Goal: Task Accomplishment & Management: Manage account settings

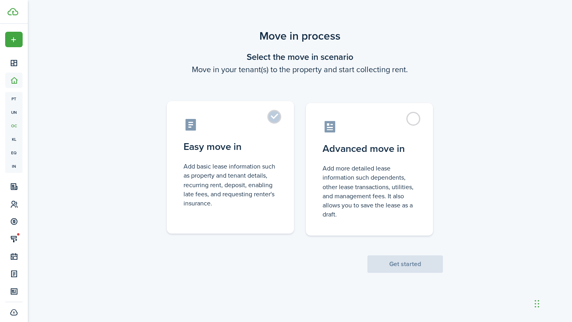
click at [262, 121] on control-radio-card-icon at bounding box center [230, 125] width 94 height 14
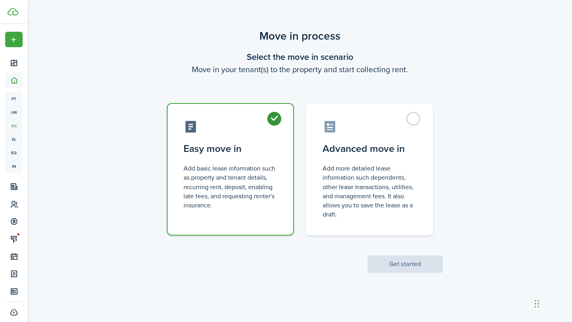
radio input "true"
click at [412, 259] on button "Get started" at bounding box center [404, 264] width 75 height 17
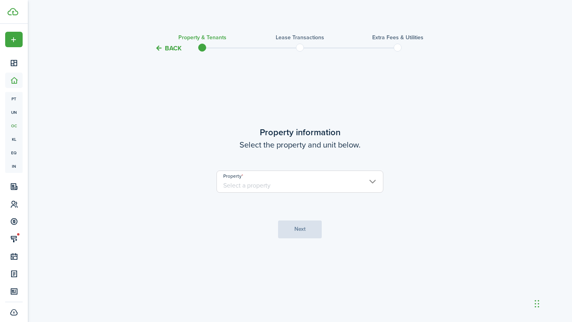
click at [314, 175] on input "Property" at bounding box center [299, 182] width 167 height 22
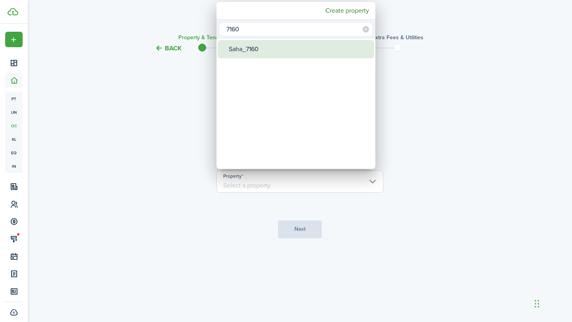
type input "7160"
click at [250, 48] on div "Saha_7160" at bounding box center [299, 49] width 141 height 18
type input "Saha_7160"
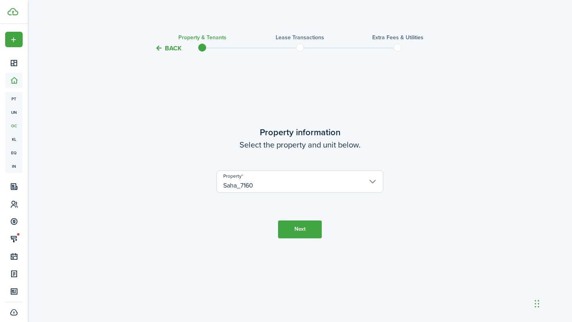
click at [313, 236] on button "Next" at bounding box center [300, 230] width 44 height 18
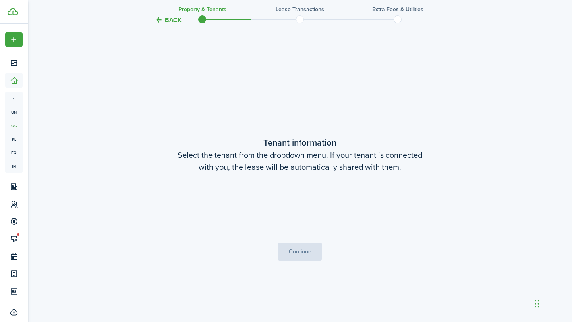
scroll to position [269, 0]
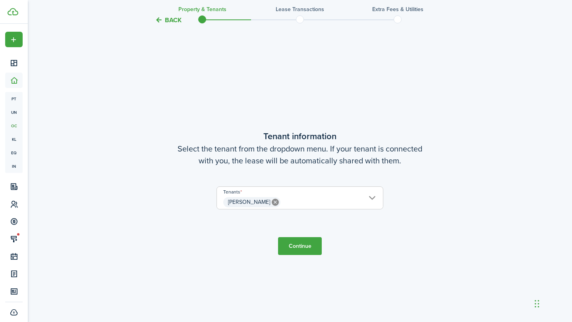
click at [295, 247] on button "Continue" at bounding box center [300, 246] width 44 height 18
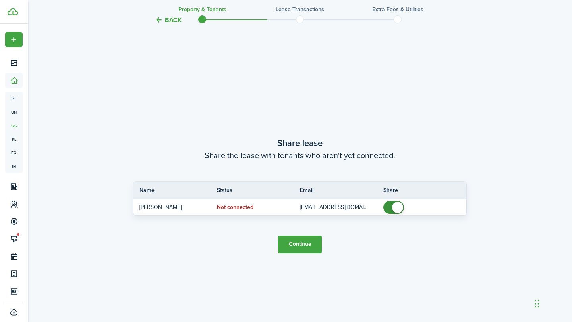
scroll to position [591, 0]
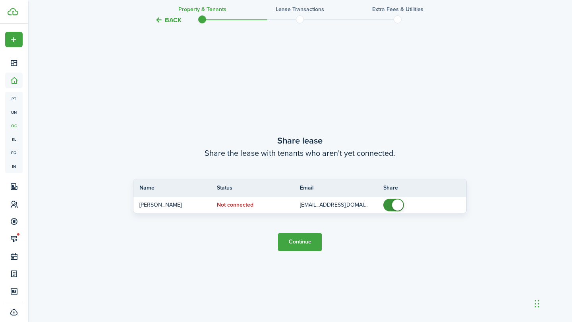
click at [299, 243] on button "Continue" at bounding box center [300, 242] width 44 height 18
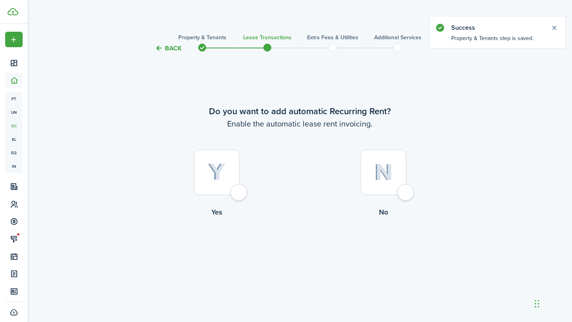
click at [236, 195] on div at bounding box center [217, 173] width 46 height 46
radio input "true"
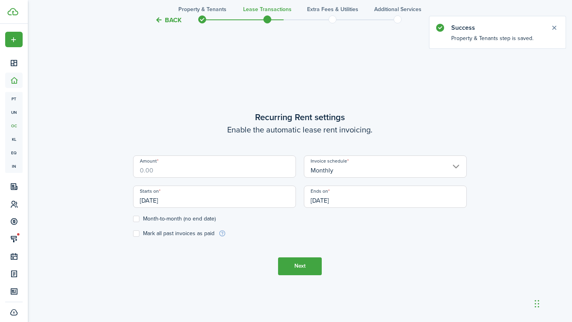
scroll to position [269, 0]
click at [237, 169] on input "Amount" at bounding box center [214, 166] width 163 height 22
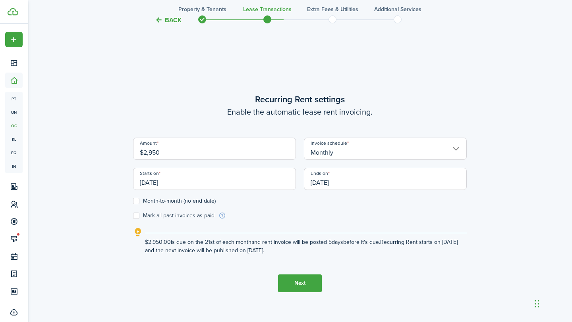
click at [196, 177] on input "[DATE]" at bounding box center [214, 179] width 163 height 22
type input "$2,950.00"
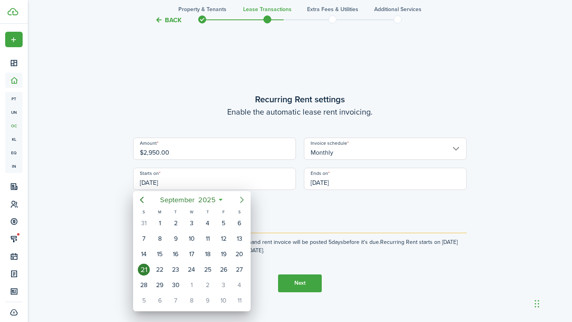
click at [245, 200] on icon "Next page" at bounding box center [242, 200] width 10 height 10
click at [189, 222] on div "1" at bounding box center [191, 224] width 12 height 12
type input "[DATE]"
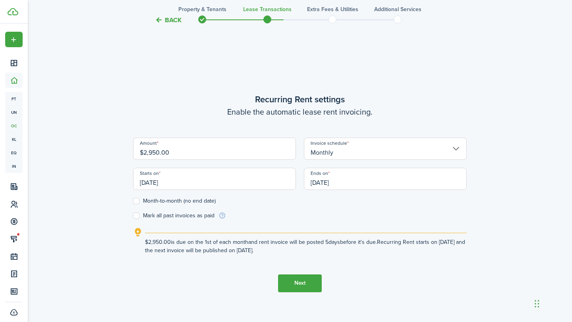
click at [360, 185] on input "[DATE]" at bounding box center [385, 179] width 163 height 22
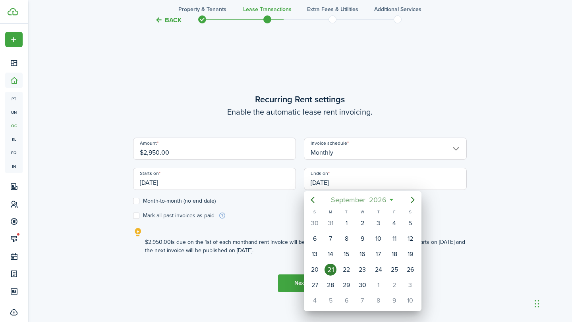
click at [357, 200] on span "September" at bounding box center [348, 200] width 38 height 14
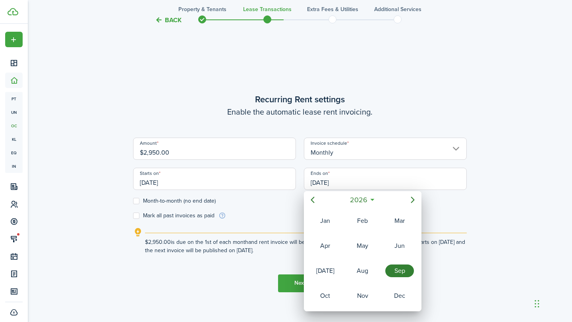
click at [403, 274] on div "Sep" at bounding box center [399, 271] width 29 height 13
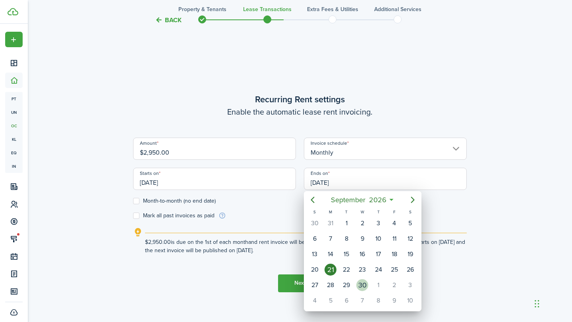
click at [360, 285] on div "30" at bounding box center [362, 285] width 12 height 12
type input "[DATE]"
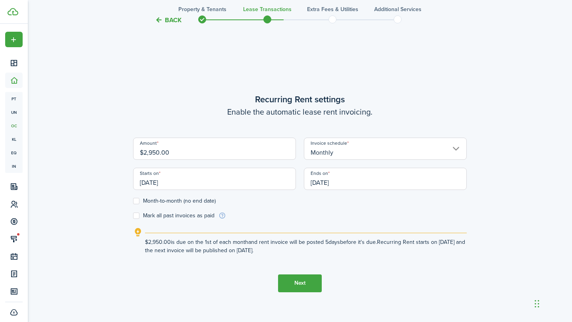
click at [291, 204] on form "Amount $2,950.00 Invoice schedule Monthly Starts on [DATE] Ends on [DATE] Month…" at bounding box center [299, 179] width 333 height 82
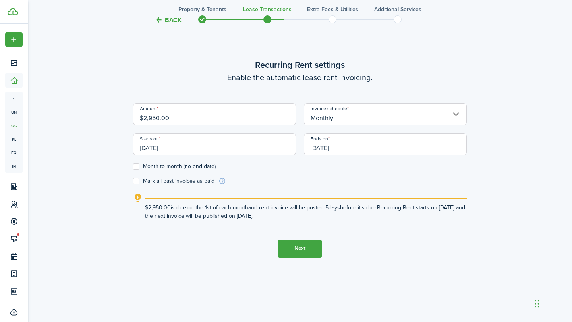
scroll to position [322, 0]
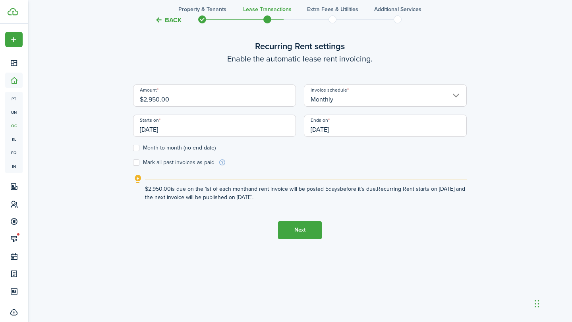
click at [308, 231] on button "Next" at bounding box center [300, 230] width 44 height 18
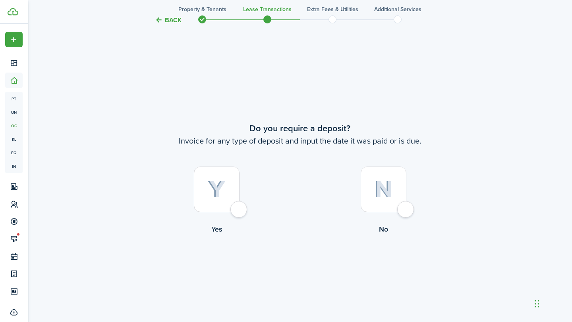
scroll to position [591, 0]
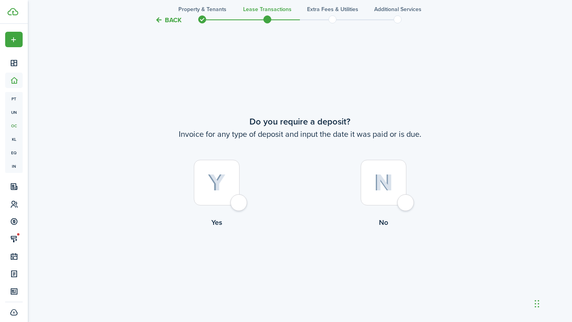
click at [239, 202] on div at bounding box center [217, 183] width 46 height 46
radio input "true"
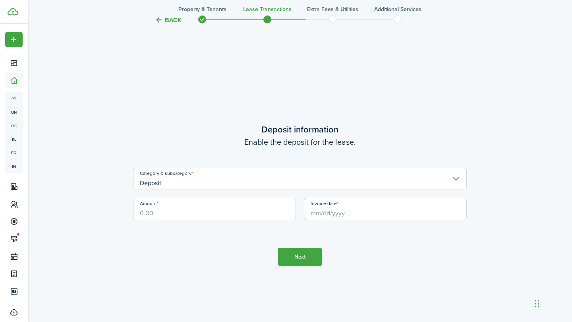
scroll to position [914, 0]
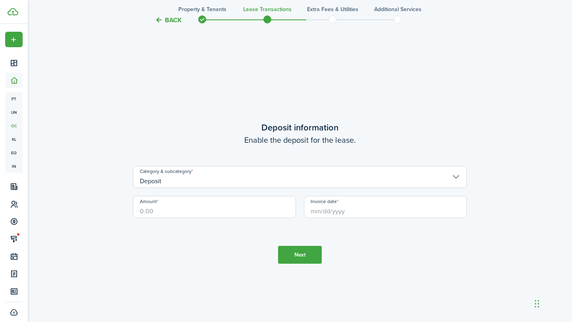
click at [243, 182] on input "Deposit" at bounding box center [299, 177] width 333 height 22
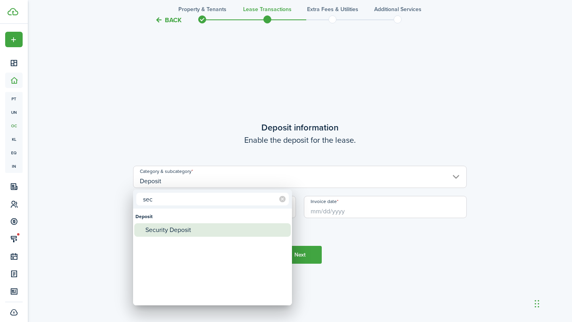
type input "sec"
click at [189, 230] on div "Security Deposit" at bounding box center [215, 229] width 141 height 13
type input "Deposit / Security Deposit"
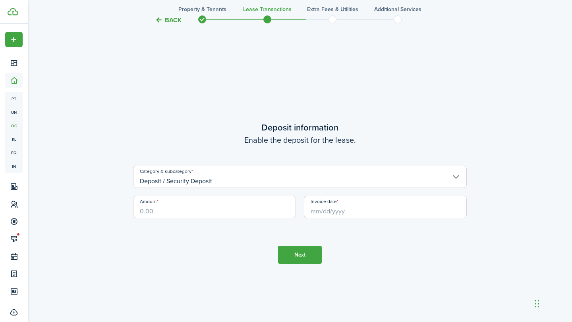
click at [221, 218] on input "Amount" at bounding box center [214, 207] width 163 height 22
click at [342, 213] on input "Invoice date" at bounding box center [385, 207] width 163 height 22
type input "$2,950.00"
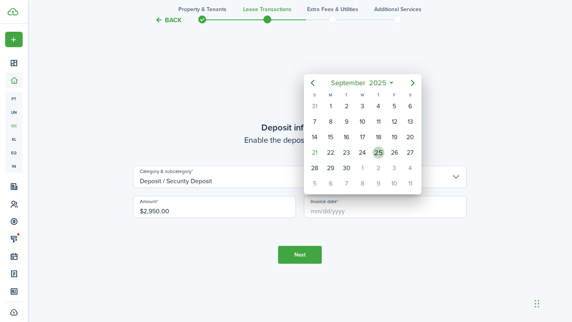
click at [377, 151] on div "25" at bounding box center [378, 153] width 12 height 12
type input "[DATE]"
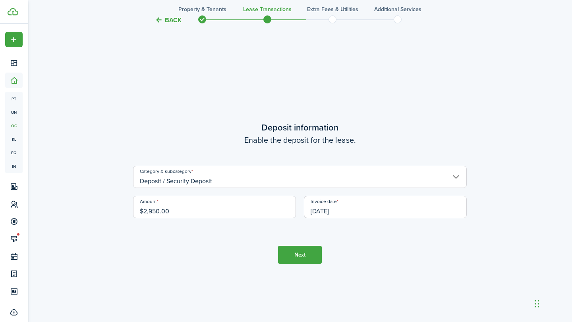
click at [311, 258] on button "Next" at bounding box center [300, 255] width 44 height 18
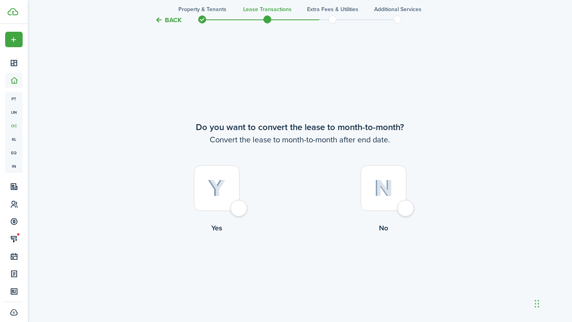
scroll to position [1236, 0]
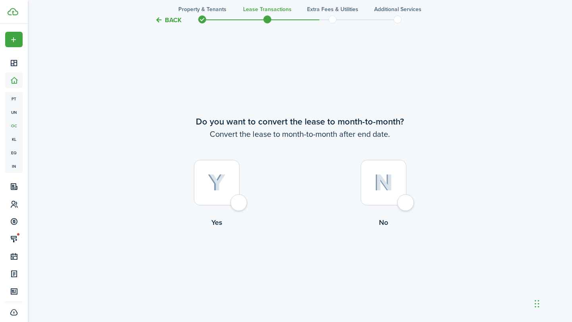
click at [404, 206] on div at bounding box center [383, 183] width 46 height 46
radio input "true"
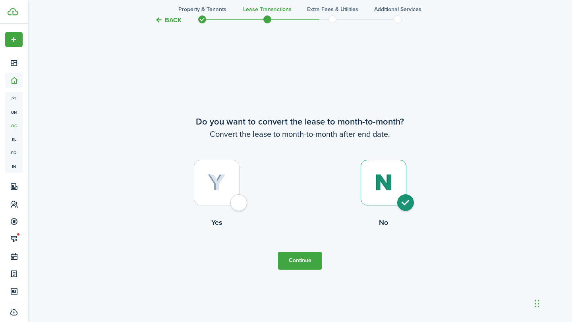
click at [300, 263] on button "Continue" at bounding box center [300, 261] width 44 height 18
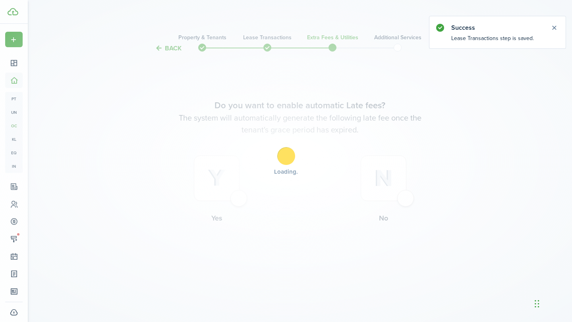
scroll to position [0, 0]
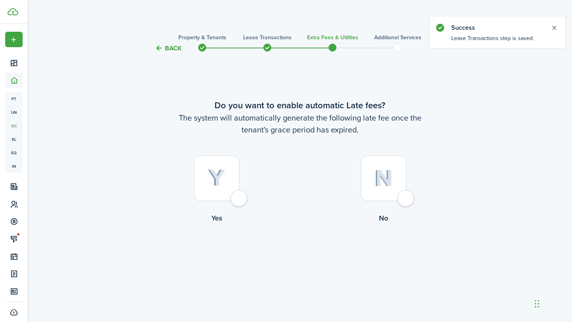
click at [405, 200] on div at bounding box center [383, 179] width 46 height 46
radio input "true"
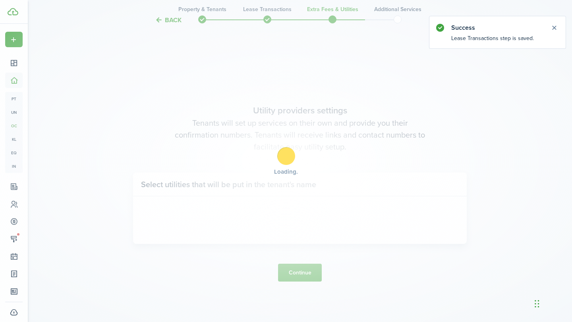
scroll to position [269, 0]
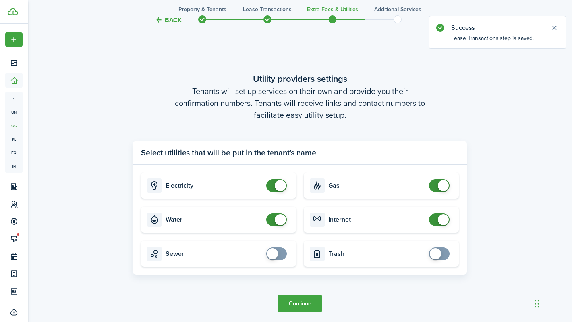
click at [297, 303] on button "Continue" at bounding box center [300, 304] width 44 height 18
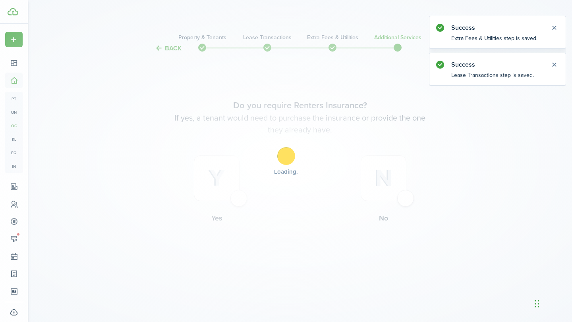
scroll to position [0, 0]
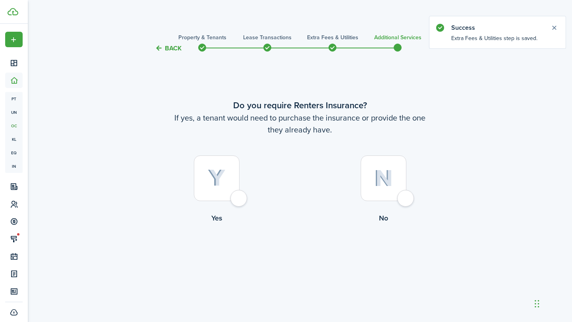
click at [239, 201] on div at bounding box center [217, 179] width 46 height 46
radio input "true"
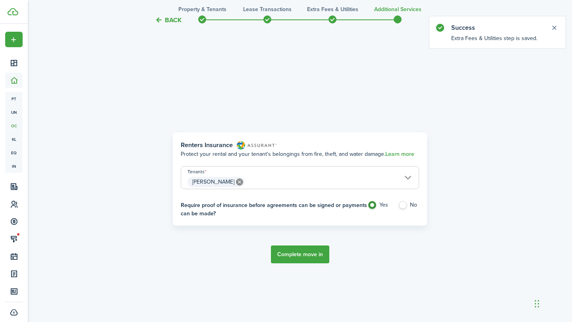
scroll to position [269, 0]
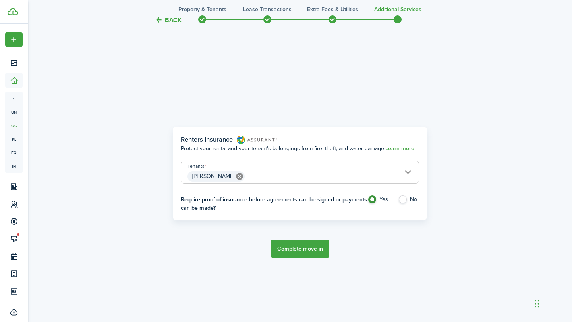
click at [406, 200] on label "No" at bounding box center [408, 202] width 21 height 12
radio input "false"
radio input "true"
click at [313, 254] on button "Complete move in" at bounding box center [300, 249] width 58 height 18
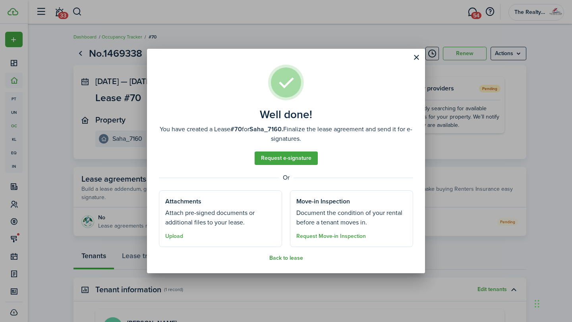
click at [294, 259] on button "Back to lease" at bounding box center [286, 258] width 34 height 6
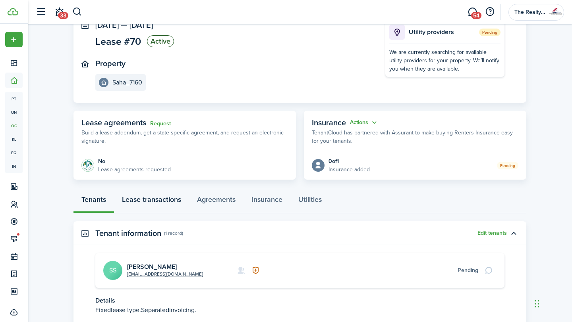
scroll to position [60, 0]
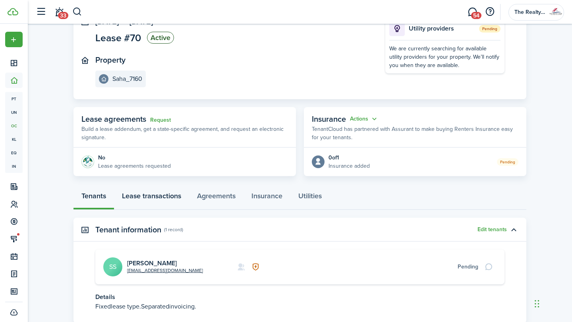
click at [155, 200] on link "Lease transactions" at bounding box center [151, 198] width 75 height 24
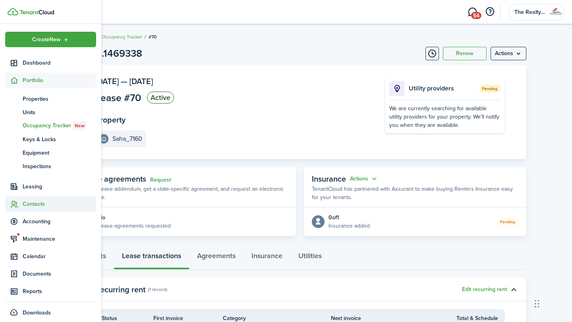
click at [34, 205] on span "Contacts" at bounding box center [59, 204] width 73 height 8
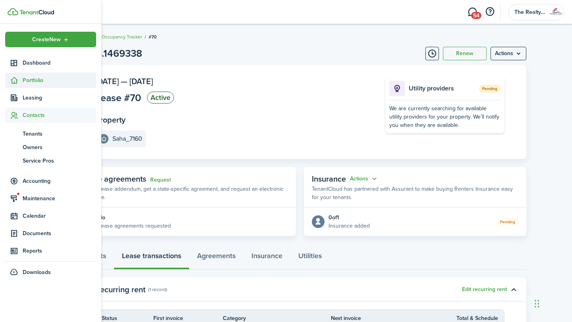
click at [38, 81] on span "Portfolio" at bounding box center [59, 80] width 73 height 8
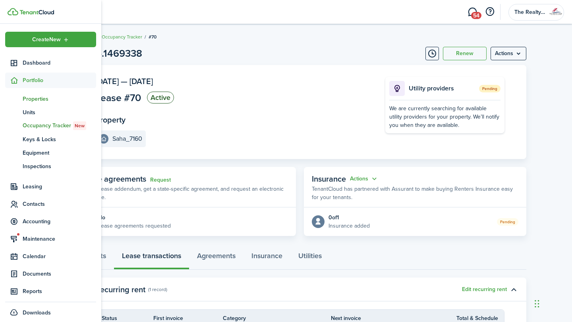
click at [37, 100] on span "Properties" at bounding box center [59, 99] width 73 height 8
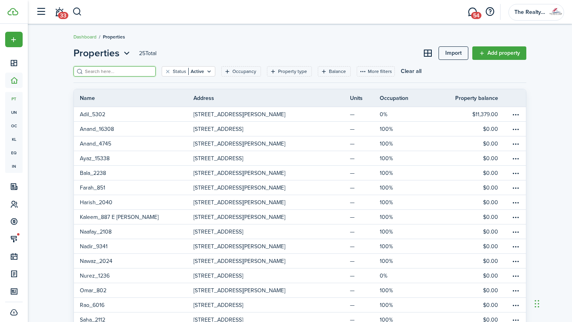
click at [105, 70] on input "search" at bounding box center [118, 72] width 70 height 8
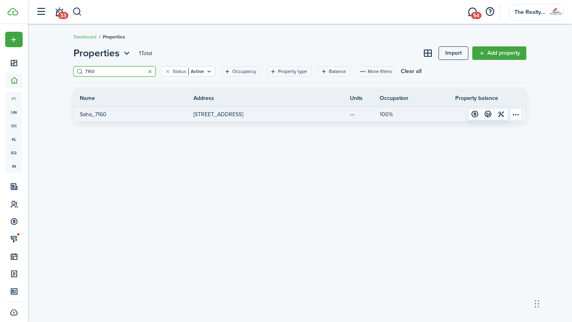
type input "7160"
click at [90, 115] on p "Saha_7160" at bounding box center [93, 114] width 27 height 8
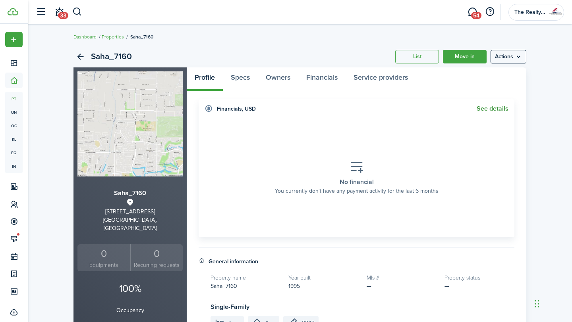
click at [491, 110] on link "See details" at bounding box center [492, 108] width 32 height 7
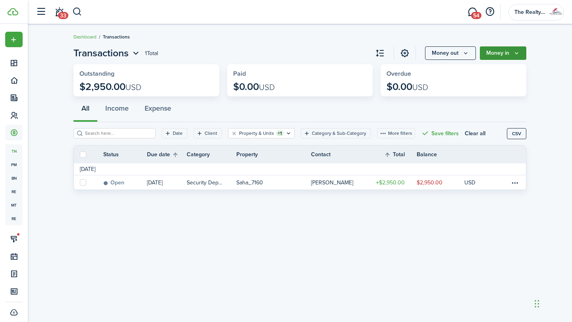
click at [504, 56] on button "Money in" at bounding box center [502, 52] width 46 height 13
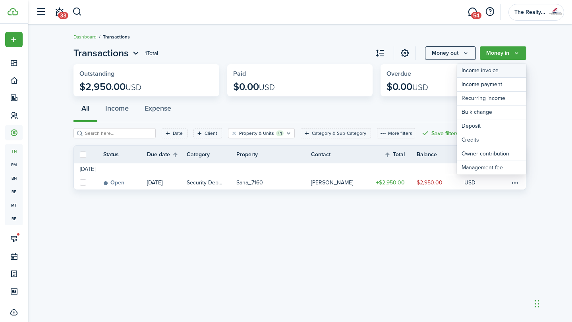
click at [476, 71] on link "Income invoice" at bounding box center [490, 71] width 69 height 14
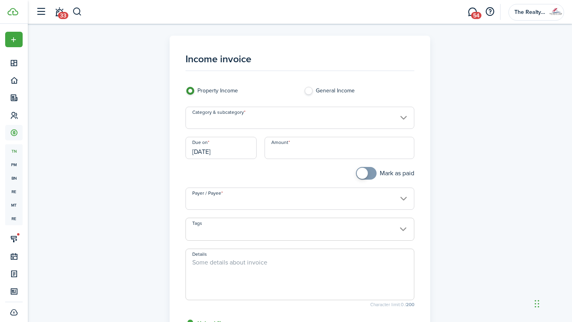
click at [237, 123] on input "Category & subcategory" at bounding box center [299, 118] width 229 height 22
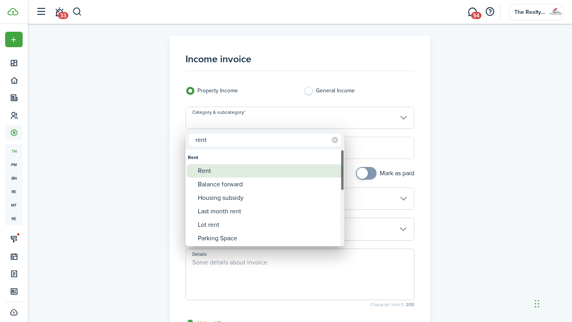
type input "rent"
click at [210, 171] on div "Rent" at bounding box center [268, 170] width 141 height 13
type input "Rent"
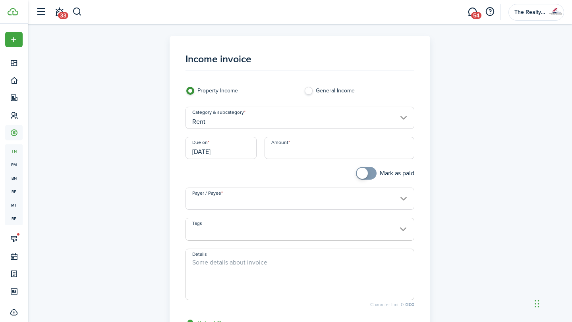
click at [237, 154] on input "[DATE]" at bounding box center [220, 148] width 71 height 22
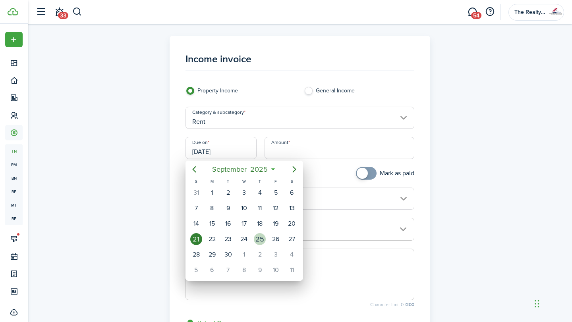
click at [262, 239] on div "25" at bounding box center [260, 239] width 12 height 12
type input "[DATE]"
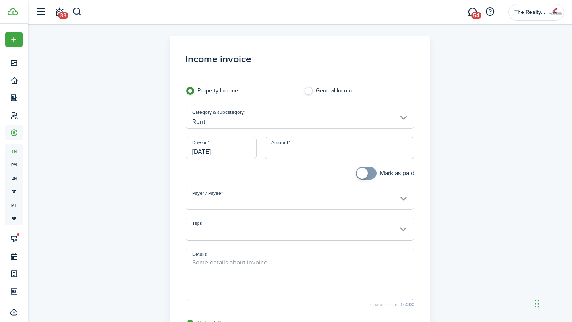
click at [322, 153] on input "Amount" at bounding box center [339, 148] width 150 height 22
paste input "$590.00"
click at [305, 200] on input "Payer / Payee" at bounding box center [299, 199] width 229 height 22
type input "$590.00"
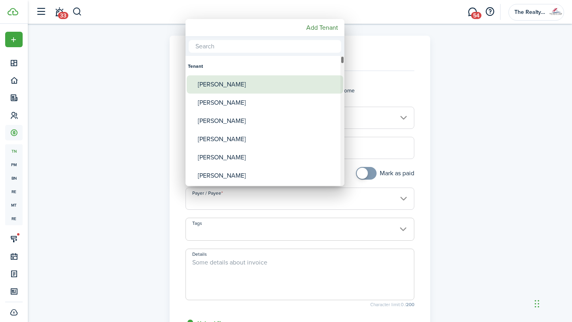
click at [277, 84] on div "[PERSON_NAME]" at bounding box center [268, 84] width 141 height 18
type input "[PERSON_NAME]"
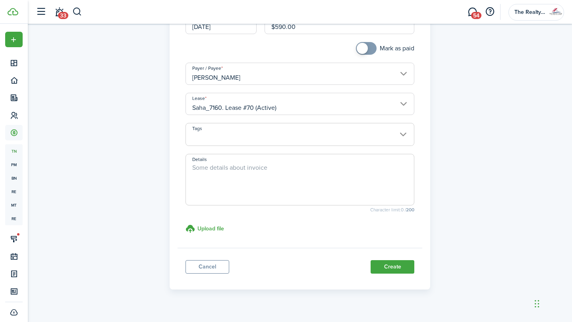
scroll to position [129, 0]
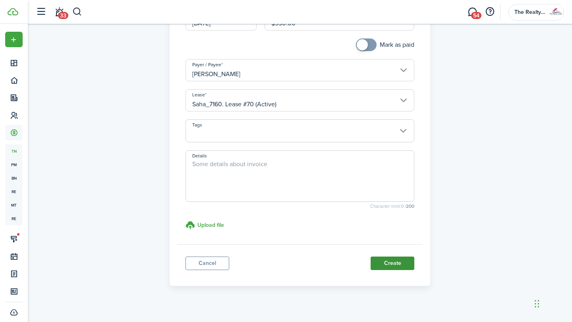
click at [397, 263] on button "Create" at bounding box center [392, 263] width 44 height 13
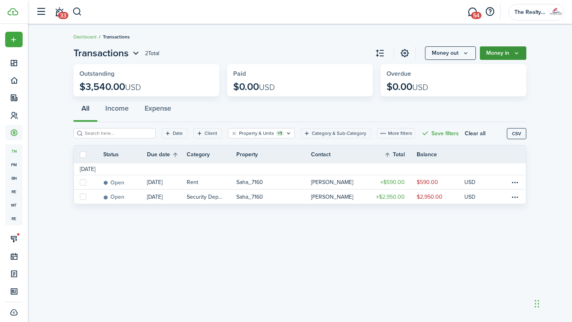
click at [517, 54] on icon "Money in" at bounding box center [516, 53] width 7 height 6
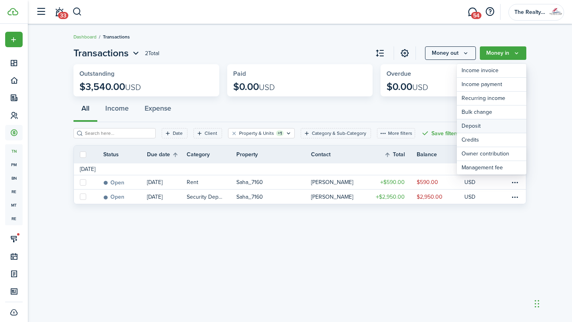
click at [487, 124] on link "Deposit" at bounding box center [490, 126] width 69 height 14
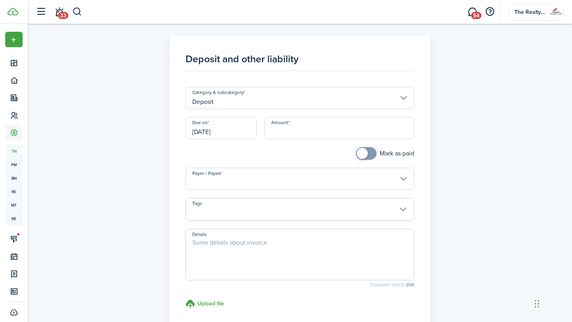
click at [300, 95] on input "Deposit" at bounding box center [299, 98] width 229 height 22
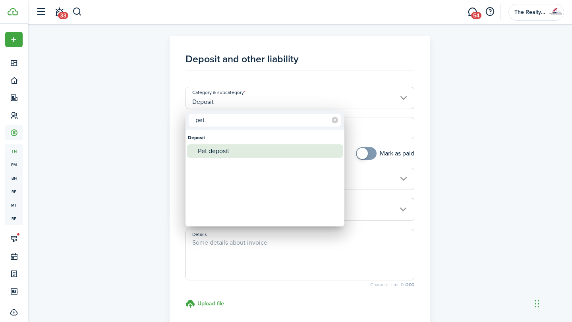
type input "pet"
click at [213, 155] on div "Pet deposit" at bounding box center [268, 150] width 141 height 13
type input "Deposit / Pet deposit"
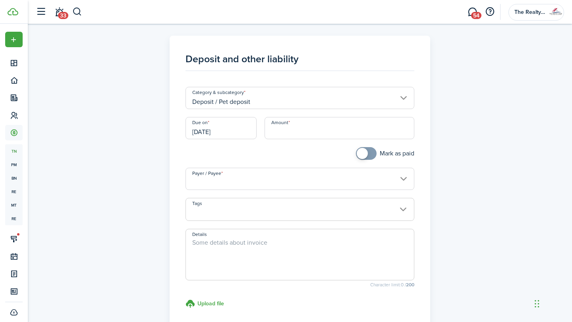
click at [296, 125] on input "Amount" at bounding box center [339, 128] width 150 height 22
paste input "$350.00"
click at [244, 133] on input "[DATE]" at bounding box center [220, 128] width 71 height 22
type input "$350.00"
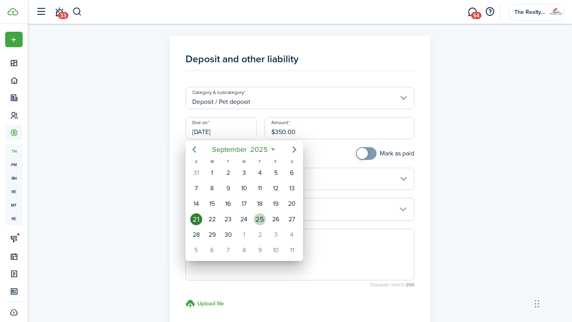
click at [259, 218] on div "25" at bounding box center [260, 220] width 12 height 12
type input "[DATE]"
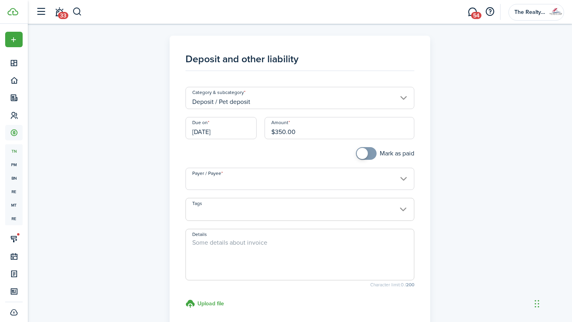
click at [330, 184] on input "Payer / Payee" at bounding box center [299, 179] width 229 height 22
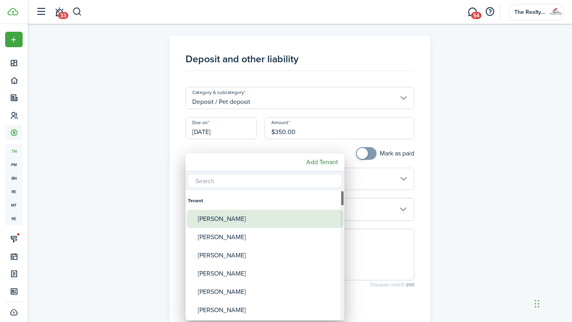
click at [264, 220] on div "[PERSON_NAME]" at bounding box center [268, 219] width 141 height 18
type input "[PERSON_NAME]"
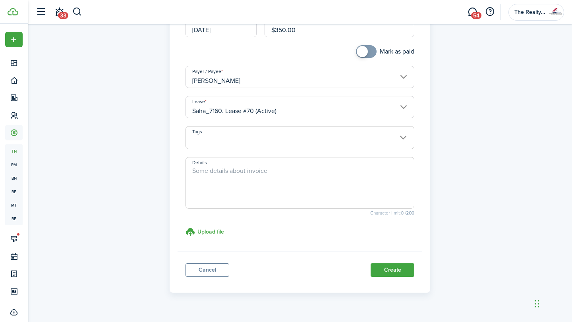
scroll to position [118, 0]
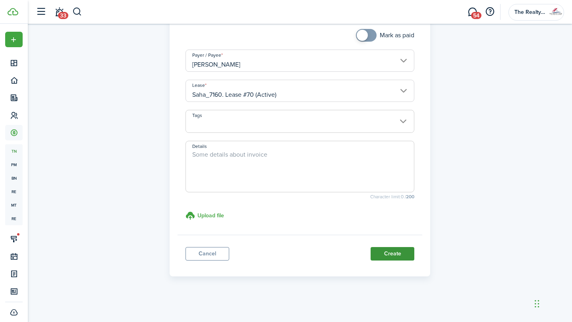
click at [397, 254] on button "Create" at bounding box center [392, 253] width 44 height 13
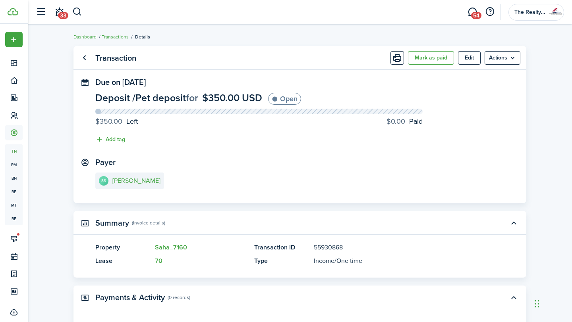
scroll to position [87, 0]
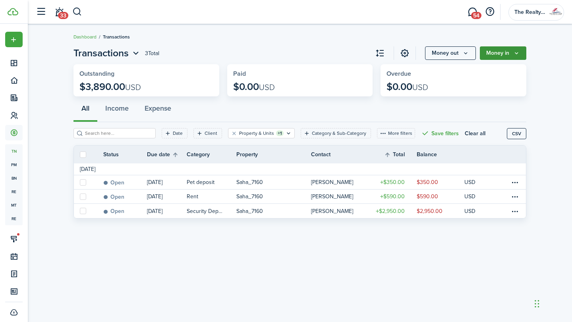
click at [517, 52] on icon "Money in" at bounding box center [516, 53] width 7 height 6
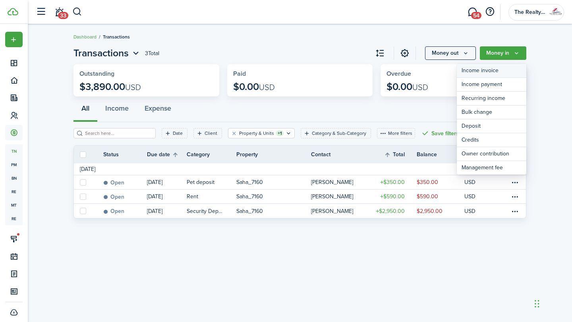
click at [481, 67] on link "Income invoice" at bounding box center [490, 71] width 69 height 14
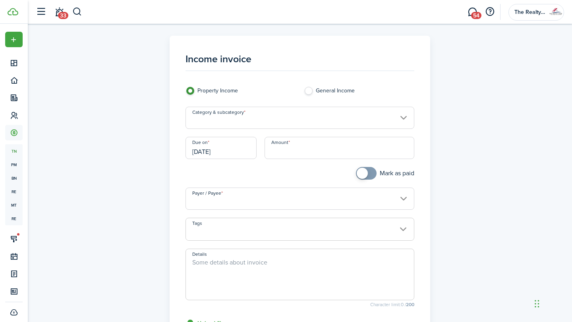
click at [257, 123] on input "Category & subcategory" at bounding box center [299, 118] width 229 height 22
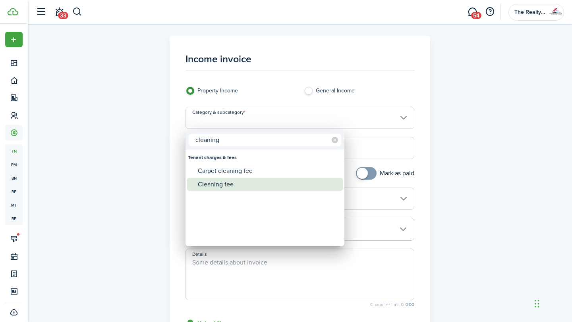
type input "cleaning"
click at [261, 182] on div "Cleaning fee" at bounding box center [268, 184] width 141 height 13
type input "Tenant charges & fees / Cleaning fee"
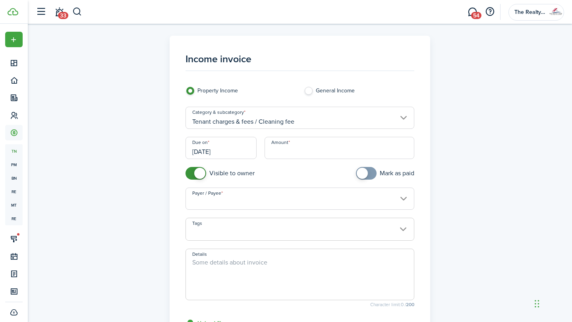
click at [223, 147] on input "[DATE]" at bounding box center [220, 148] width 71 height 22
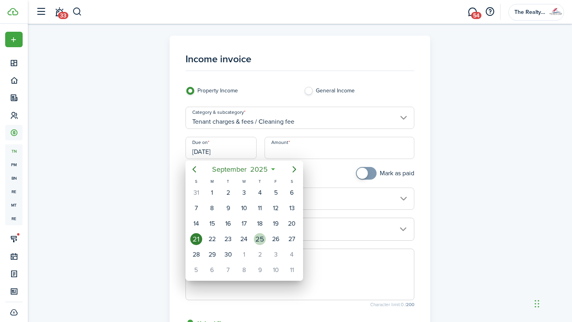
click at [258, 235] on div "25" at bounding box center [260, 239] width 12 height 12
type input "[DATE]"
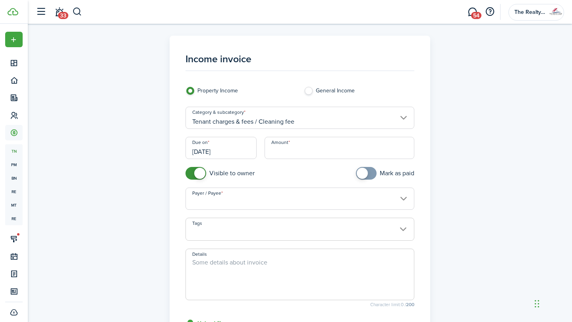
click at [274, 152] on input "Amount" at bounding box center [339, 148] width 150 height 22
click at [301, 205] on input "Payer / Payee" at bounding box center [299, 199] width 229 height 22
type input "$350.00"
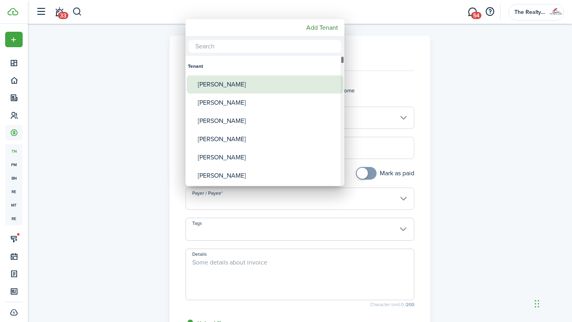
click at [246, 85] on div "[PERSON_NAME]" at bounding box center [268, 84] width 141 height 18
type input "[PERSON_NAME]"
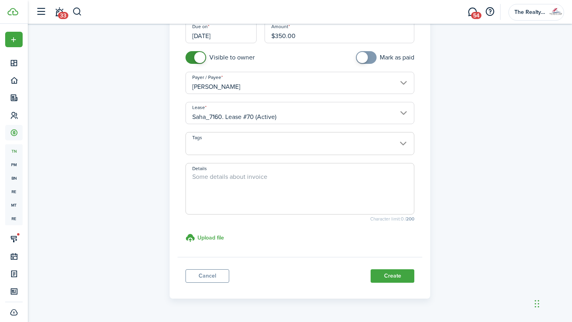
scroll to position [138, 0]
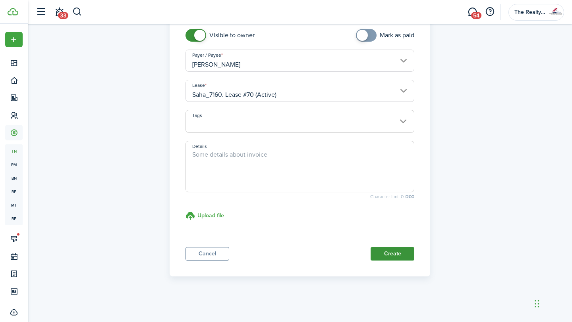
click at [397, 260] on button "Create" at bounding box center [392, 253] width 44 height 13
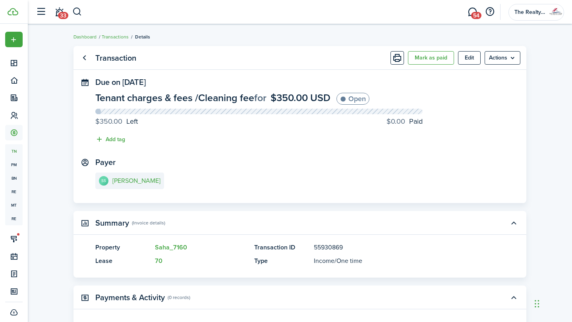
scroll to position [107, 0]
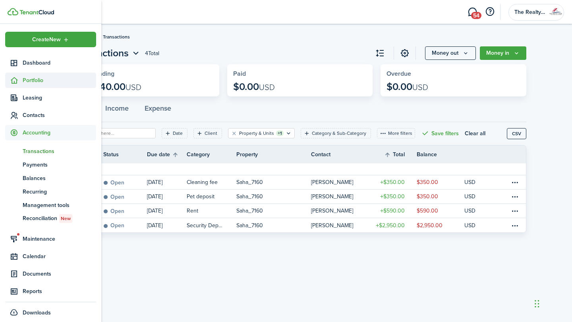
click at [34, 81] on span "Portfolio" at bounding box center [59, 80] width 73 height 8
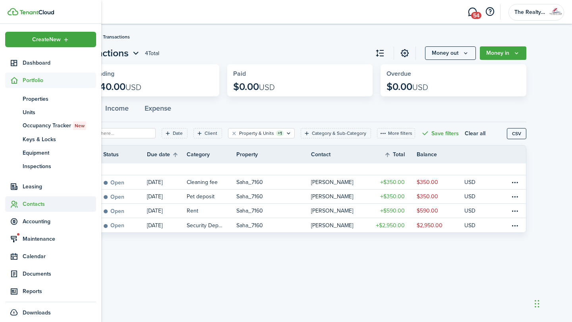
click at [33, 206] on span "Contacts" at bounding box center [59, 204] width 73 height 8
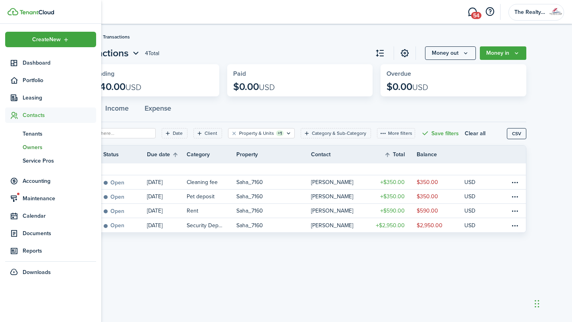
click at [38, 151] on span "Owners" at bounding box center [59, 147] width 73 height 8
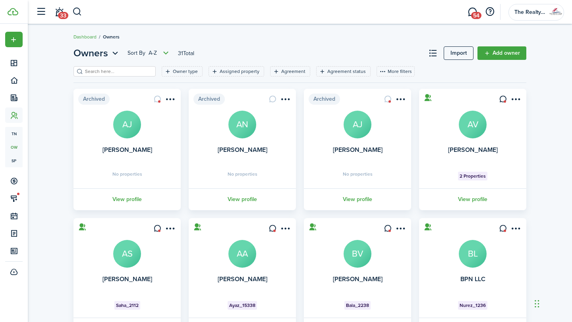
click at [104, 68] on input "search" at bounding box center [118, 72] width 70 height 8
type input "saha"
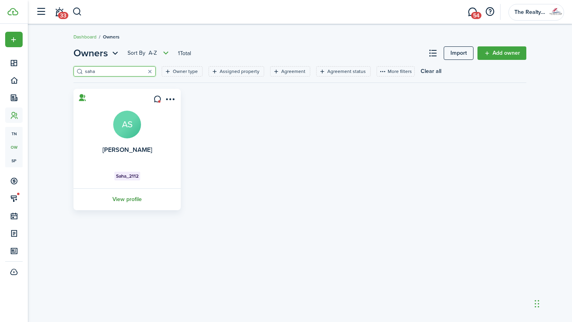
click at [135, 200] on link "View profile" at bounding box center [127, 200] width 110 height 22
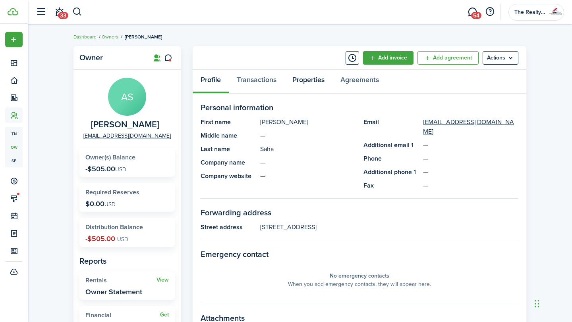
click at [314, 83] on link "Properties" at bounding box center [308, 82] width 48 height 24
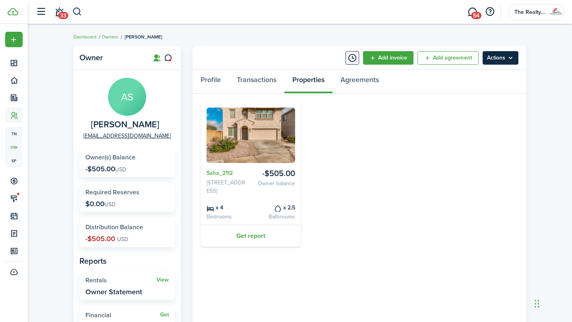
click at [514, 59] on menu-btn "Actions" at bounding box center [500, 57] width 36 height 13
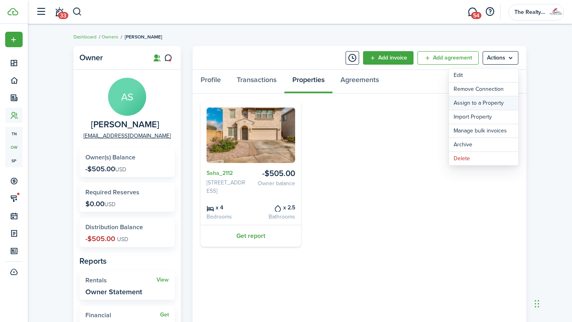
click at [476, 102] on link "Assign to a Property" at bounding box center [483, 102] width 69 height 13
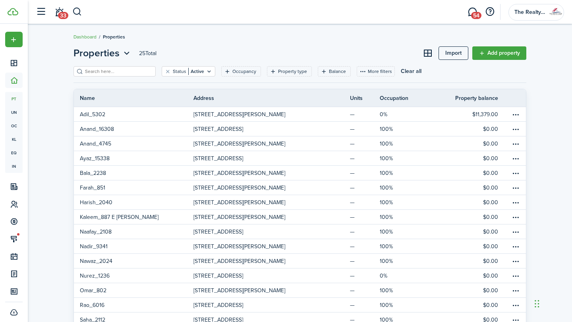
click at [127, 67] on filter-search at bounding box center [114, 71] width 82 height 10
click at [125, 74] on input "search" at bounding box center [118, 72] width 70 height 8
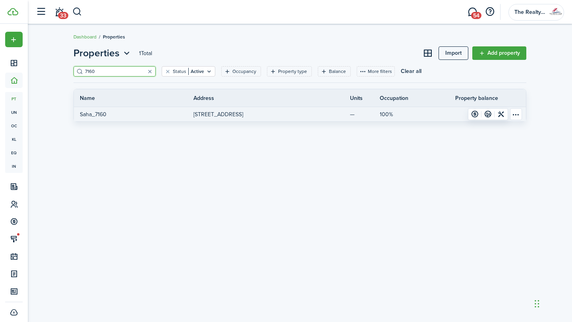
type input "7160"
click at [517, 117] on table-menu-btn-icon "Open menu" at bounding box center [516, 114] width 12 height 12
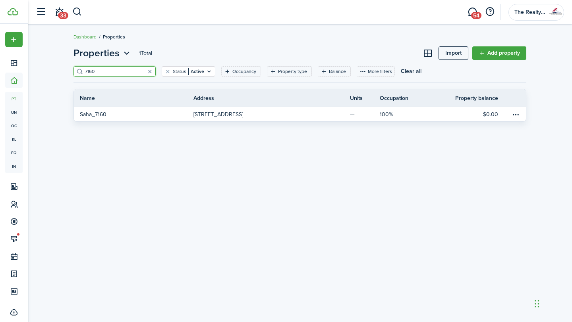
click at [412, 144] on div "Properties 1 Total Import Add property 7160 Status Active Occupancy Property ty…" at bounding box center [300, 173] width 544 height 262
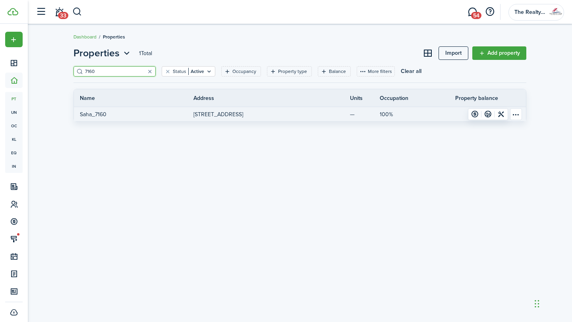
click at [516, 117] on table-menu-btn-icon "Open menu" at bounding box center [516, 114] width 12 height 12
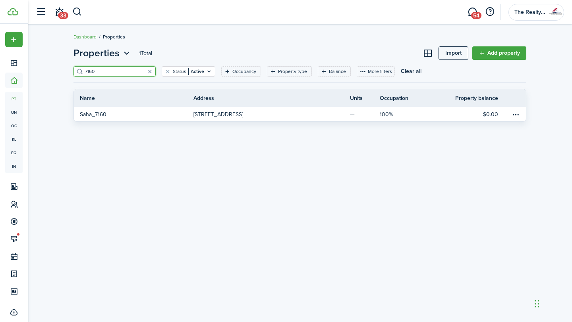
click at [321, 153] on div "Properties 1 Total Import Add property 7160 Status Active Occupancy Property ty…" at bounding box center [300, 173] width 544 height 262
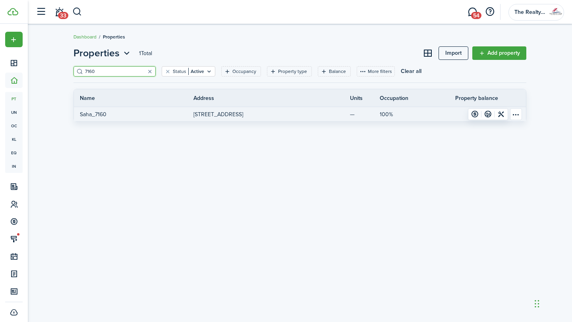
click at [243, 115] on p "[STREET_ADDRESS]" at bounding box center [218, 114] width 50 height 8
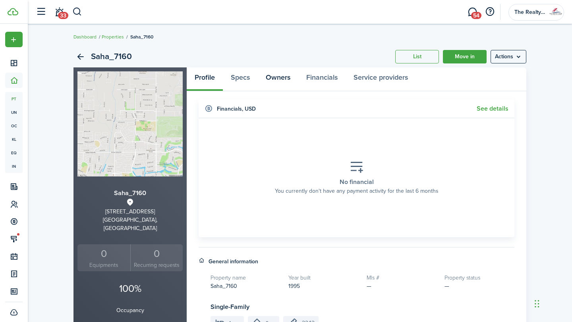
click at [278, 75] on link "Owners" at bounding box center [278, 79] width 40 height 24
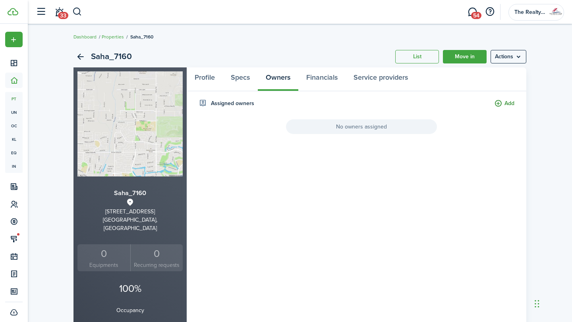
click at [506, 103] on button "Add" at bounding box center [504, 103] width 20 height 9
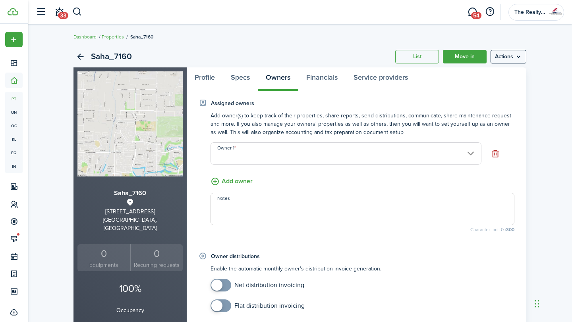
click at [318, 154] on input "Owner 1" at bounding box center [345, 153] width 271 height 22
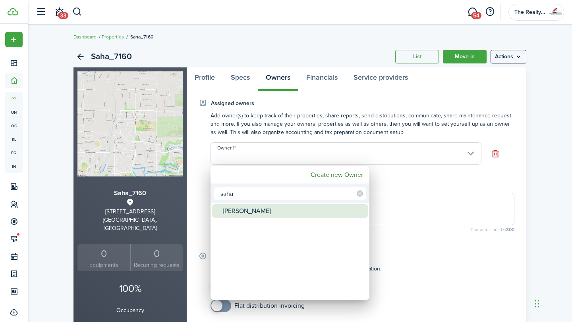
type input "saha"
click at [249, 212] on div "[PERSON_NAME]" at bounding box center [293, 210] width 141 height 13
type input "[PERSON_NAME]"
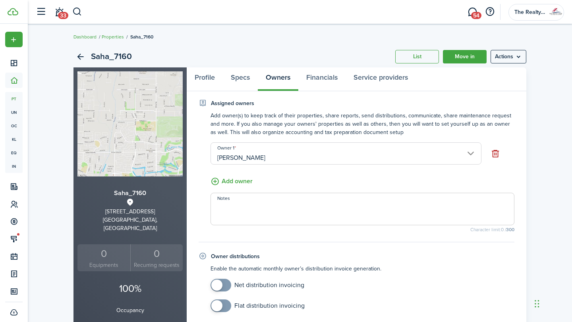
click at [350, 169] on property-owners-form-assigned-owners "Add owner(s) to keep track of their properties, share reports, send distributio…" at bounding box center [356, 172] width 316 height 121
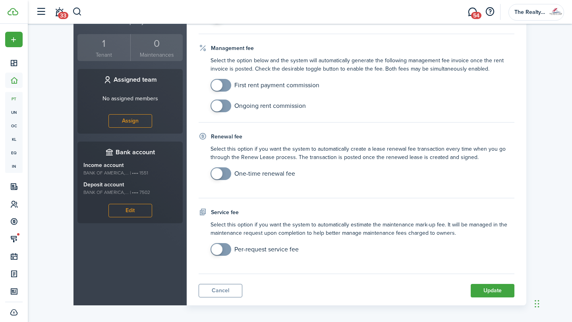
scroll to position [294, 0]
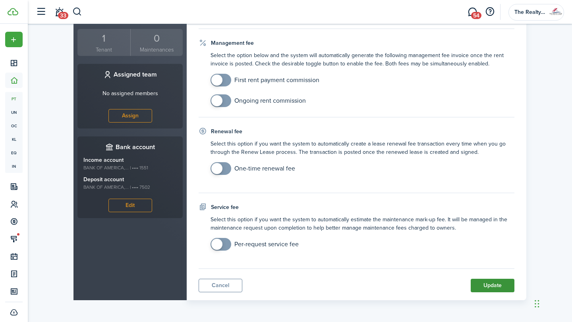
click at [491, 290] on button "Update" at bounding box center [492, 285] width 44 height 13
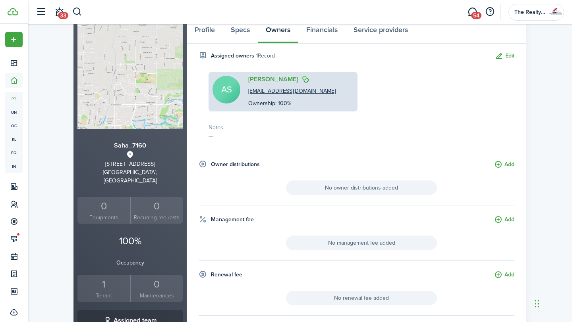
scroll to position [0, 0]
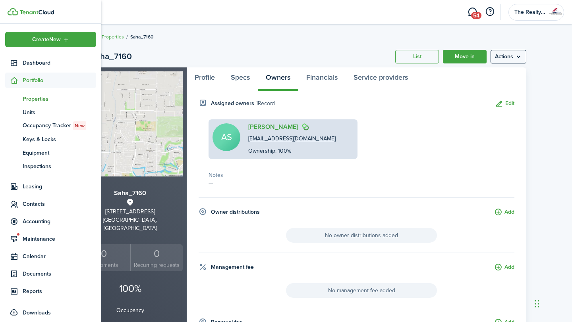
click at [39, 98] on span "Properties" at bounding box center [59, 99] width 73 height 8
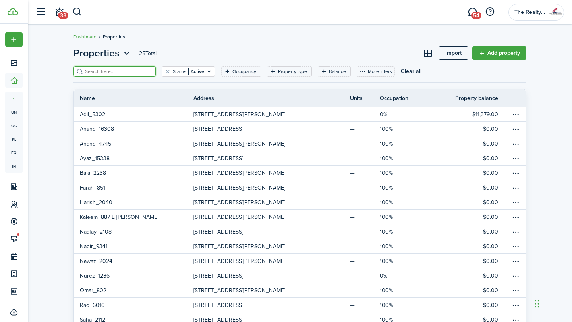
click at [120, 68] on input "search" at bounding box center [118, 72] width 70 height 8
type input "7160"
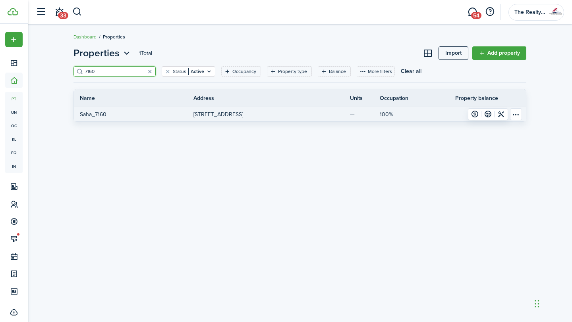
click at [243, 117] on p "[STREET_ADDRESS]" at bounding box center [218, 114] width 50 height 8
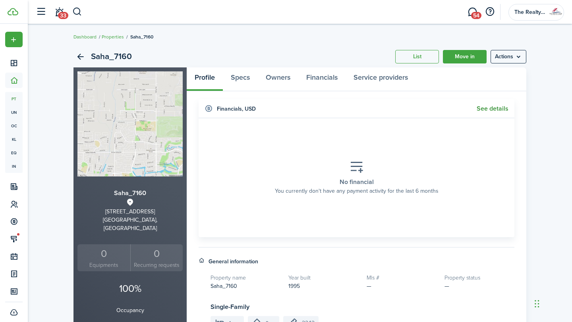
click at [486, 111] on link "See details" at bounding box center [492, 108] width 32 height 7
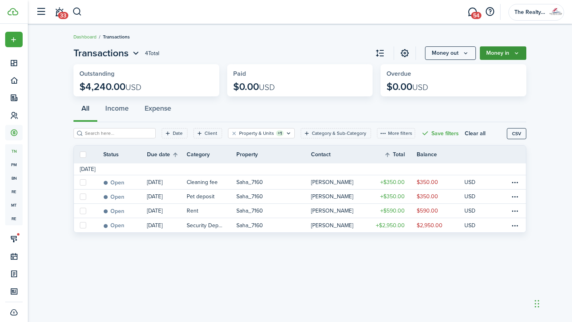
click at [517, 54] on icon "Money in" at bounding box center [516, 53] width 7 height 6
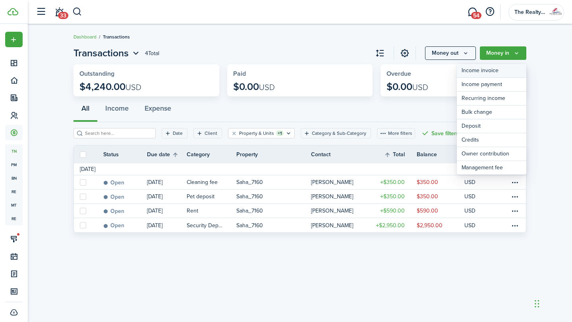
click at [488, 71] on link "Income invoice" at bounding box center [490, 71] width 69 height 14
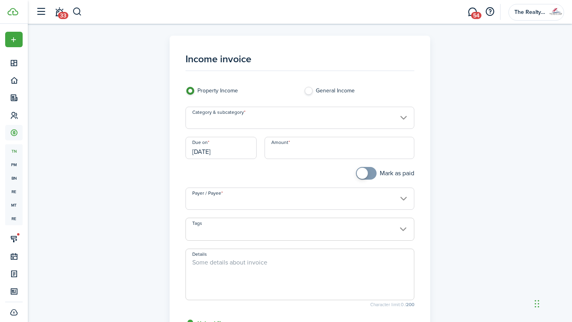
click at [245, 118] on input "Category & subcategory" at bounding box center [299, 118] width 229 height 22
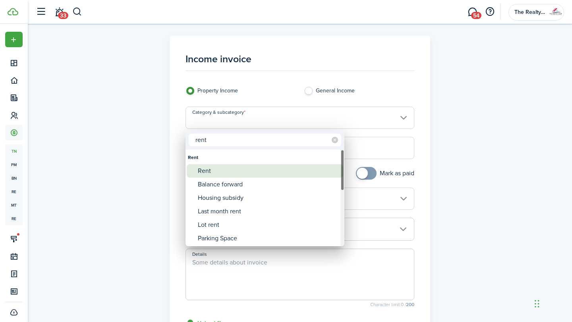
type input "rent"
click at [214, 170] on div "Rent" at bounding box center [268, 170] width 141 height 13
type input "Rent"
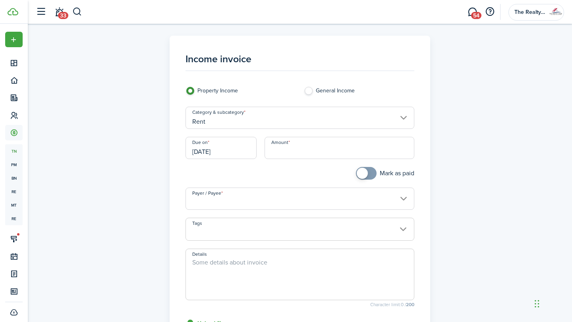
click at [239, 154] on input "[DATE]" at bounding box center [220, 148] width 71 height 22
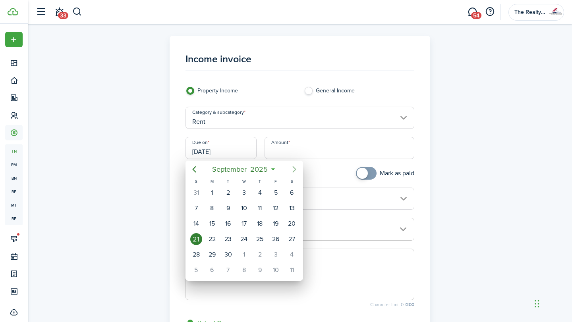
click at [295, 170] on icon "Next page" at bounding box center [294, 169] width 4 height 6
click at [240, 192] on div "1" at bounding box center [244, 193] width 12 height 12
type input "[DATE]"
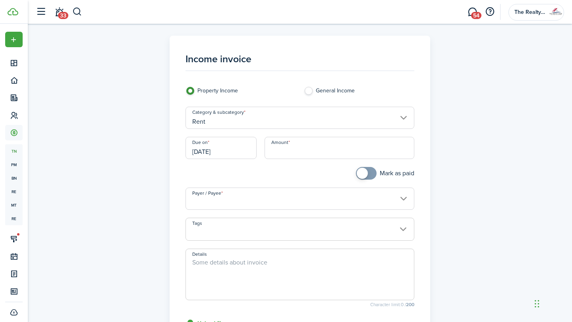
click at [306, 157] on input "Amount" at bounding box center [339, 148] width 150 height 22
paste input "$2,950.00"
type input "$2,950.00"
click at [291, 179] on div at bounding box center [240, 177] width 118 height 21
click at [304, 204] on input "Payer / Payee" at bounding box center [299, 199] width 229 height 22
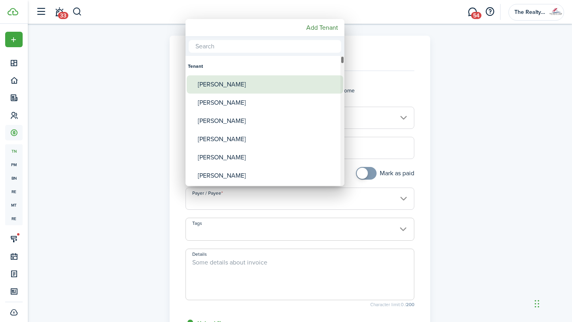
click at [267, 86] on div "[PERSON_NAME]" at bounding box center [268, 84] width 141 height 18
type input "[PERSON_NAME]"
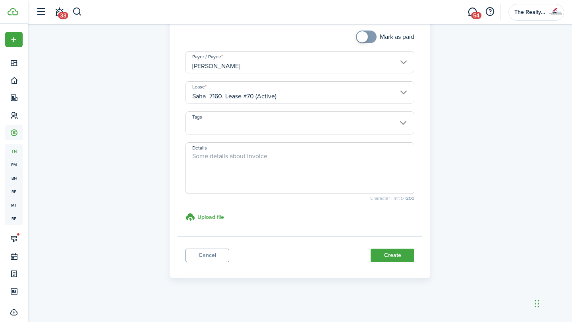
scroll to position [138, 0]
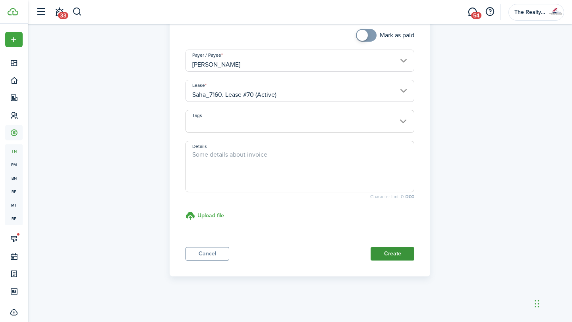
click at [401, 252] on button "Create" at bounding box center [392, 253] width 44 height 13
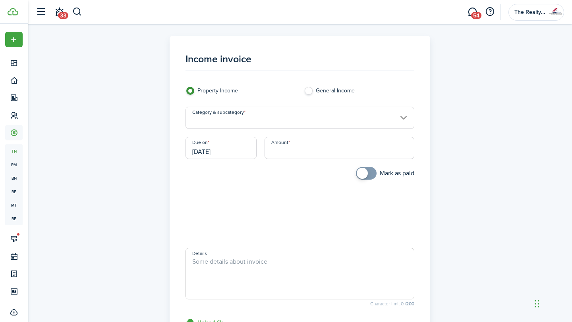
scroll to position [91, 0]
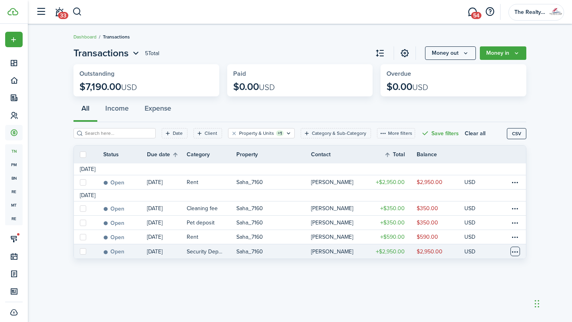
click at [514, 253] on table-menu-btn-icon at bounding box center [515, 252] width 10 height 10
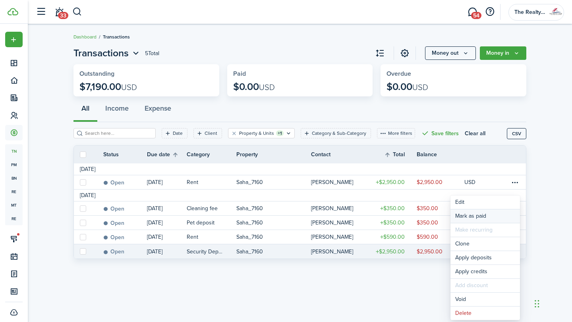
click at [467, 216] on link "Mark as paid" at bounding box center [484, 216] width 69 height 13
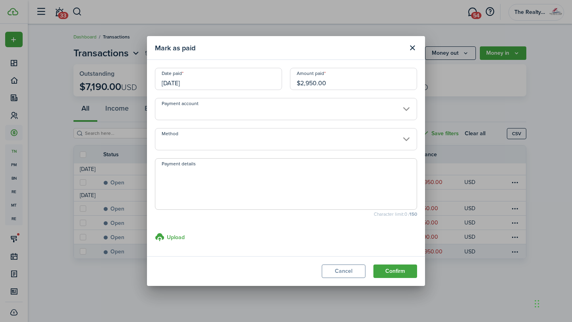
click at [233, 87] on input "[DATE]" at bounding box center [218, 79] width 127 height 22
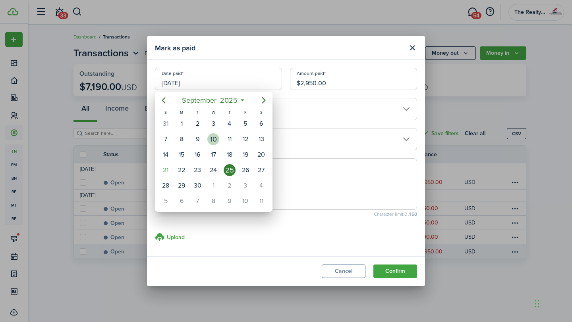
click at [216, 139] on div "10" at bounding box center [213, 139] width 12 height 12
type input "[DATE]"
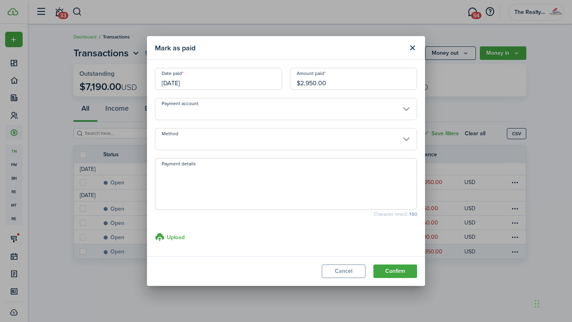
click at [301, 112] on input "Payment account" at bounding box center [286, 109] width 262 height 22
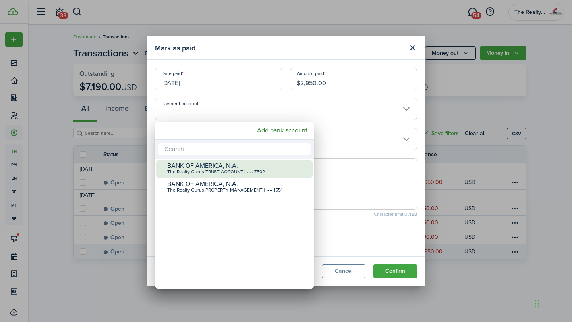
click at [256, 169] on div "The Realty Gurus TRUST ACCOUNT | •••• 7502" at bounding box center [237, 172] width 141 height 6
type input "•••• •••• •••• 7502"
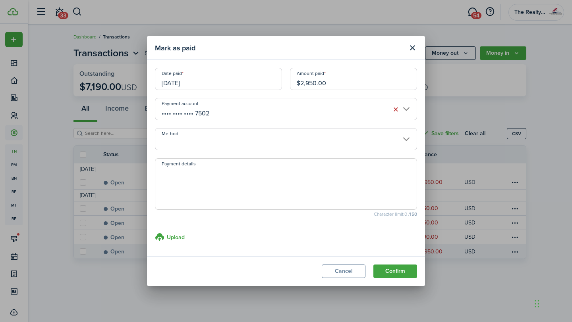
click at [245, 140] on input "Method" at bounding box center [286, 139] width 262 height 22
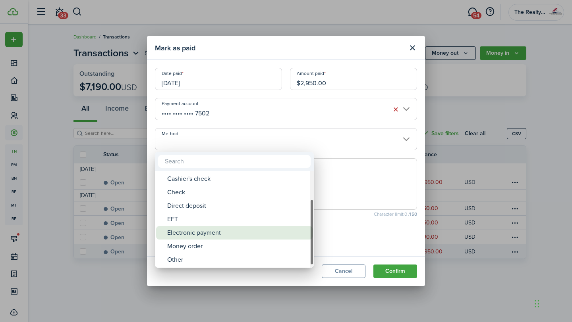
click at [217, 232] on div "Electronic payment" at bounding box center [237, 232] width 141 height 13
type input "Electronic payment"
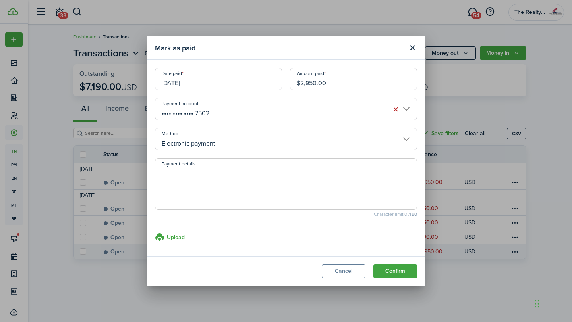
click at [285, 192] on textarea "Payment details" at bounding box center [285, 187] width 261 height 38
paste textarea "$2,950.00"
type textarea "$2,950.00"
drag, startPoint x: 229, startPoint y: 179, endPoint x: 130, endPoint y: 172, distance: 99.9
click at [130, 172] on div "Mark as paid Date paid [DATE] Amount paid $2,950.00 Payment account •••• •••• •…" at bounding box center [286, 161] width 572 height 322
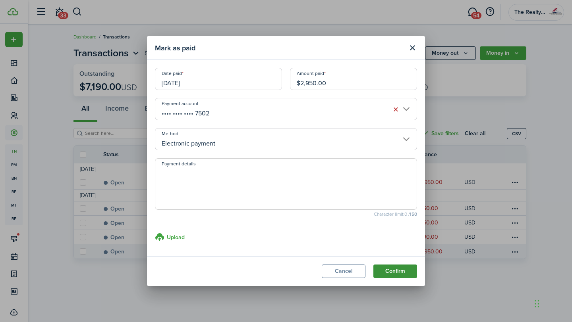
click at [406, 275] on button "Confirm" at bounding box center [395, 271] width 44 height 13
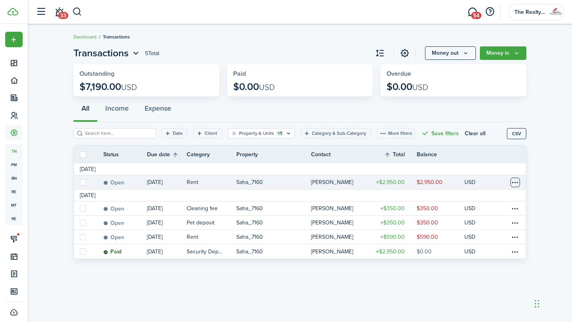
click at [516, 183] on table-menu-btn-icon at bounding box center [515, 183] width 10 height 10
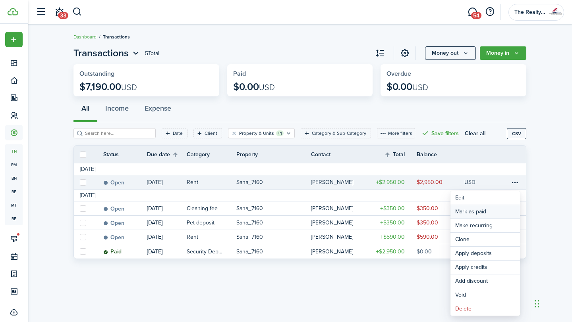
click at [478, 212] on link "Mark as paid" at bounding box center [484, 211] width 69 height 13
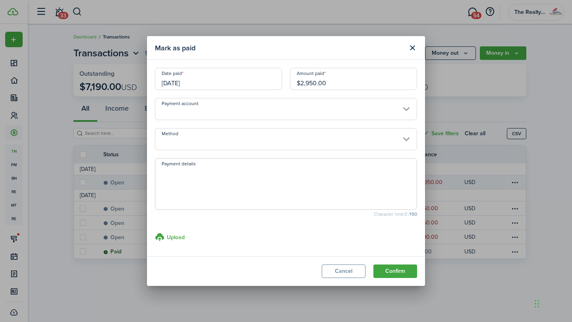
click at [221, 84] on input "[DATE]" at bounding box center [218, 79] width 127 height 22
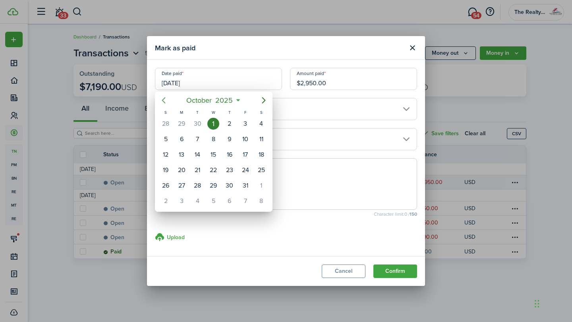
click at [166, 102] on icon "Previous page" at bounding box center [164, 101] width 10 height 10
click at [247, 156] on div "19" at bounding box center [245, 155] width 12 height 12
type input "[DATE]"
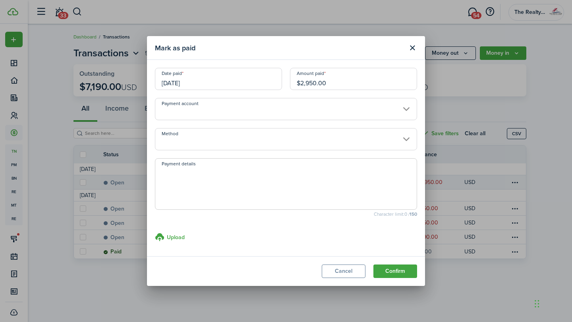
click at [311, 114] on input "Payment account" at bounding box center [286, 109] width 262 height 22
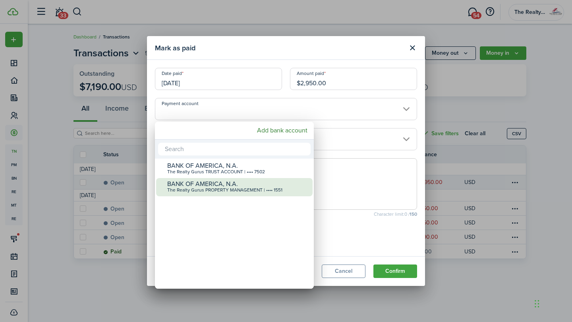
click at [259, 193] on div "The Realty Gurus PROPERTY MANAGEMENT | •••• 1551" at bounding box center [237, 191] width 141 height 6
type input "•••• •••• •••• 1551"
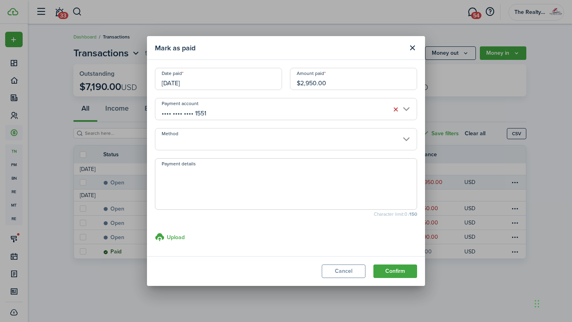
click at [302, 143] on input "Method" at bounding box center [286, 139] width 262 height 22
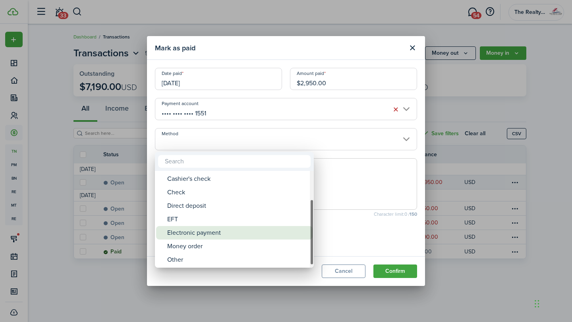
click at [224, 232] on div "Electronic payment" at bounding box center [237, 232] width 141 height 13
type input "Electronic payment"
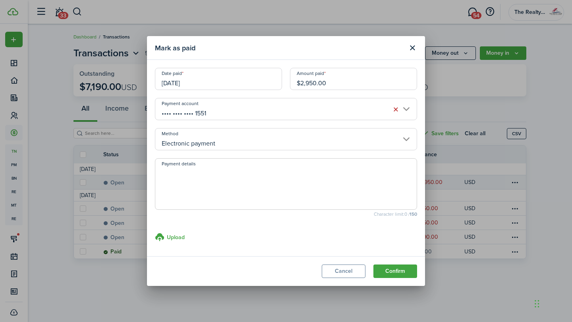
click at [340, 195] on textarea "Payment details" at bounding box center [285, 187] width 261 height 38
paste textarea "$3,500.00"
type textarea "$3,500.00"
click at [346, 85] on input "$2,950.00" at bounding box center [353, 79] width 127 height 22
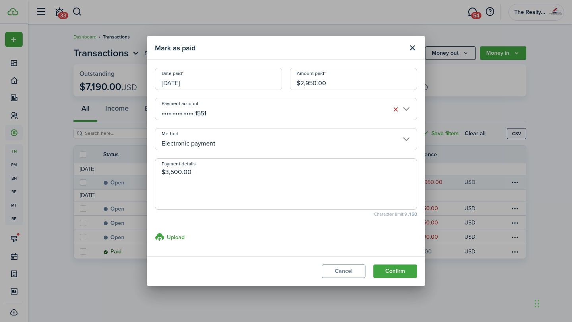
click at [346, 85] on input "$2,950.00" at bounding box center [353, 79] width 127 height 22
paste input "3,50"
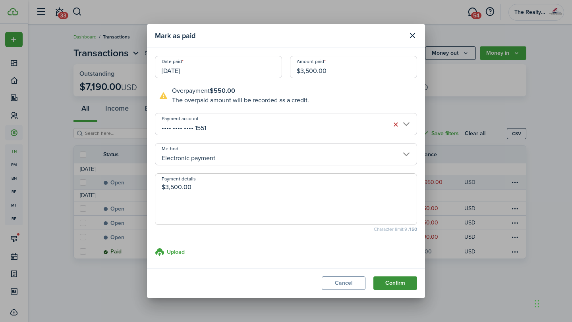
type input "$3,500.00"
click at [401, 283] on button "Confirm" at bounding box center [395, 283] width 44 height 13
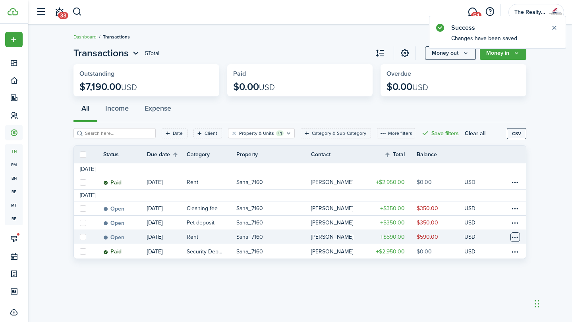
click at [514, 237] on table-menu-btn-icon at bounding box center [515, 238] width 10 height 10
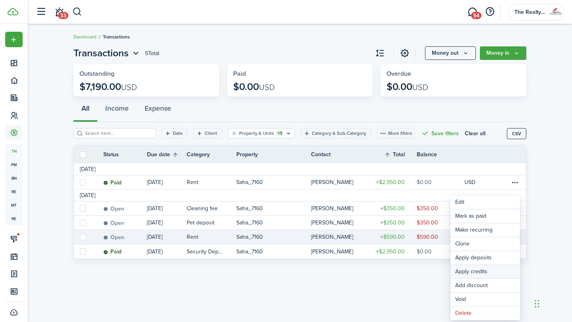
click at [474, 272] on button "Apply credits" at bounding box center [484, 271] width 69 height 13
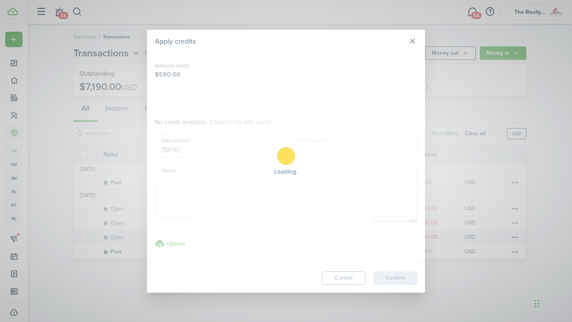
type input "$550.00"
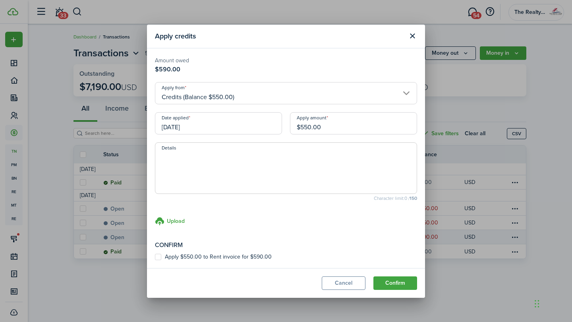
click at [220, 121] on input "[DATE]" at bounding box center [218, 123] width 127 height 22
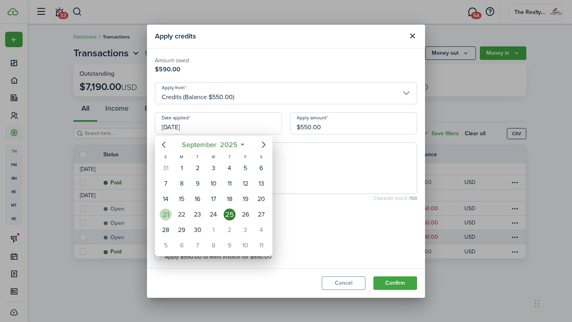
click at [168, 215] on div "21" at bounding box center [166, 215] width 12 height 12
type input "[DATE]"
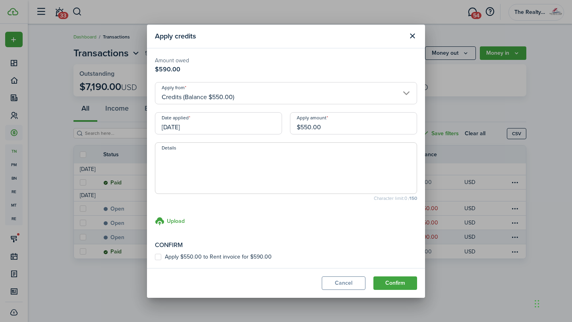
click at [156, 260] on label "Apply $550.00 to Rent invoice for $590.00" at bounding box center [213, 257] width 117 height 6
click at [155, 257] on input "Apply $550.00 to Rent invoice for $590.00" at bounding box center [154, 257] width 0 height 0
checkbox input "true"
click at [282, 165] on textarea "Details" at bounding box center [285, 171] width 261 height 38
click at [399, 284] on button "Confirm" at bounding box center [395, 283] width 44 height 13
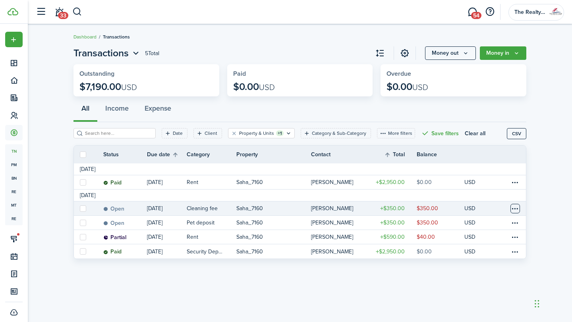
click at [515, 211] on table-menu-btn-icon at bounding box center [515, 209] width 10 height 10
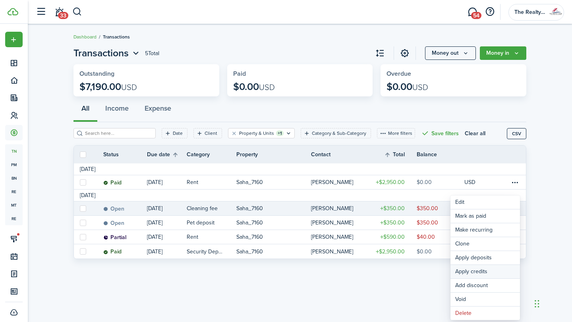
click at [473, 274] on button "Apply credits" at bounding box center [484, 271] width 69 height 13
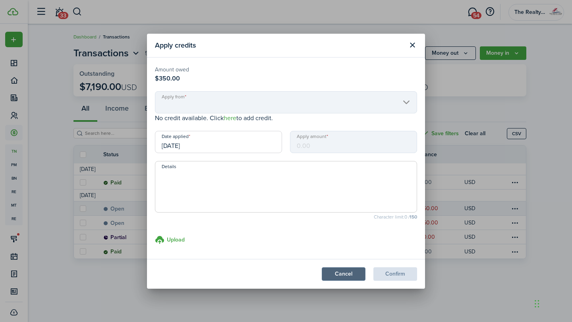
click at [348, 279] on button "Cancel" at bounding box center [344, 274] width 44 height 13
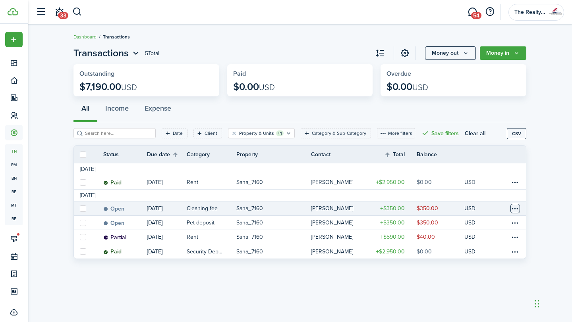
click at [519, 209] on table-menu-btn-icon "Open menu" at bounding box center [515, 209] width 10 height 10
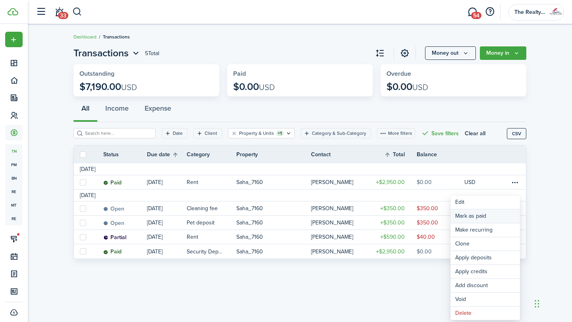
click at [469, 216] on link "Mark as paid" at bounding box center [484, 216] width 69 height 13
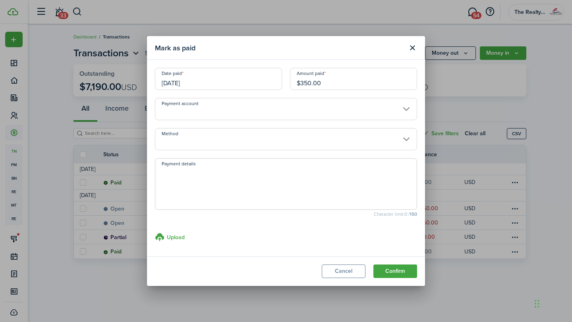
click at [227, 80] on input "[DATE]" at bounding box center [218, 79] width 127 height 22
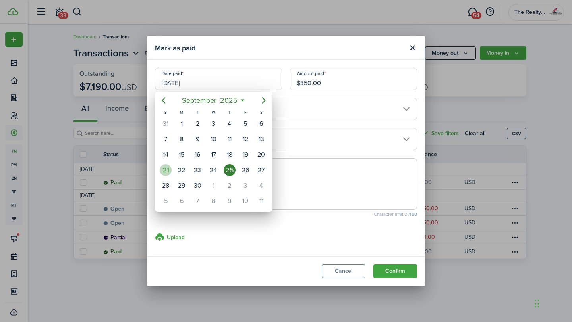
click at [168, 170] on div "21" at bounding box center [166, 170] width 12 height 12
type input "[DATE]"
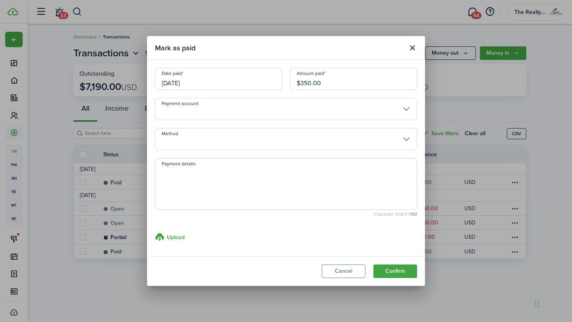
click at [283, 109] on input "Payment account" at bounding box center [286, 109] width 262 height 22
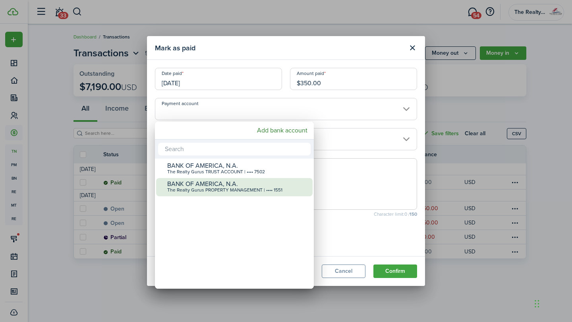
click at [248, 184] on div "BANK OF AMERICA, N.A." at bounding box center [237, 184] width 141 height 7
type input "•••• •••• •••• 1551"
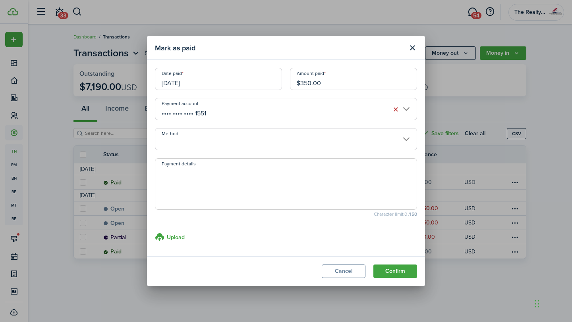
click at [262, 141] on input "Method" at bounding box center [286, 139] width 262 height 22
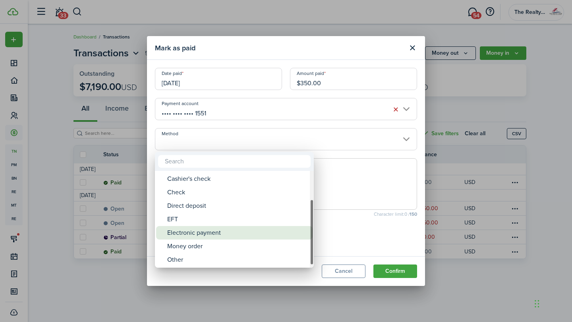
click at [247, 237] on div "Electronic payment" at bounding box center [237, 232] width 141 height 13
type input "Electronic payment"
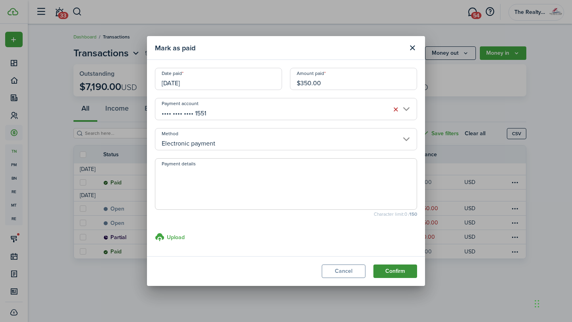
click at [400, 274] on button "Confirm" at bounding box center [395, 271] width 44 height 13
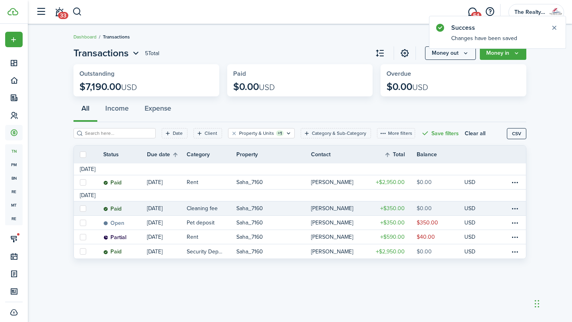
click at [353, 208] on table-profile-info-text "[PERSON_NAME]" at bounding box center [332, 209] width 42 height 6
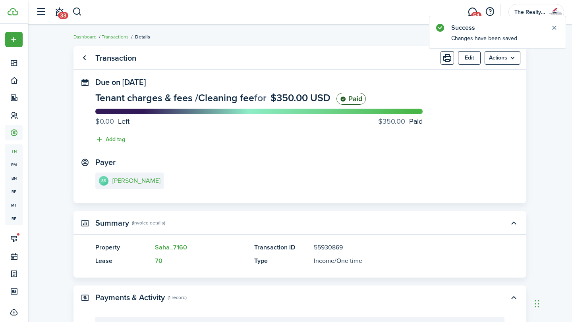
scroll to position [126, 0]
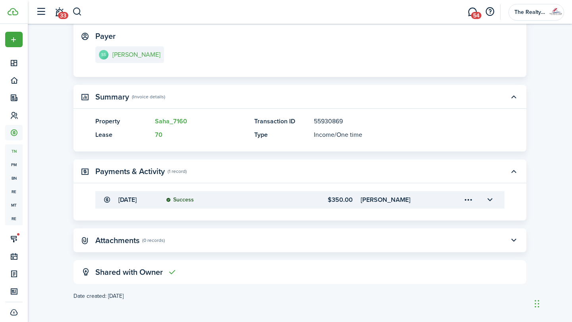
click at [470, 199] on menu-trigger-card "Open menu" at bounding box center [467, 199] width 13 height 13
click at [431, 216] on button "Edit" at bounding box center [439, 218] width 69 height 14
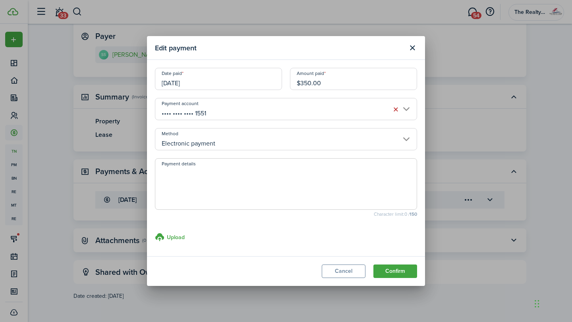
click at [336, 83] on input "$350.00" at bounding box center [353, 79] width 127 height 22
paste input "74"
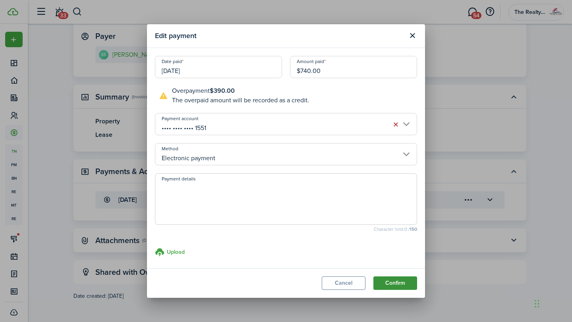
type input "$740.00"
click at [387, 282] on button "Confirm" at bounding box center [395, 283] width 44 height 13
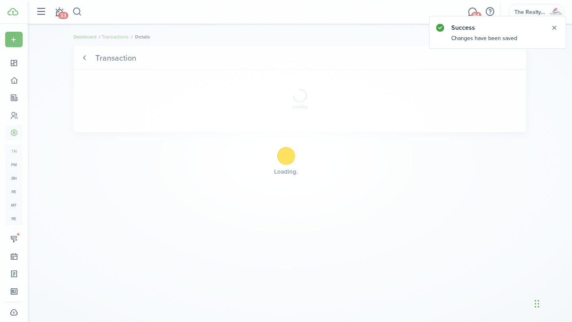
scroll to position [0, 0]
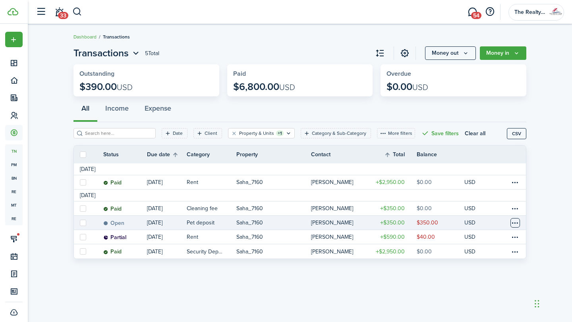
click at [515, 222] on table-menu-btn-icon at bounding box center [515, 223] width 10 height 10
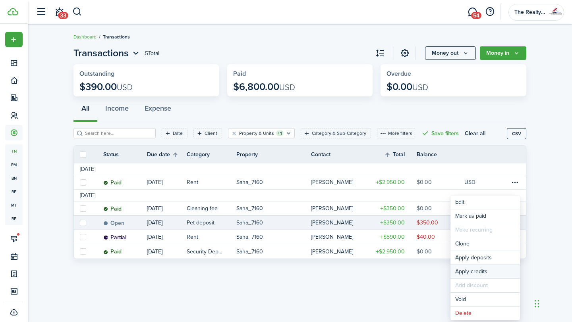
click at [470, 272] on button "Apply credits" at bounding box center [484, 271] width 69 height 13
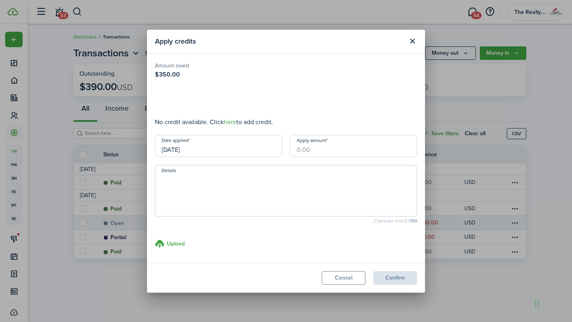
type input "$350.00"
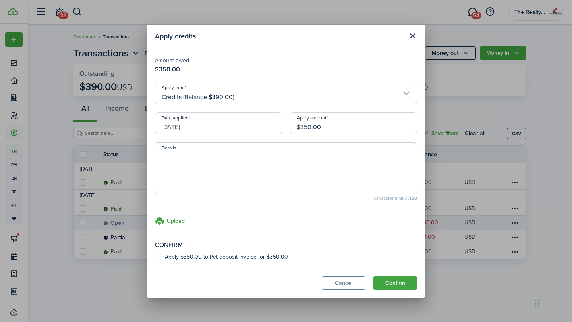
click at [218, 123] on input "[DATE]" at bounding box center [218, 123] width 127 height 22
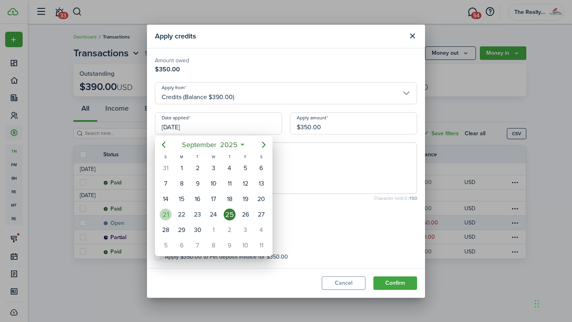
click at [169, 216] on div "21" at bounding box center [166, 215] width 12 height 12
type input "[DATE]"
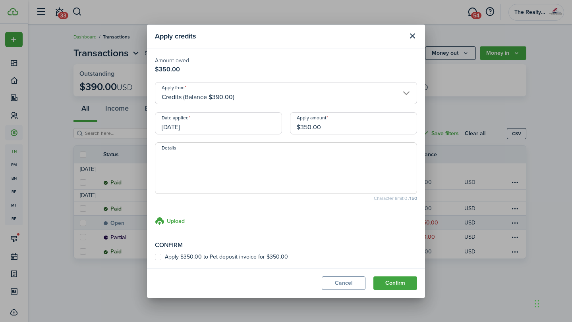
click at [159, 258] on label "Apply $350.00 to Pet deposit invoice for $350.00" at bounding box center [221, 257] width 133 height 6
click at [155, 257] on input "Apply $350.00 to Pet deposit invoice for $350.00" at bounding box center [154, 257] width 0 height 0
checkbox input "true"
click at [404, 284] on button "Confirm" at bounding box center [395, 283] width 44 height 13
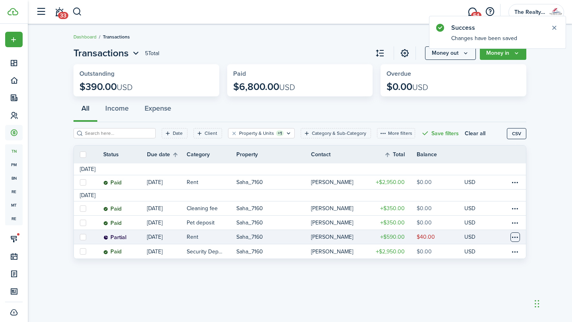
click at [518, 239] on table-menu-btn-icon at bounding box center [515, 238] width 10 height 10
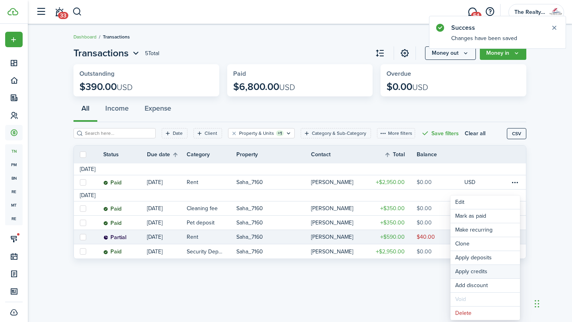
click at [475, 271] on button "Apply credits" at bounding box center [484, 271] width 69 height 13
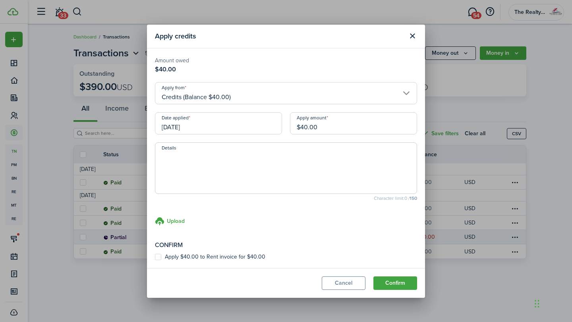
click at [205, 125] on input "[DATE]" at bounding box center [218, 123] width 127 height 22
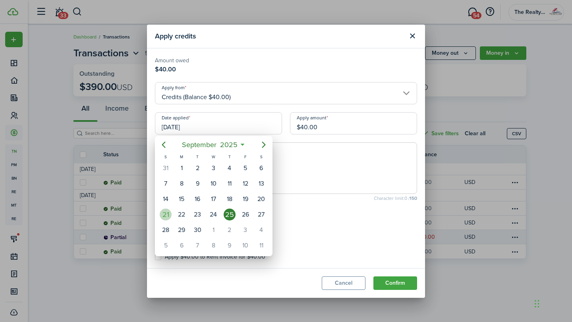
click at [168, 217] on div "21" at bounding box center [166, 215] width 12 height 12
type input "[DATE]"
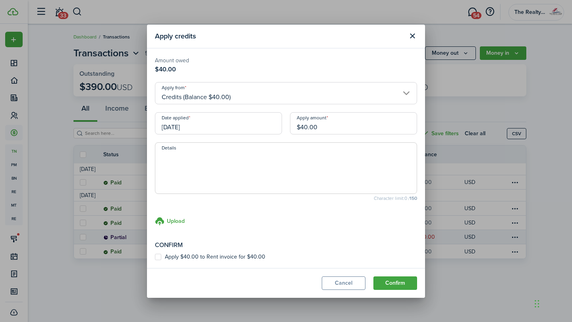
click at [158, 258] on label "Apply $40.00 to Rent invoice for $40.00" at bounding box center [210, 257] width 110 height 6
click at [155, 257] on input "Apply $40.00 to Rent invoice for $40.00" at bounding box center [154, 257] width 0 height 0
checkbox input "true"
click at [397, 279] on button "Confirm" at bounding box center [395, 283] width 44 height 13
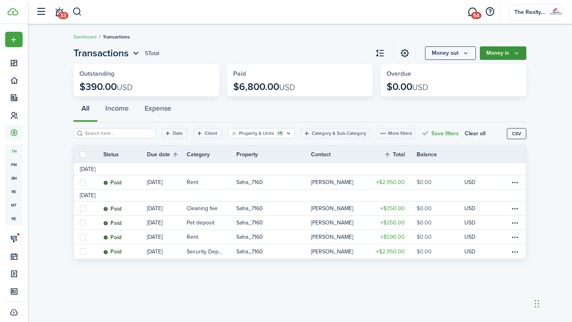
click at [516, 55] on icon "Money in" at bounding box center [516, 53] width 7 height 6
click at [461, 56] on button "Money out" at bounding box center [450, 52] width 51 height 13
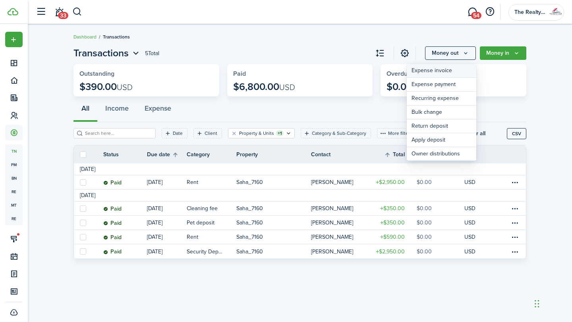
click at [438, 71] on link "Expense invoice" at bounding box center [440, 71] width 69 height 14
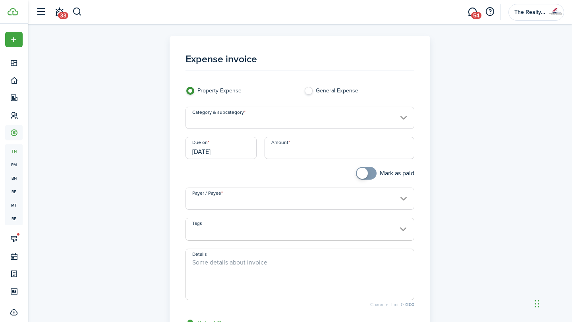
click at [250, 119] on input "Category & subcategory" at bounding box center [299, 118] width 229 height 22
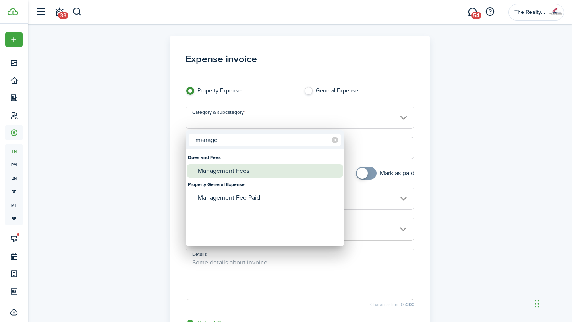
type input "manage"
click at [233, 175] on div "Management Fees" at bounding box center [268, 170] width 141 height 13
type input "Dues and Fees / Management Fees"
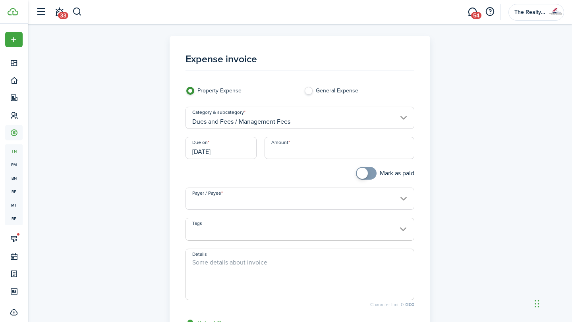
click at [246, 147] on input "[DATE]" at bounding box center [220, 148] width 71 height 22
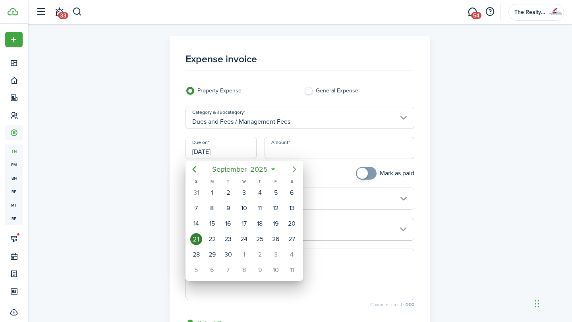
click at [297, 171] on icon "Next page" at bounding box center [294, 170] width 10 height 10
click at [243, 193] on div "1" at bounding box center [244, 193] width 12 height 12
type input "[DATE]"
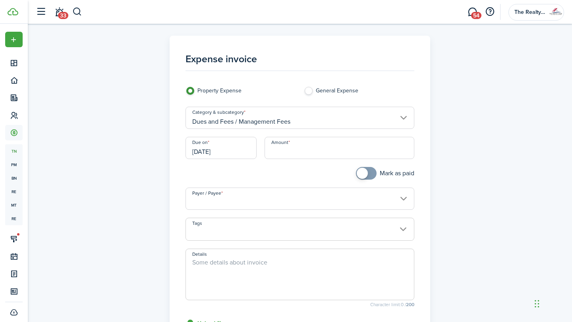
click at [296, 155] on input "Amount" at bounding box center [339, 148] width 150 height 22
click at [309, 174] on div "Mark as paid" at bounding box center [359, 177] width 118 height 21
click at [312, 152] on input "$100.00" at bounding box center [339, 148] width 150 height 22
type input "$120.00"
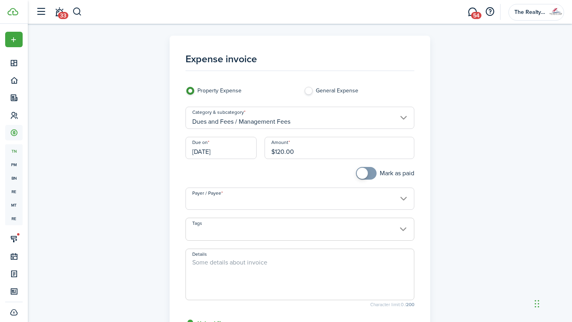
click at [320, 174] on div "Mark as paid" at bounding box center [359, 177] width 118 height 21
checkbox input "true"
click at [364, 176] on span at bounding box center [361, 173] width 11 height 11
click at [316, 196] on input "Payer / Payee" at bounding box center [299, 199] width 229 height 22
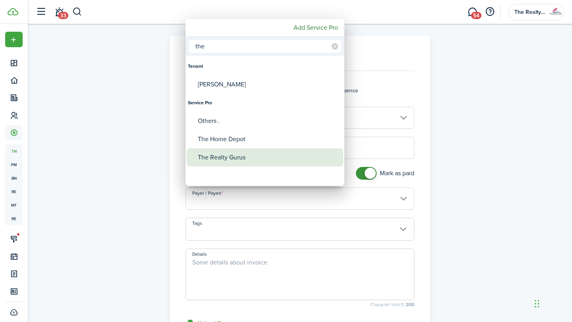
type input "the"
click at [234, 158] on div "The Realty Gurus" at bounding box center [268, 157] width 141 height 18
type input "The Realty Gurus"
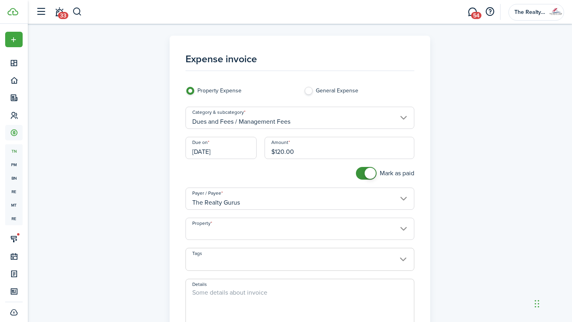
click at [254, 177] on div at bounding box center [240, 177] width 118 height 21
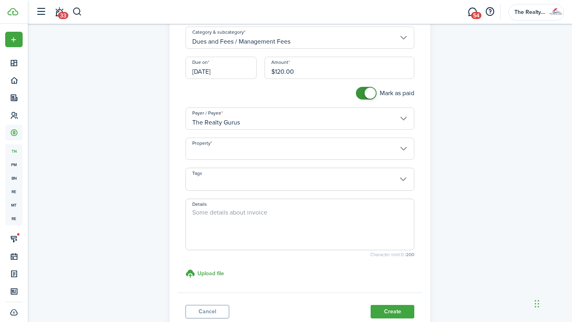
scroll to position [89, 0]
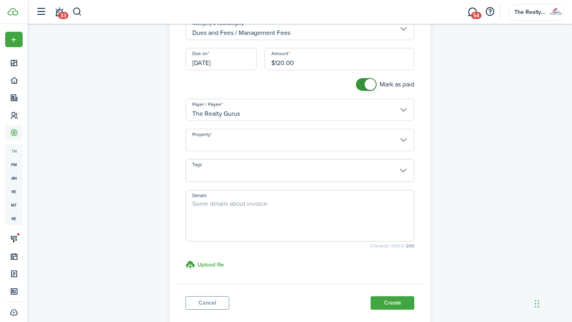
click at [266, 141] on input "Property" at bounding box center [299, 140] width 229 height 22
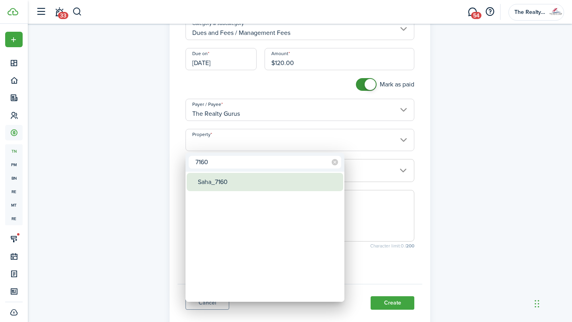
type input "7160"
click at [215, 179] on div "Saha_7160" at bounding box center [268, 182] width 141 height 18
type input "Saha_7160"
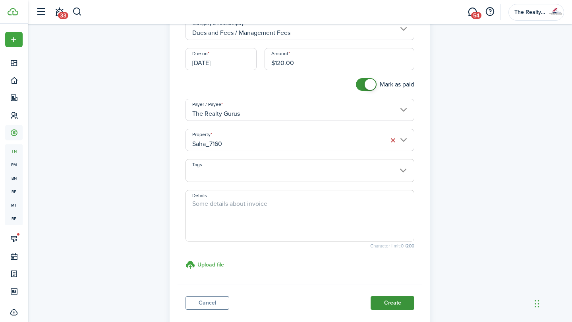
click at [397, 303] on button "Create" at bounding box center [392, 303] width 44 height 13
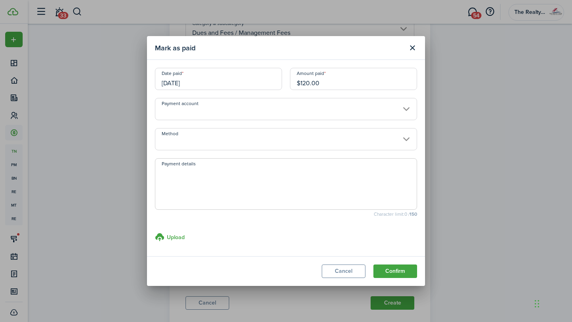
click at [287, 107] on input "Payment account" at bounding box center [286, 109] width 262 height 22
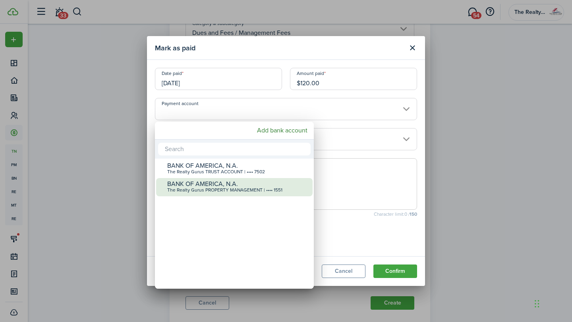
click at [242, 194] on div "BANK OF AMERICA, N.A. The Realty Gurus PROPERTY MANAGEMENT | •••• 1551" at bounding box center [237, 186] width 141 height 17
type input "•••• •••• •••• 1551"
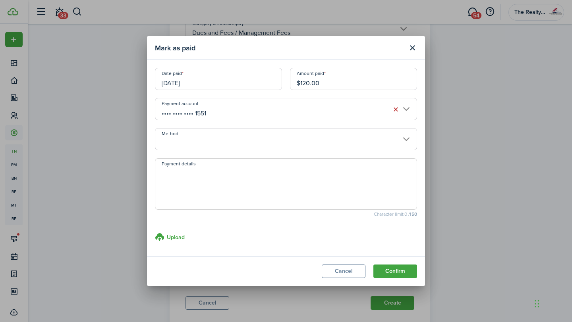
click at [312, 144] on input "Method" at bounding box center [286, 139] width 262 height 22
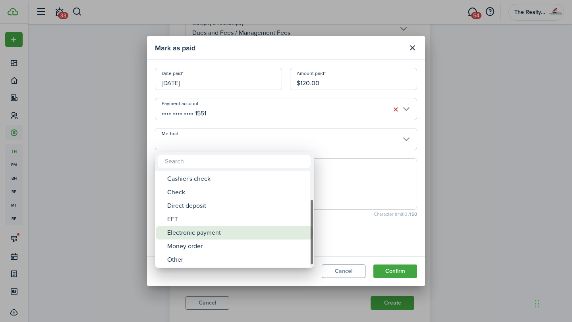
click at [229, 232] on div "Electronic payment" at bounding box center [237, 232] width 141 height 13
type input "Electronic payment"
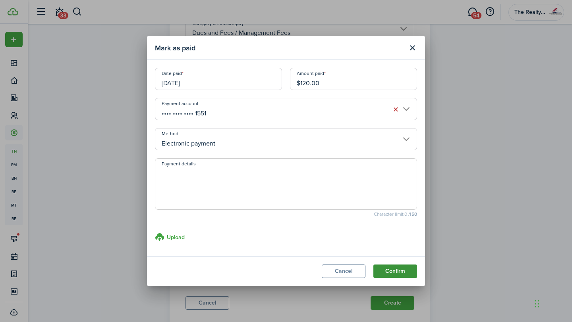
click at [390, 273] on button "Confirm" at bounding box center [395, 271] width 44 height 13
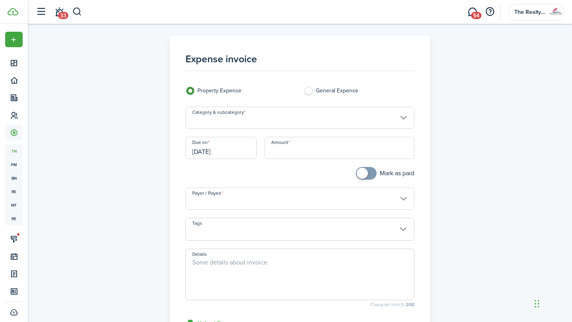
click at [261, 122] on input "Category & subcategory" at bounding box center [299, 118] width 229 height 22
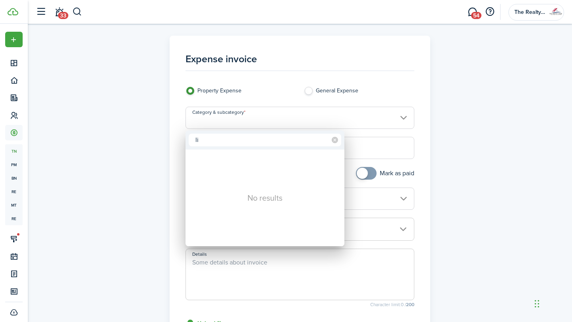
type input "l"
type input "r"
type input "c"
type input "r"
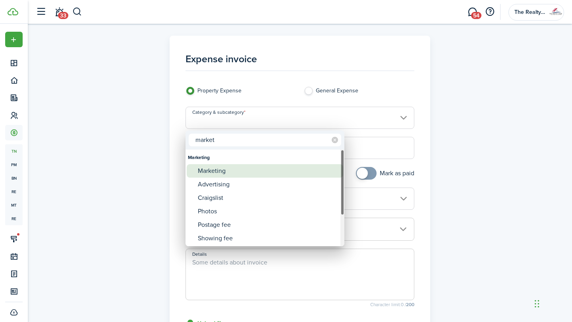
type input "market"
click at [236, 174] on div "Marketing" at bounding box center [268, 170] width 141 height 13
type input "Marketing"
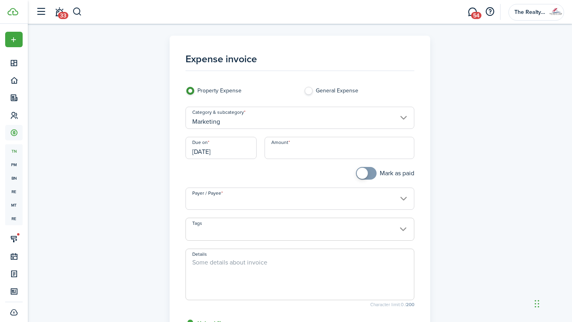
click at [249, 148] on input "[DATE]" at bounding box center [220, 148] width 71 height 22
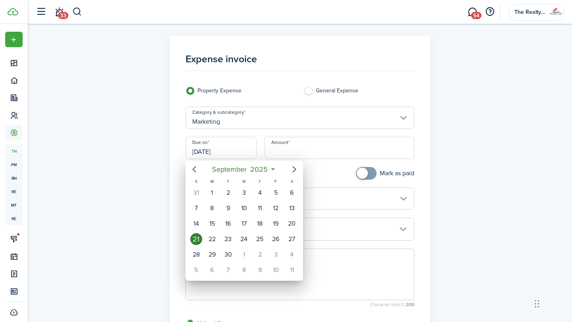
click at [195, 237] on div "21" at bounding box center [196, 239] width 12 height 12
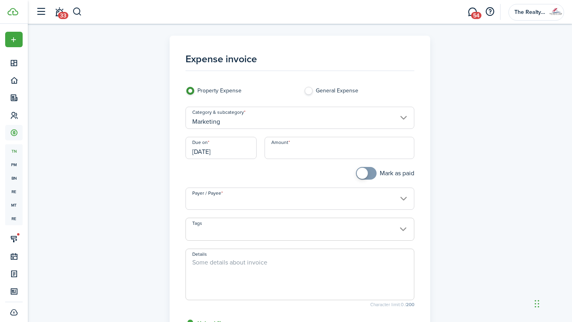
click at [317, 160] on div "Amount" at bounding box center [339, 152] width 158 height 30
click at [324, 154] on input "Amount" at bounding box center [339, 148] width 150 height 22
click at [304, 198] on input "Payer / Payee" at bounding box center [299, 199] width 229 height 22
type input "$1,500.00"
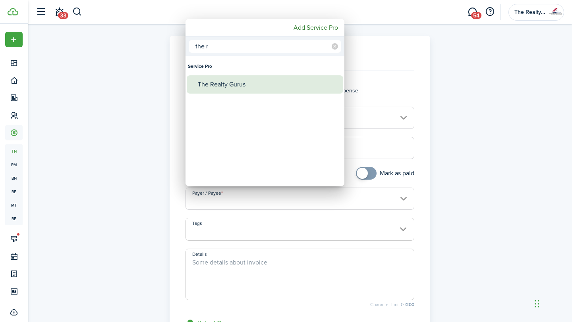
type input "the r"
click at [267, 83] on div "The Realty Gurus" at bounding box center [268, 84] width 141 height 18
type input "The Realty Gurus"
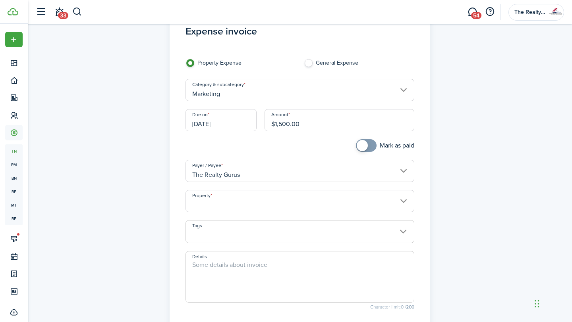
scroll to position [31, 0]
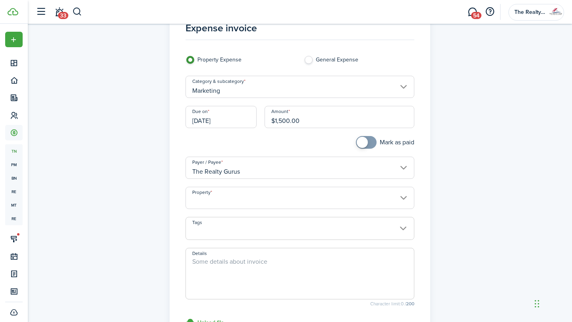
checkbox input "true"
click at [367, 144] on span at bounding box center [366, 142] width 8 height 13
click at [291, 201] on input "Property" at bounding box center [299, 198] width 229 height 22
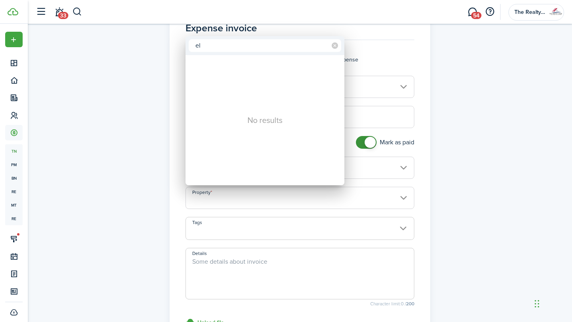
type input "e"
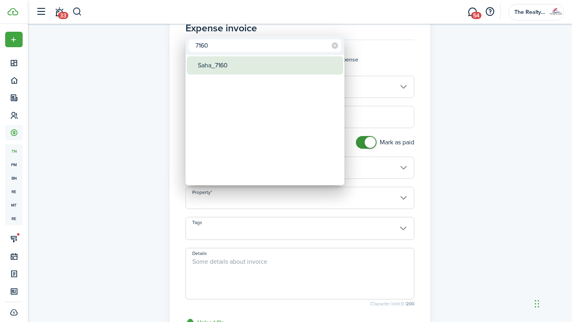
type input "7160"
click at [213, 62] on div "Saha_7160" at bounding box center [268, 65] width 141 height 18
type input "Saha_7160"
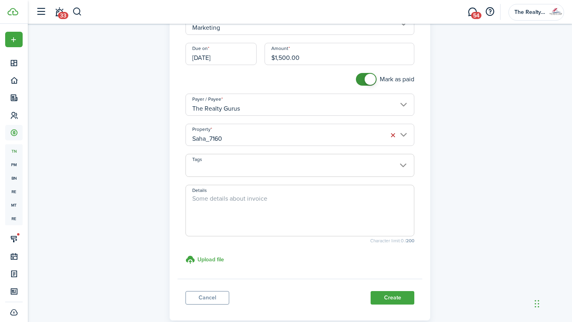
scroll to position [138, 0]
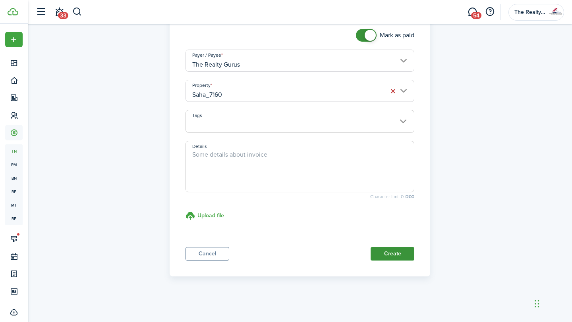
click at [397, 256] on button "Create" at bounding box center [392, 253] width 44 height 13
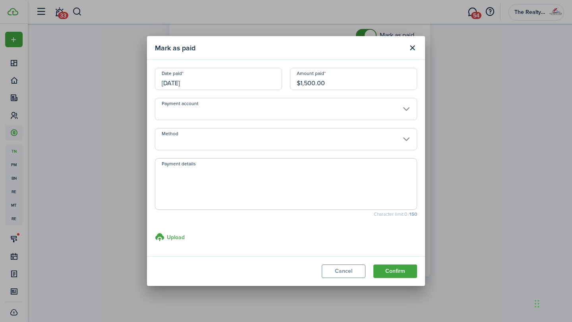
click at [235, 120] on input "Payment account" at bounding box center [286, 109] width 262 height 22
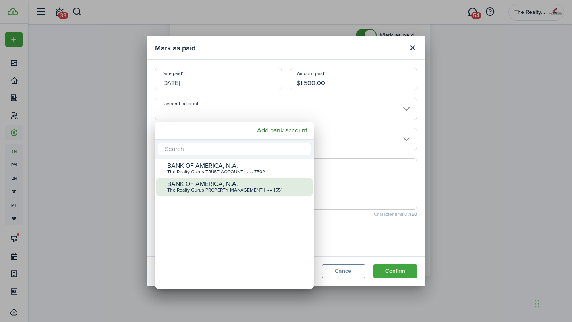
click at [223, 188] on div "The Realty Gurus PROPERTY MANAGEMENT | •••• 1551" at bounding box center [237, 191] width 141 height 6
type input "•••• •••• •••• 1551"
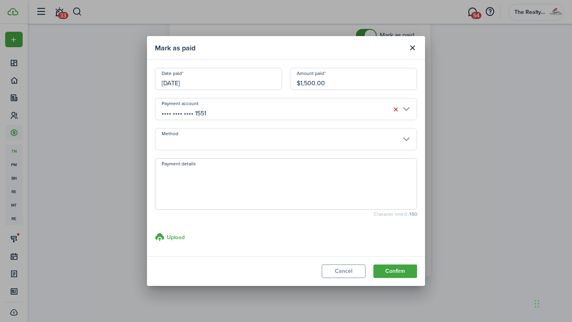
click at [239, 145] on input "Method" at bounding box center [286, 139] width 262 height 22
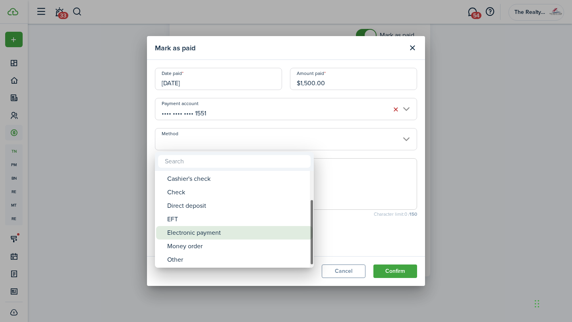
click at [230, 236] on div "Electronic payment" at bounding box center [237, 232] width 141 height 13
type input "Electronic payment"
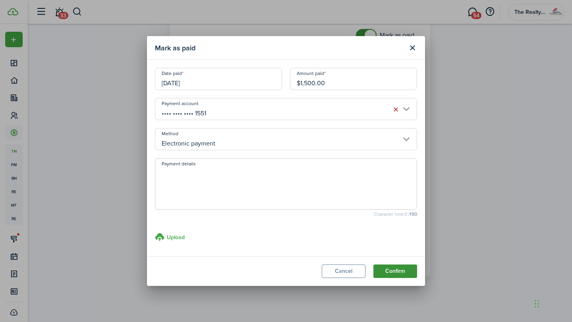
click at [399, 274] on button "Confirm" at bounding box center [395, 271] width 44 height 13
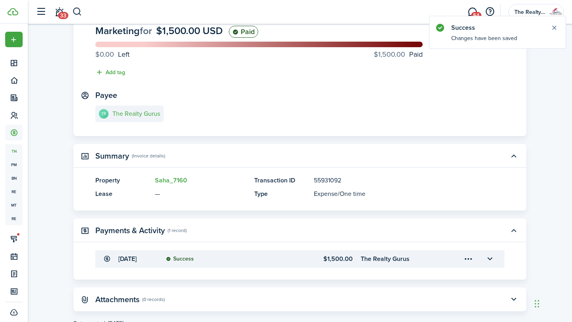
scroll to position [94, 0]
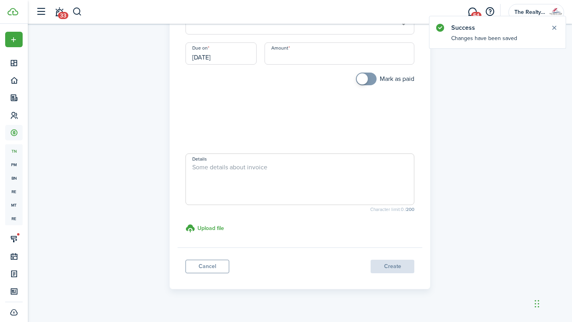
scroll to position [107, 0]
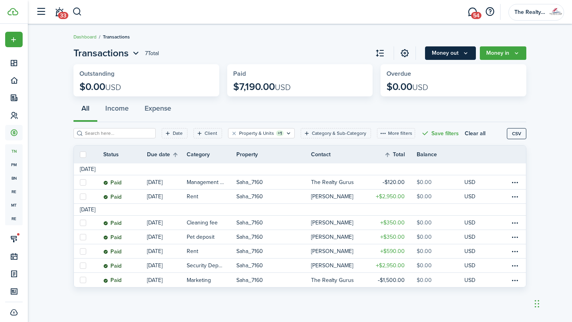
click at [469, 55] on button "Money out" at bounding box center [450, 52] width 51 height 13
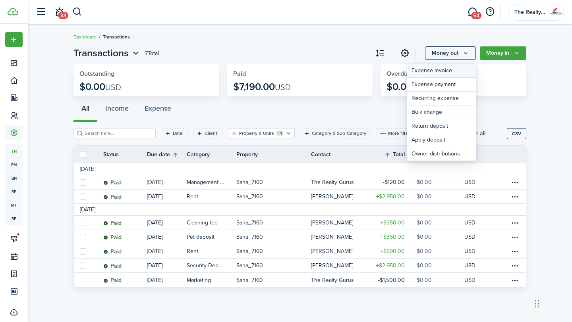
click at [439, 72] on link "Expense invoice" at bounding box center [440, 71] width 69 height 14
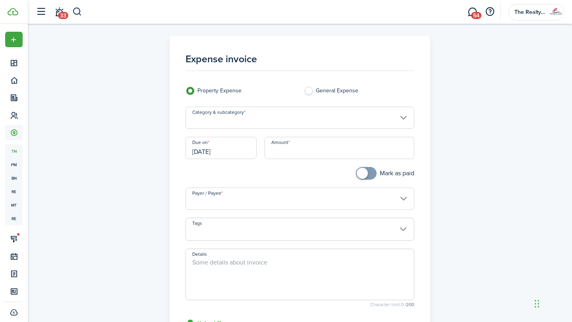
click at [260, 120] on input "Category & subcategory" at bounding box center [299, 118] width 229 height 22
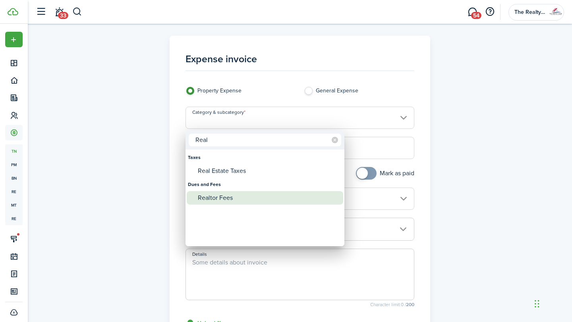
type input "Real"
click at [215, 200] on div "Realtor Fees" at bounding box center [268, 197] width 141 height 13
type input "Dues and Fees / Realtor Fees"
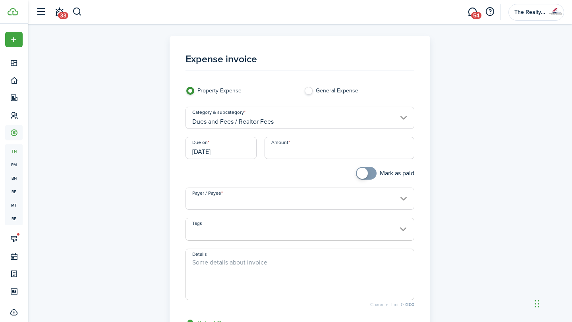
click at [242, 153] on input "[DATE]" at bounding box center [220, 148] width 71 height 22
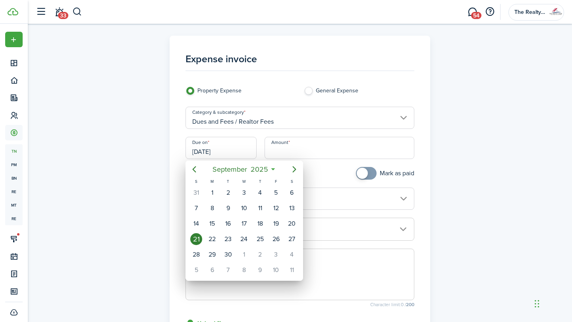
click at [321, 156] on div at bounding box center [285, 160] width 699 height 449
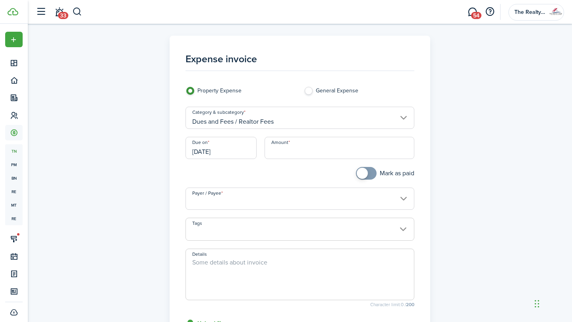
click at [323, 153] on input "Amount" at bounding box center [339, 148] width 150 height 22
type input "$300.00"
click at [299, 203] on input "Payer / Payee" at bounding box center [299, 199] width 229 height 22
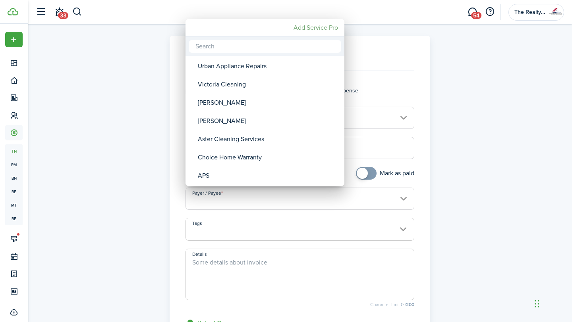
click at [311, 28] on mbsc-button "Add Service Pro" at bounding box center [315, 28] width 51 height 14
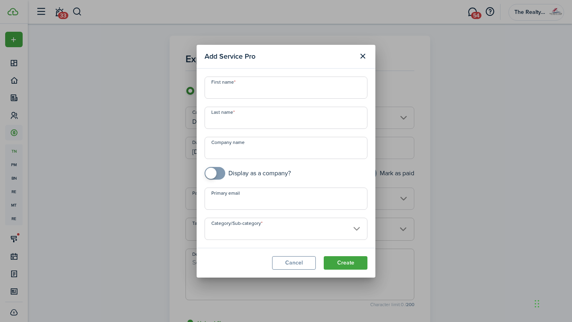
checkbox input "true"
click at [217, 174] on span at bounding box center [215, 173] width 8 height 13
click at [260, 152] on input "Company name" at bounding box center [285, 148] width 163 height 22
type input "West USA Inc"
click at [352, 265] on button "Create" at bounding box center [346, 262] width 44 height 13
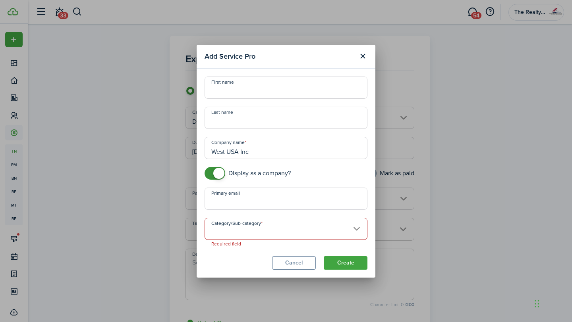
click at [316, 232] on input "Category/Sub-category" at bounding box center [285, 229] width 163 height 22
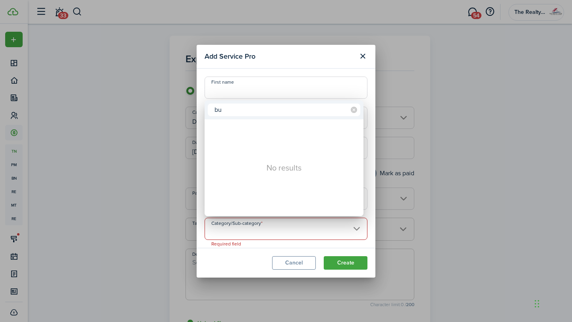
type input "b"
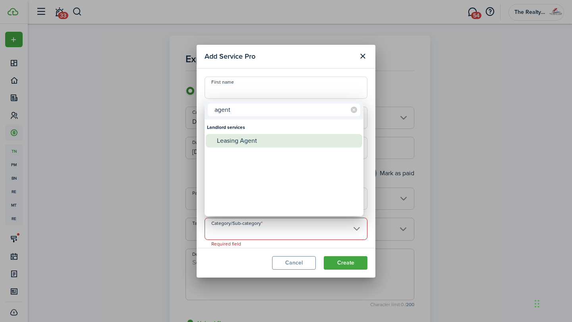
type input "agent"
click at [245, 142] on div "Leasing Agent" at bounding box center [287, 140] width 141 height 13
type input "Landlord services -> Leasing Agent"
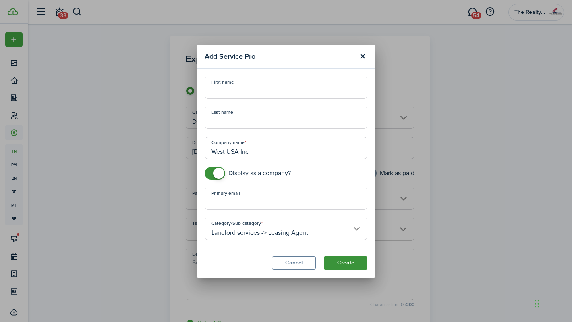
click at [357, 266] on button "Create" at bounding box center [346, 262] width 44 height 13
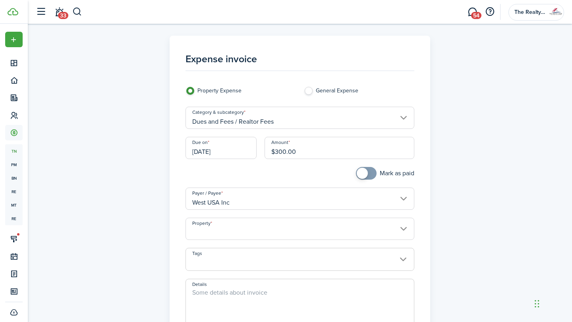
click at [300, 229] on input "Property" at bounding box center [299, 229] width 229 height 22
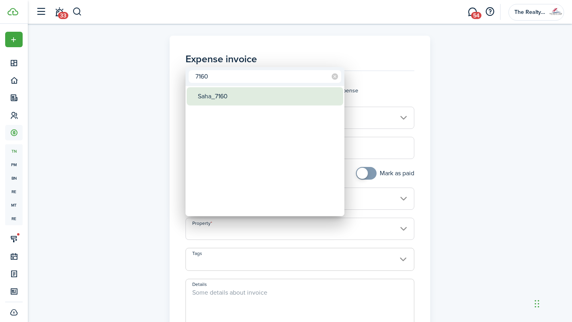
type input "7160"
click at [224, 93] on div "Saha_7160" at bounding box center [268, 96] width 141 height 18
type input "Saha_7160"
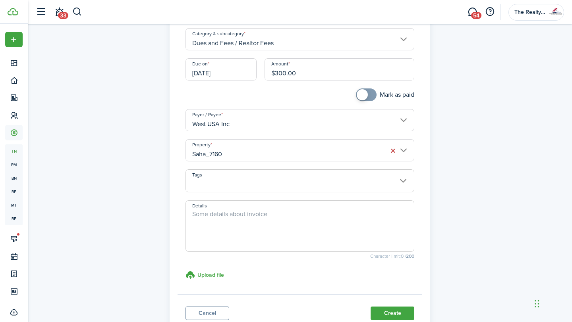
scroll to position [78, 0]
checkbox input "true"
click at [365, 98] on span at bounding box center [361, 95] width 11 height 11
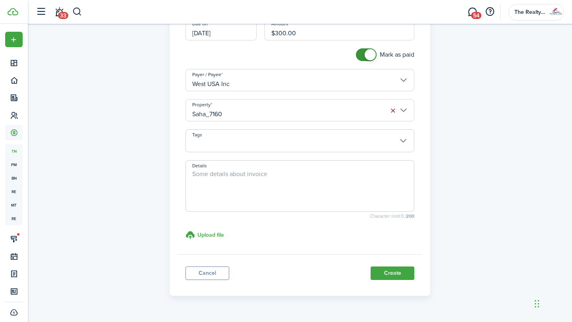
scroll to position [138, 0]
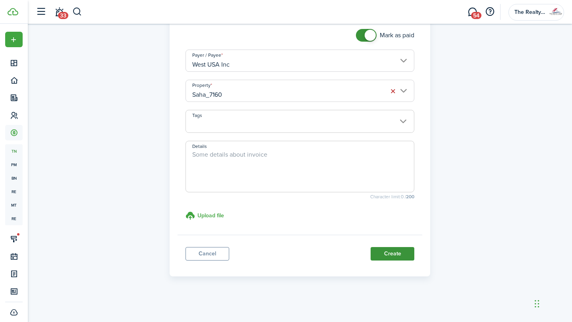
click at [395, 256] on button "Create" at bounding box center [392, 253] width 44 height 13
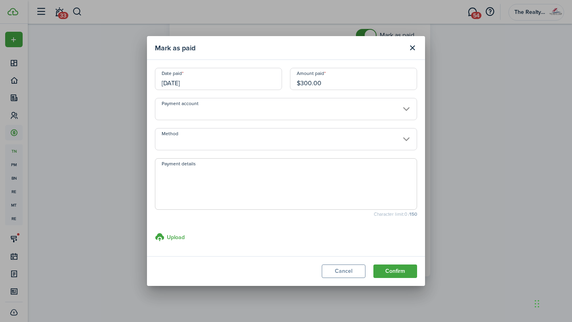
click at [239, 117] on input "Payment account" at bounding box center [286, 109] width 262 height 22
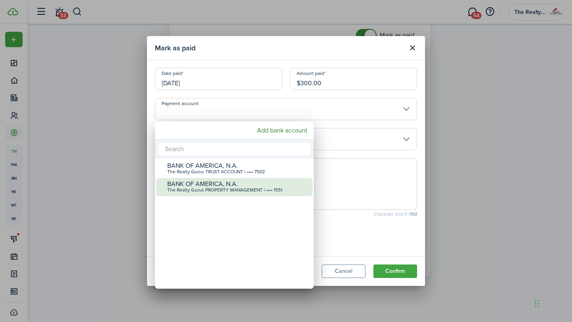
click at [223, 186] on div "BANK OF AMERICA, N.A." at bounding box center [237, 184] width 141 height 7
type input "•••• •••• •••• 1551"
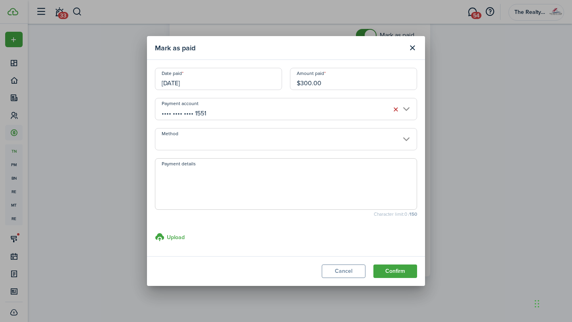
click at [263, 139] on input "Method" at bounding box center [286, 139] width 262 height 22
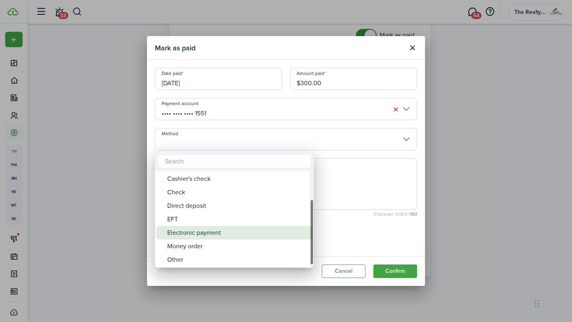
click at [201, 231] on div "Electronic payment" at bounding box center [237, 232] width 141 height 13
type input "Electronic payment"
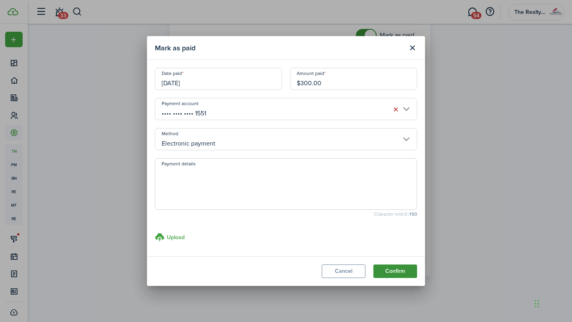
click at [396, 274] on button "Confirm" at bounding box center [395, 271] width 44 height 13
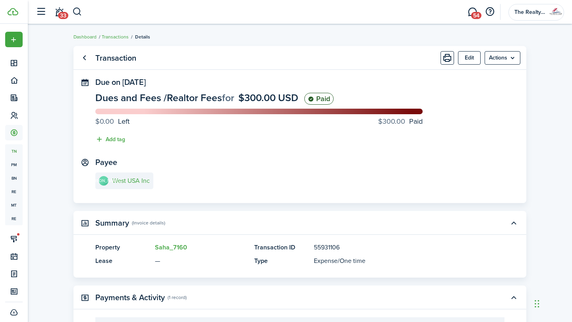
scroll to position [76, 0]
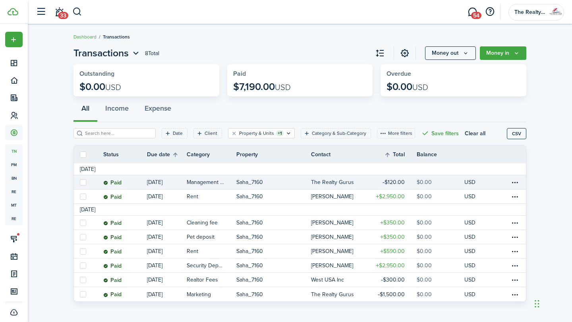
scroll to position [6, 0]
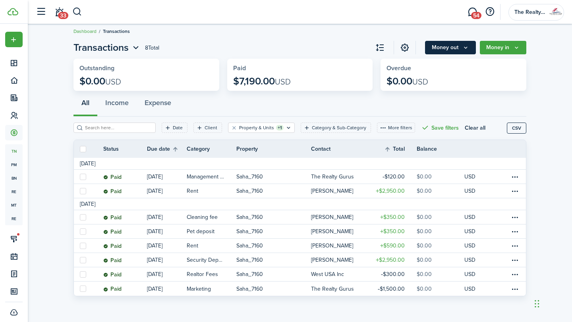
click at [464, 48] on icon "Money out" at bounding box center [465, 47] width 7 height 6
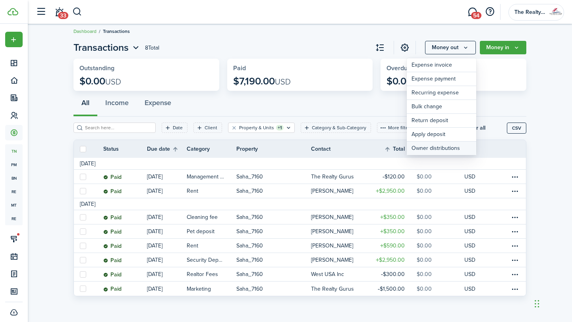
click at [439, 151] on link "Owner distributions" at bounding box center [440, 148] width 69 height 13
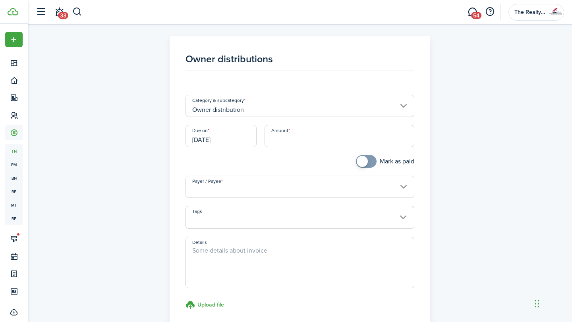
click at [242, 138] on input "[DATE]" at bounding box center [220, 136] width 71 height 22
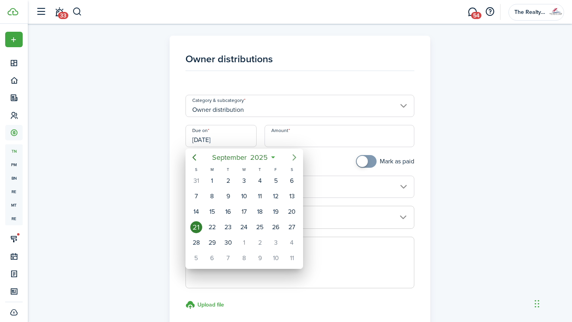
click at [292, 160] on icon "Next page" at bounding box center [294, 157] width 4 height 6
click at [216, 196] on div "6" at bounding box center [212, 197] width 12 height 12
type input "[DATE]"
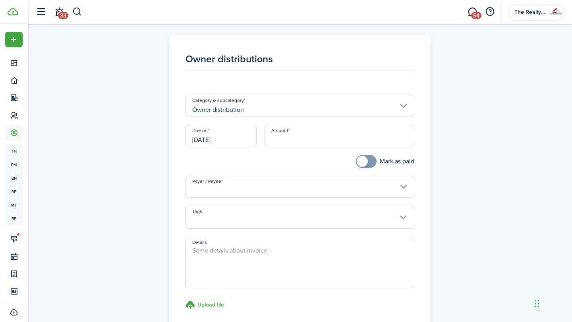
click at [287, 143] on input "Amount" at bounding box center [339, 136] width 150 height 22
type input "$1,620.00"
click at [244, 190] on input "Payer / Payee" at bounding box center [299, 187] width 229 height 22
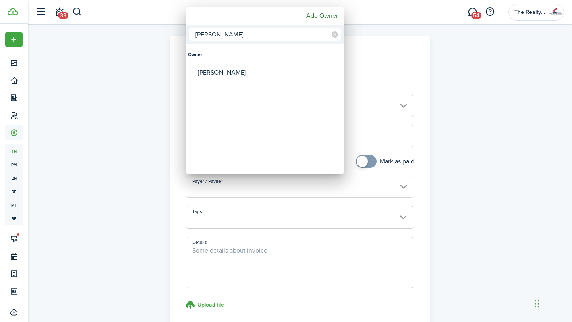
type input "[PERSON_NAME]"
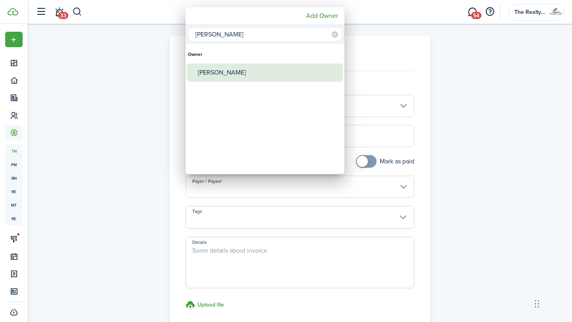
click at [215, 70] on div "[PERSON_NAME]" at bounding box center [268, 73] width 141 height 18
type input "[PERSON_NAME]"
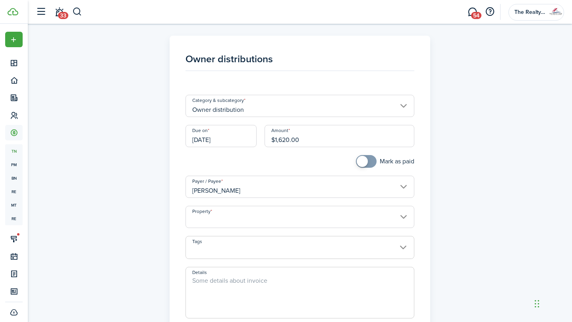
click at [320, 218] on input "Property" at bounding box center [299, 217] width 229 height 22
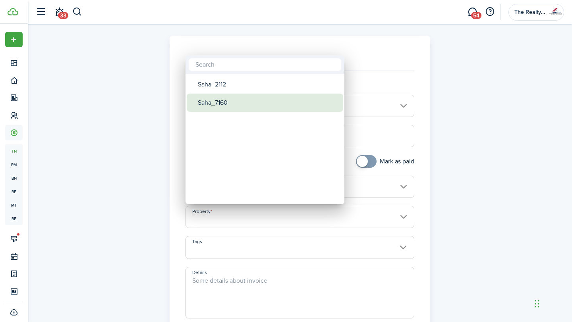
click at [234, 102] on div "Saha_7160" at bounding box center [268, 103] width 141 height 18
type input "Saha_7160"
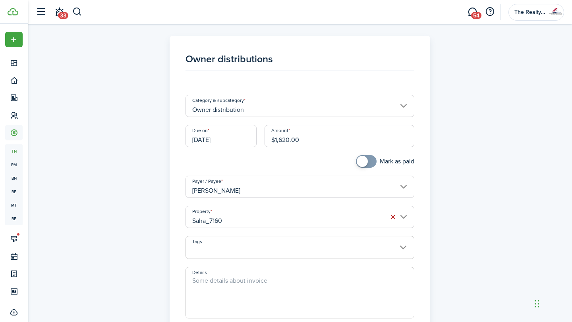
click at [308, 164] on div "Mark as paid" at bounding box center [299, 165] width 237 height 21
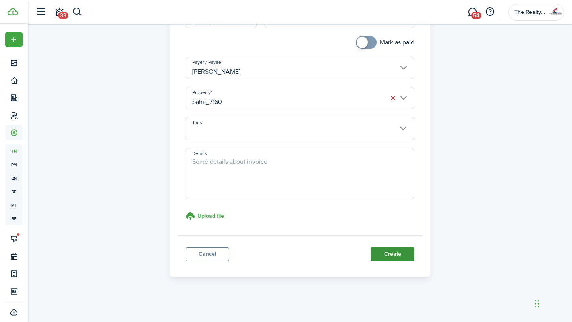
click at [393, 254] on button "Create" at bounding box center [392, 254] width 44 height 13
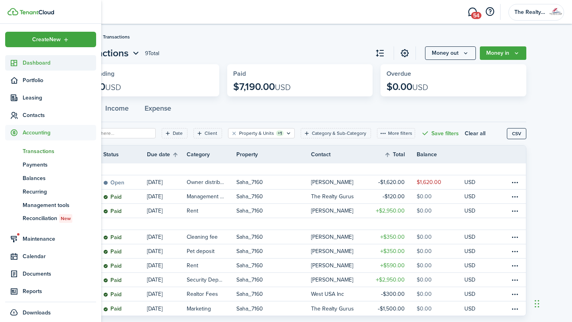
click at [40, 63] on span "Dashboard" at bounding box center [59, 63] width 73 height 8
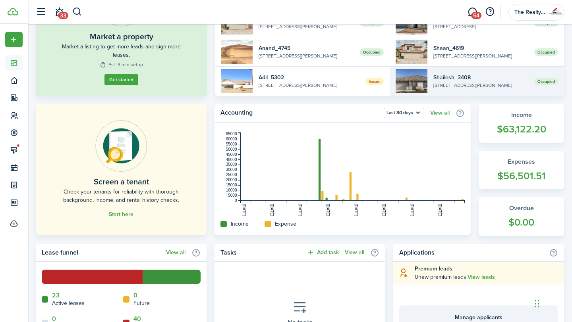
scroll to position [118, 0]
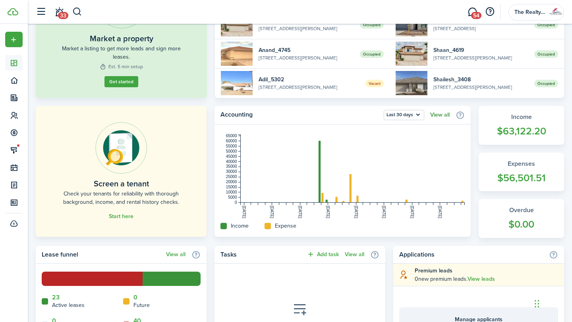
click at [443, 115] on link "View all" at bounding box center [439, 115] width 19 height 6
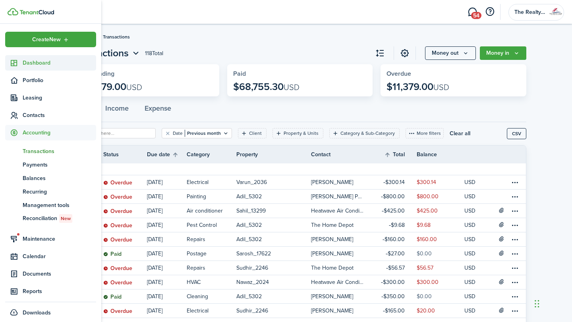
click at [33, 66] on span "Dashboard" at bounding box center [59, 63] width 73 height 8
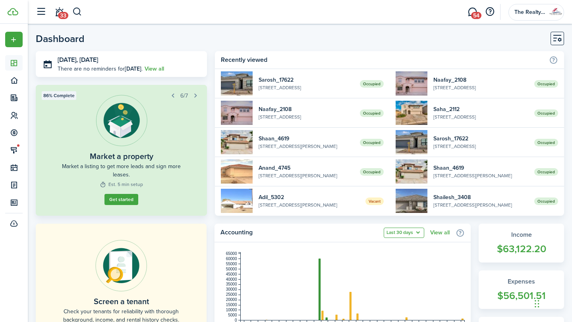
click at [404, 232] on button "Last 30 days" at bounding box center [403, 233] width 40 height 10
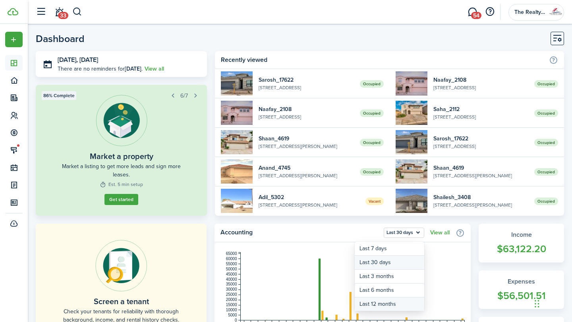
click at [380, 305] on button "Last 12 months" at bounding box center [388, 304] width 69 height 13
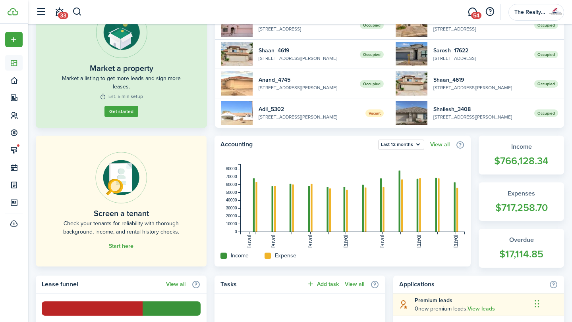
scroll to position [89, 0]
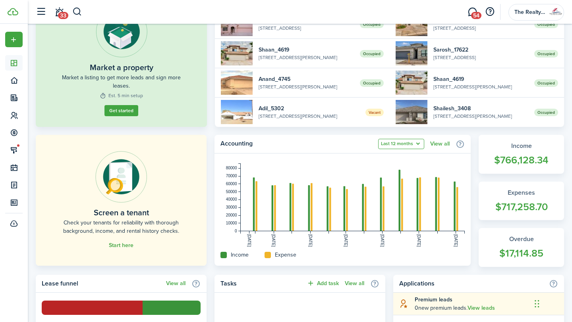
click at [414, 144] on button "Last 12 months" at bounding box center [401, 144] width 46 height 10
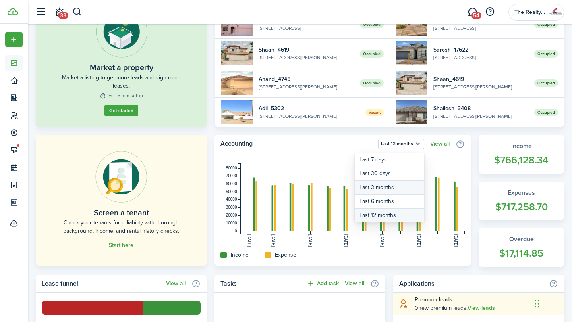
click at [394, 188] on button "Last 3 months" at bounding box center [388, 188] width 69 height 14
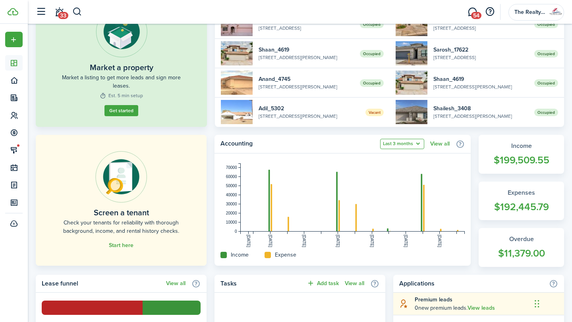
click at [400, 145] on button "Last 3 months" at bounding box center [402, 144] width 44 height 10
click at [311, 137] on home-widget-header "Accounting Last 3 months View all" at bounding box center [342, 144] width 256 height 19
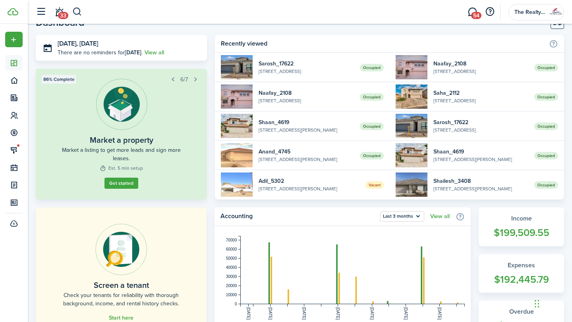
scroll to position [0, 0]
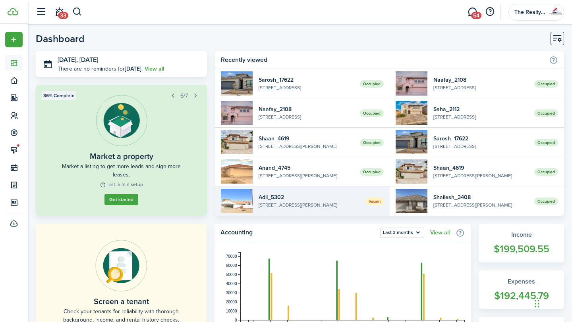
click at [292, 208] on widget-list-item-description "[STREET_ADDRESS][PERSON_NAME]" at bounding box center [308, 205] width 100 height 7
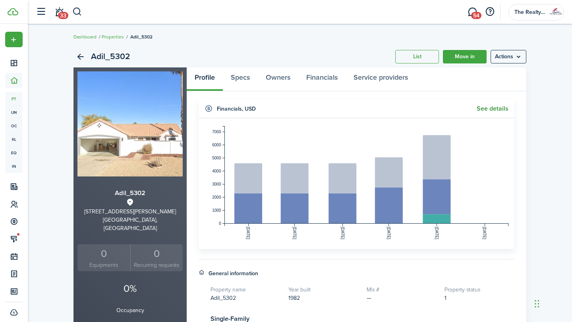
click at [503, 110] on link "See details" at bounding box center [492, 108] width 32 height 7
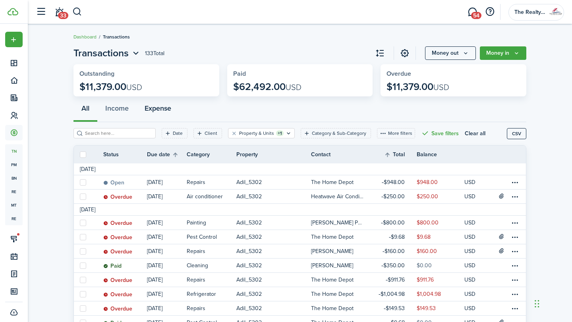
click at [158, 112] on button "Expense" at bounding box center [158, 110] width 42 height 24
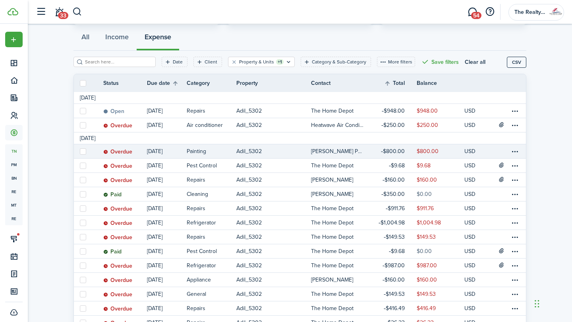
scroll to position [75, 0]
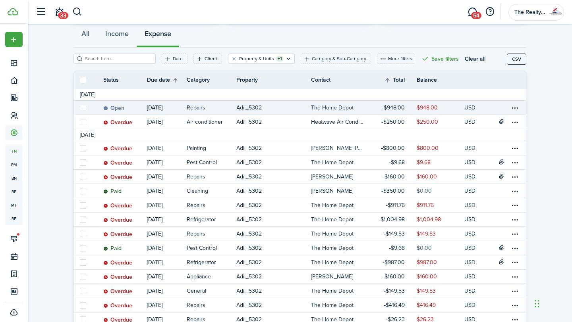
click at [262, 110] on link "Adil_5302" at bounding box center [273, 108] width 75 height 14
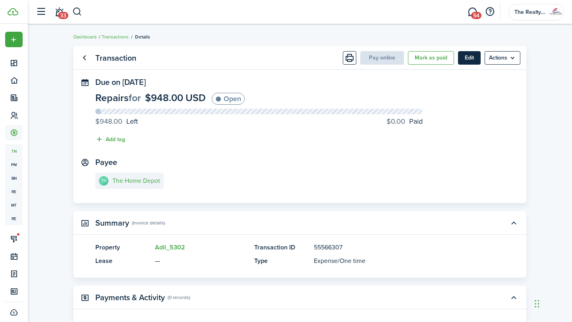
click at [472, 59] on button "Edit" at bounding box center [469, 57] width 23 height 13
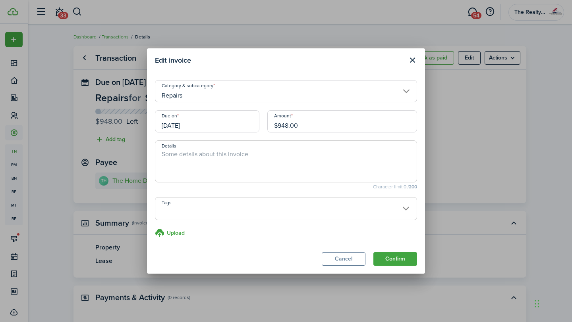
click at [196, 126] on input "[DATE]" at bounding box center [207, 121] width 104 height 22
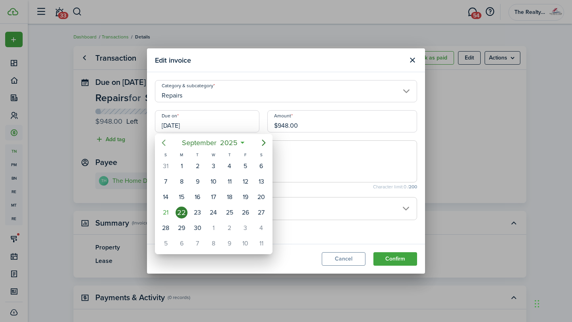
click at [164, 145] on icon "Previous page" at bounding box center [164, 143] width 10 height 10
click at [246, 212] on div "22" at bounding box center [245, 213] width 12 height 12
type input "[DATE]"
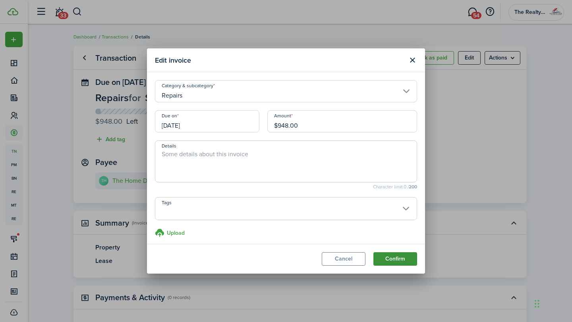
click at [397, 256] on button "Confirm" at bounding box center [395, 258] width 44 height 13
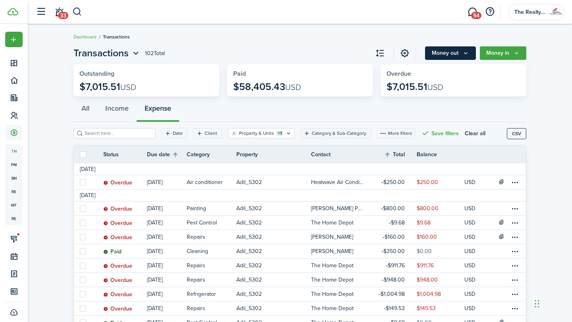
click at [467, 52] on icon "Money out" at bounding box center [465, 53] width 7 height 6
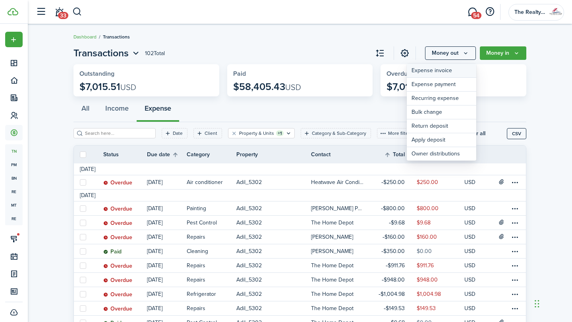
click at [426, 72] on link "Expense invoice" at bounding box center [440, 71] width 69 height 14
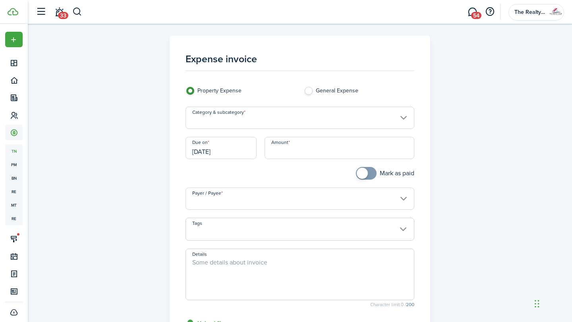
click at [261, 117] on input "Category & subcategory" at bounding box center [299, 118] width 229 height 22
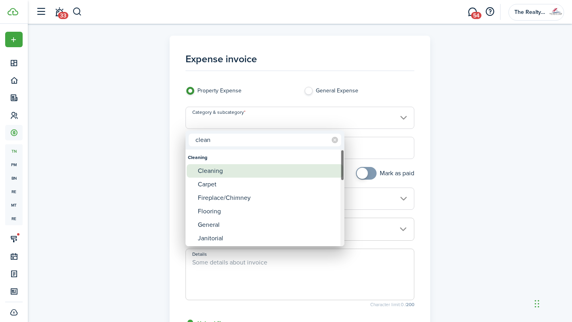
type input "clean"
click at [218, 177] on div "Cleaning" at bounding box center [268, 170] width 141 height 13
type input "Cleaning"
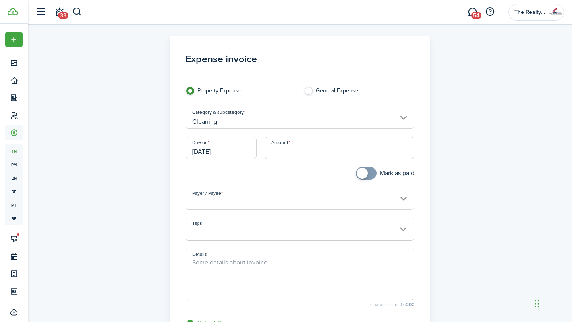
click at [243, 151] on input "[DATE]" at bounding box center [220, 148] width 71 height 22
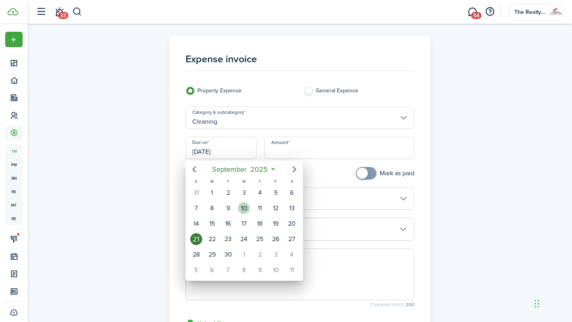
click at [245, 207] on div "10" at bounding box center [244, 208] width 12 height 12
type input "[DATE]"
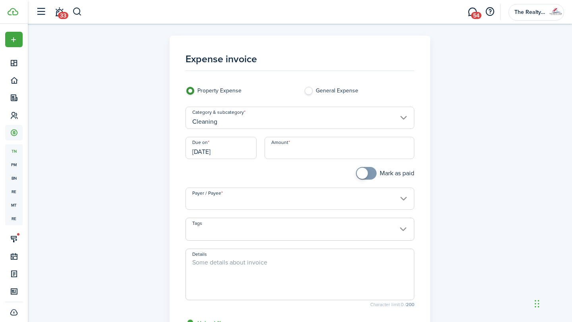
click at [305, 154] on input "Amount" at bounding box center [339, 148] width 150 height 22
click at [266, 202] on input "Payer / Payee" at bounding box center [299, 199] width 229 height 22
type input "$100.00"
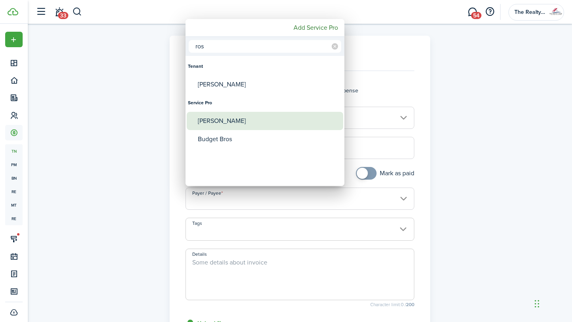
type input "ros"
click at [228, 125] on div "[PERSON_NAME]" at bounding box center [268, 121] width 141 height 18
type input "[PERSON_NAME]"
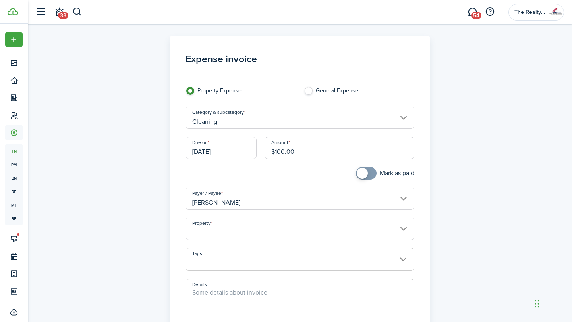
click at [272, 227] on input "Property" at bounding box center [299, 229] width 229 height 22
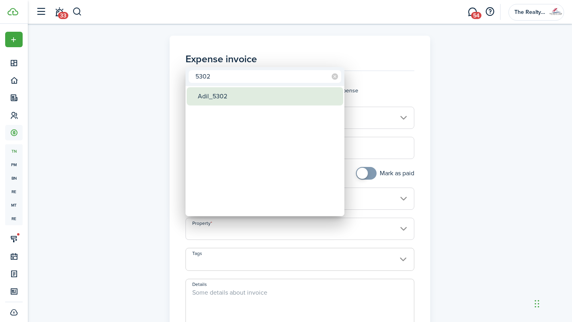
type input "5302"
click at [215, 101] on div "Adil_5302" at bounding box center [268, 96] width 141 height 18
type input "Adil_5302"
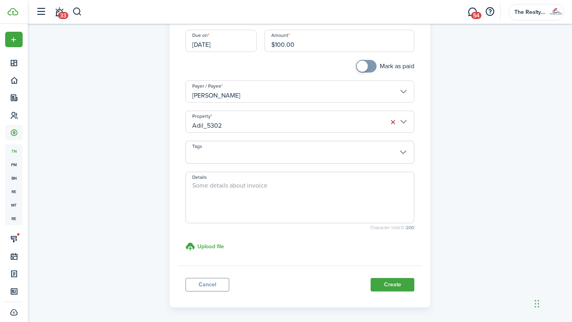
scroll to position [138, 0]
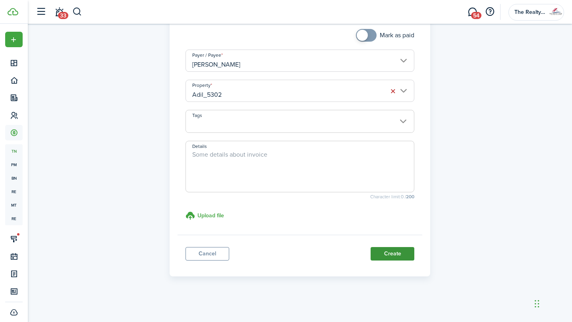
click at [402, 257] on button "Create" at bounding box center [392, 253] width 44 height 13
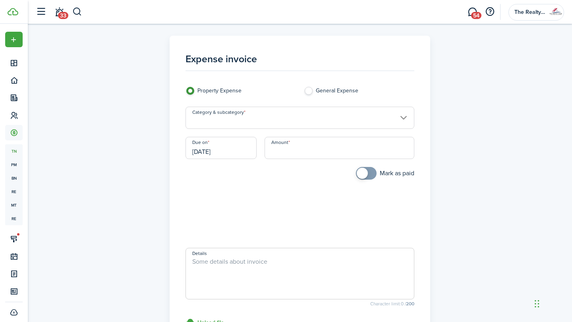
scroll to position [91, 0]
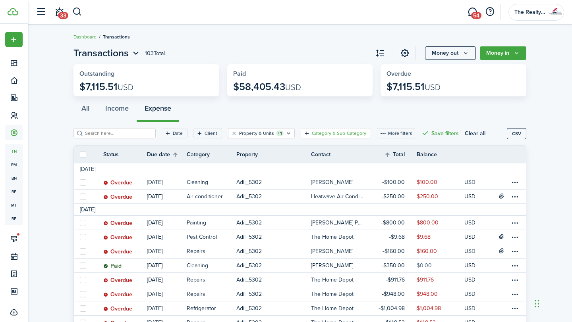
click at [336, 133] on filter-tag-label "Category & Sub-Category" at bounding box center [339, 133] width 54 height 7
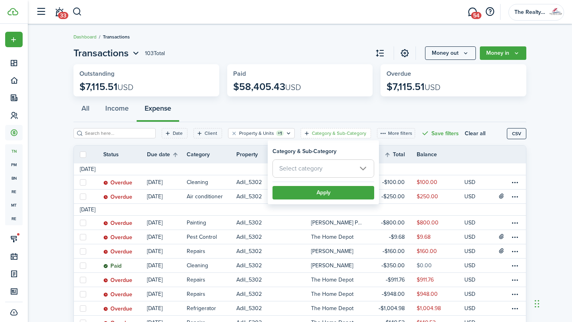
click at [334, 169] on span "Select category" at bounding box center [323, 168] width 101 height 17
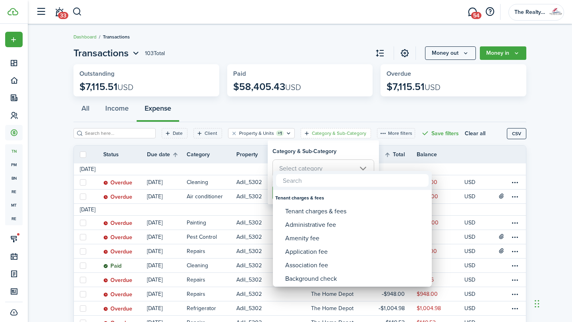
click at [332, 104] on div at bounding box center [285, 160] width 699 height 449
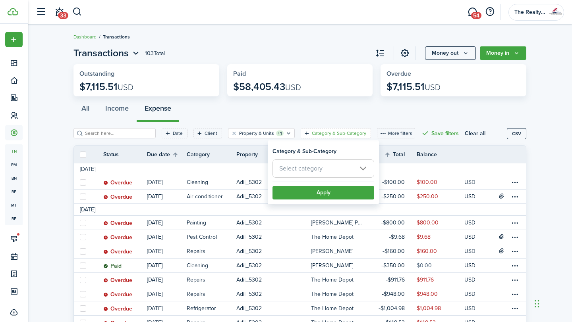
click at [227, 106] on div "All Income Expense" at bounding box center [299, 110] width 453 height 24
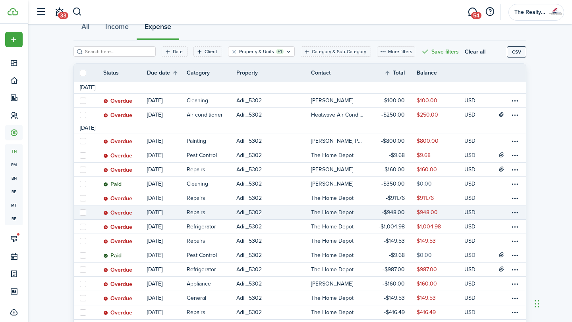
scroll to position [84, 0]
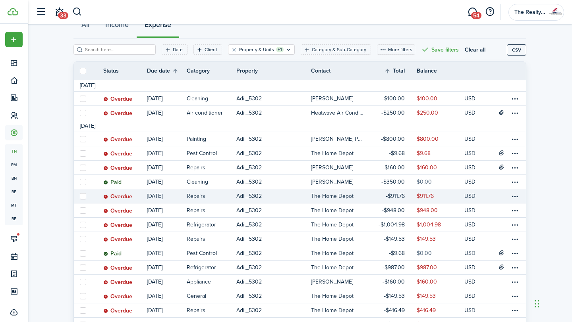
click at [414, 201] on link "$911.76" at bounding box center [393, 196] width 48 height 14
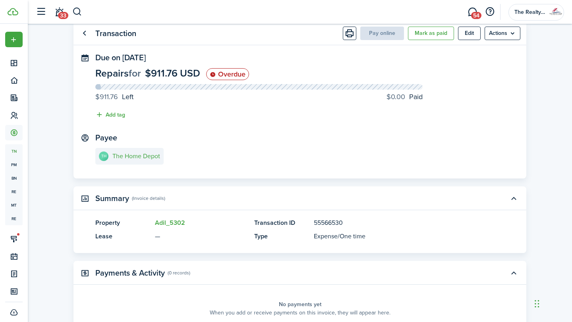
scroll to position [25, 0]
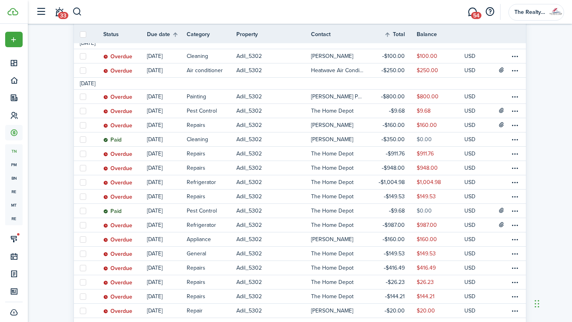
scroll to position [128, 0]
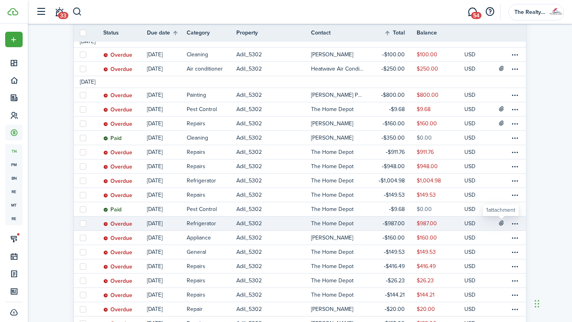
click at [502, 223] on icon at bounding box center [501, 223] width 7 height 6
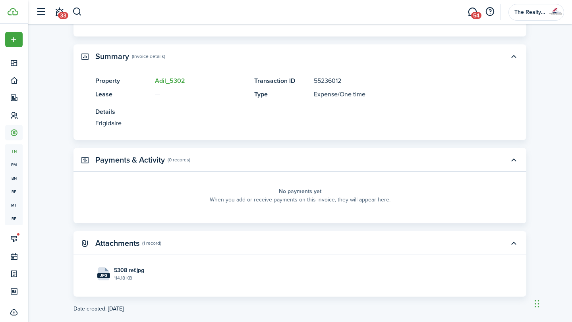
scroll to position [179, 0]
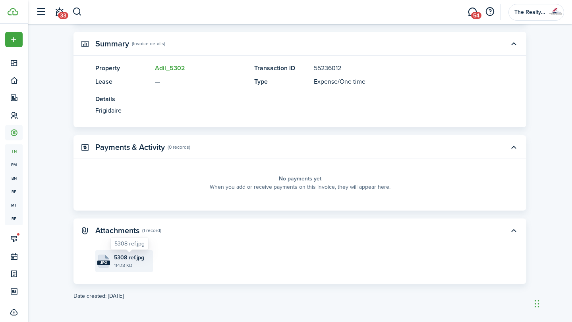
click at [127, 259] on span "5308 ref.jpg" at bounding box center [129, 258] width 30 height 8
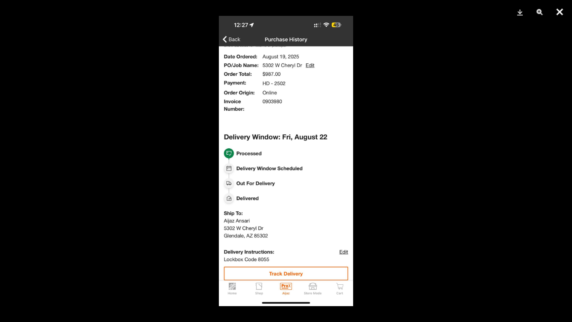
click at [562, 12] on button "Close" at bounding box center [559, 12] width 20 height 24
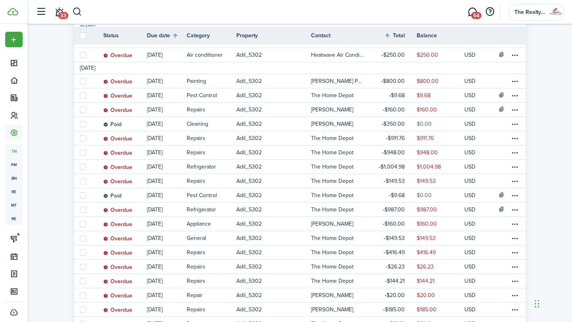
scroll to position [145, 0]
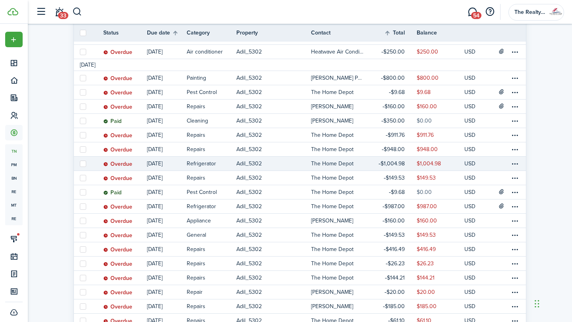
click at [397, 163] on table-amount-title "$1,004.98" at bounding box center [391, 164] width 26 height 8
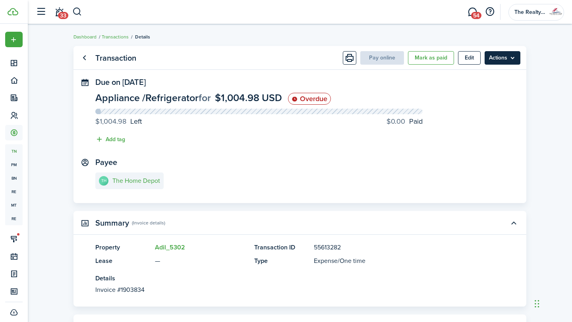
click at [511, 61] on menu-btn "Actions" at bounding box center [502, 57] width 36 height 13
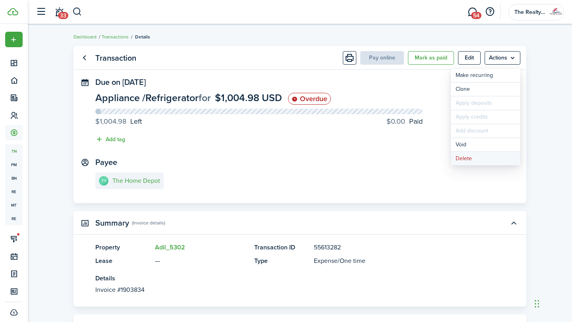
click at [466, 156] on button "Delete" at bounding box center [485, 158] width 69 height 13
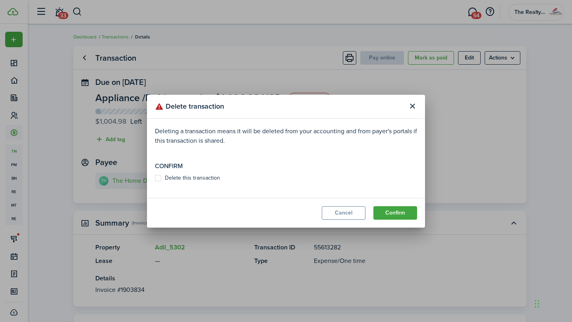
click at [202, 175] on label "Delete this transaction" at bounding box center [187, 178] width 65 height 6
click at [155, 178] on input "Delete this transaction" at bounding box center [154, 178] width 0 height 0
checkbox input "true"
click at [402, 215] on button "Confirm" at bounding box center [395, 212] width 44 height 13
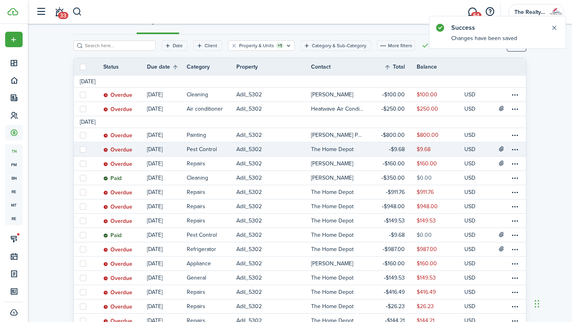
scroll to position [89, 0]
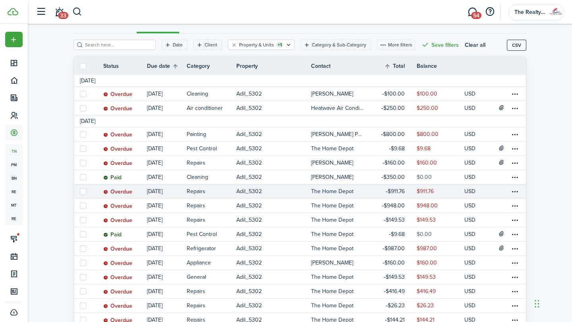
click at [364, 189] on link "The Home Depot" at bounding box center [340, 192] width 58 height 14
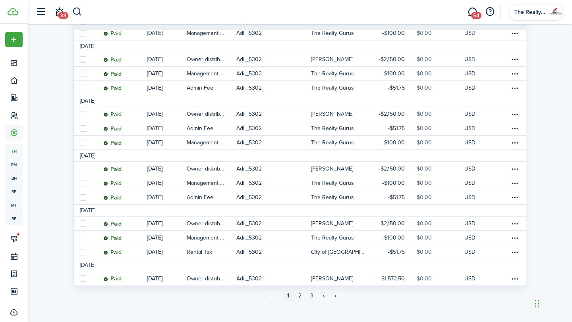
scroll to position [729, 0]
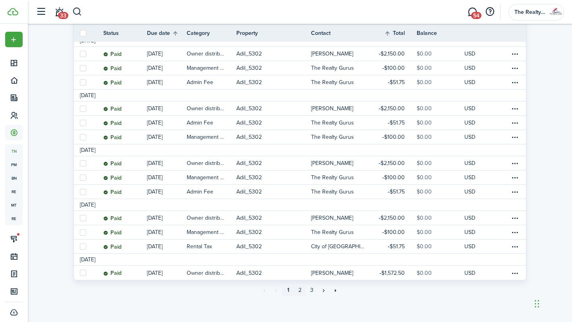
click at [300, 289] on link "2" at bounding box center [300, 291] width 12 height 12
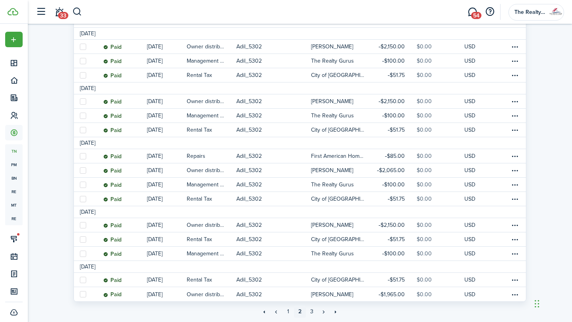
scroll to position [788, 0]
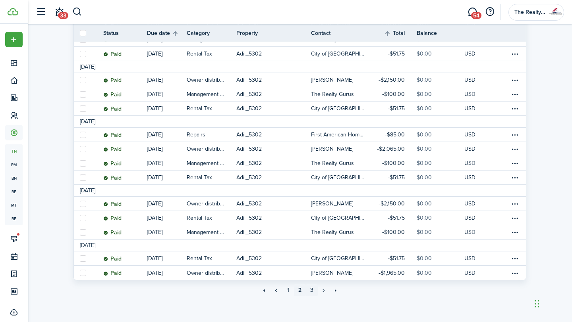
click at [311, 292] on link "3" at bounding box center [312, 291] width 12 height 12
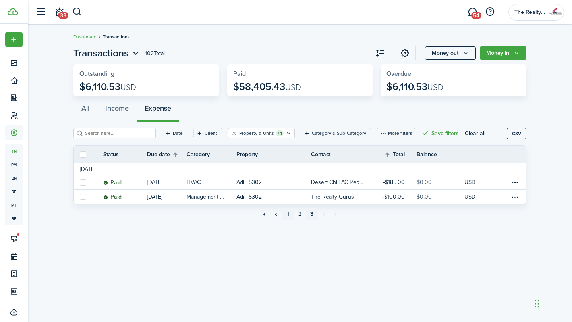
click at [289, 215] on link "1" at bounding box center [288, 214] width 12 height 12
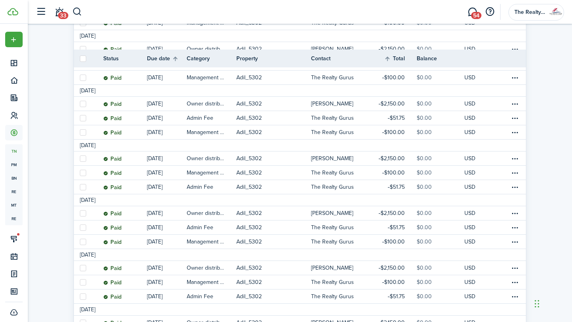
scroll to position [729, 0]
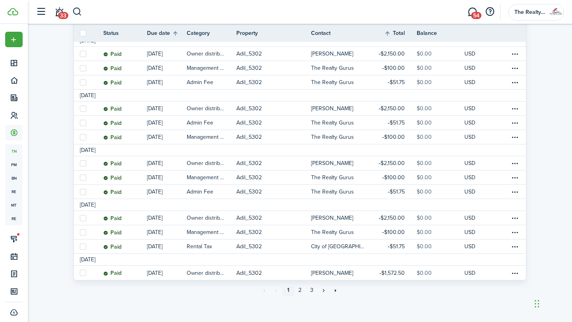
click at [289, 292] on link "1" at bounding box center [288, 291] width 12 height 12
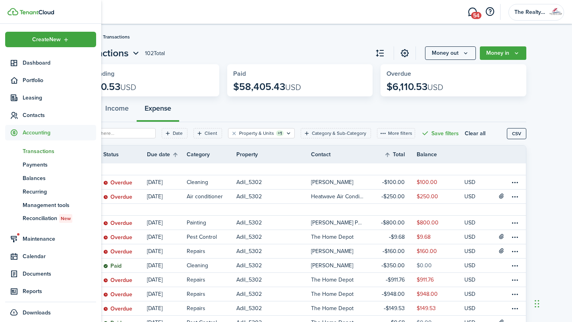
scroll to position [5, 0]
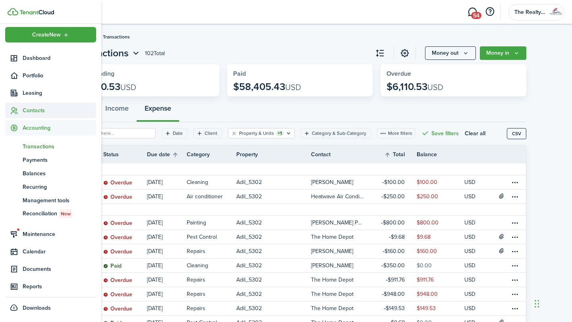
click at [37, 112] on span "Contacts" at bounding box center [59, 110] width 73 height 8
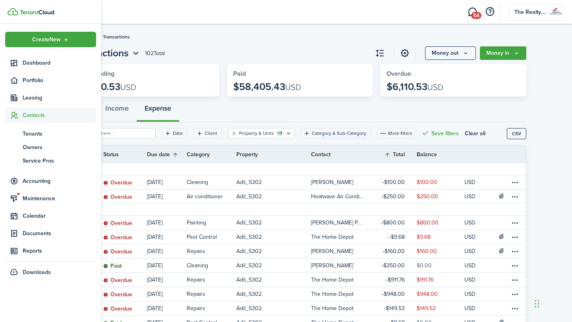
scroll to position [0, 0]
click at [37, 133] on span "Tenants" at bounding box center [59, 134] width 73 height 8
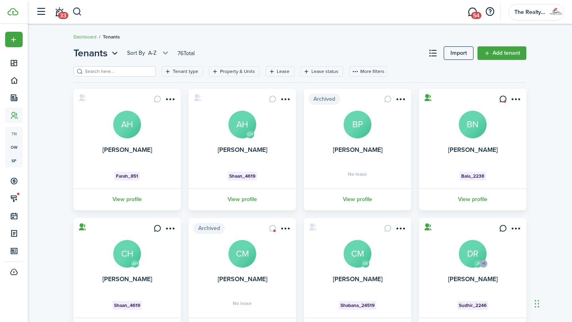
click at [131, 70] on input "search" at bounding box center [118, 72] width 70 height 8
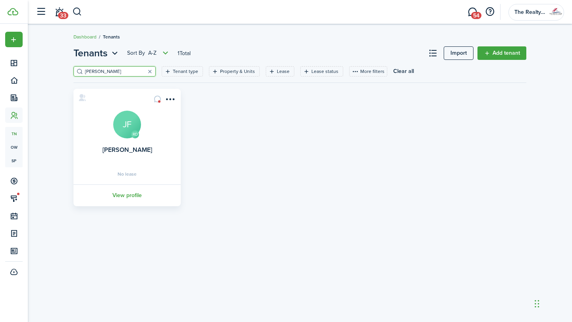
type input "[PERSON_NAME]"
click at [128, 195] on link "View profile" at bounding box center [127, 196] width 110 height 22
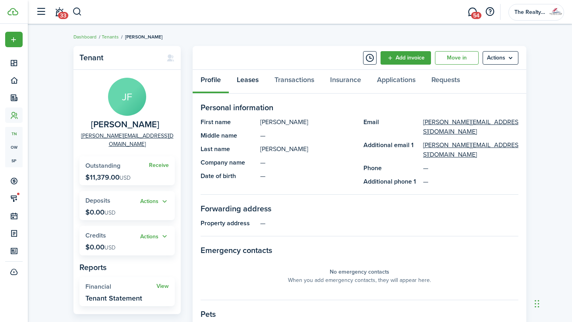
click at [254, 78] on link "Leases" at bounding box center [248, 82] width 38 height 24
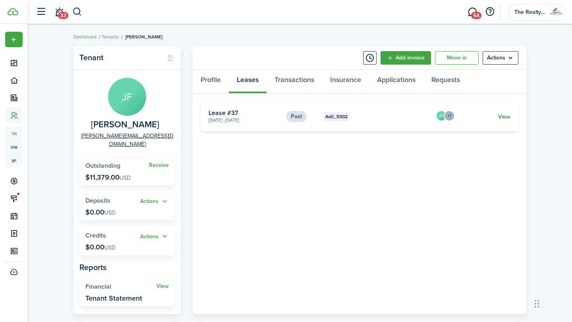
click at [506, 117] on link "View" at bounding box center [504, 117] width 12 height 8
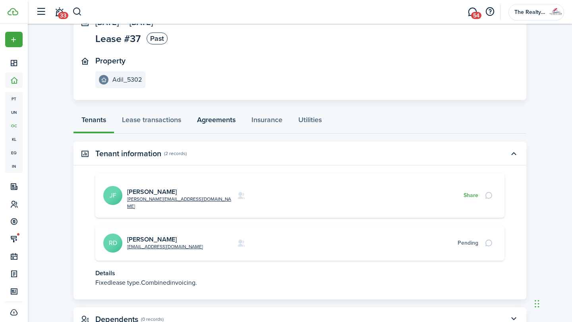
scroll to position [81, 0]
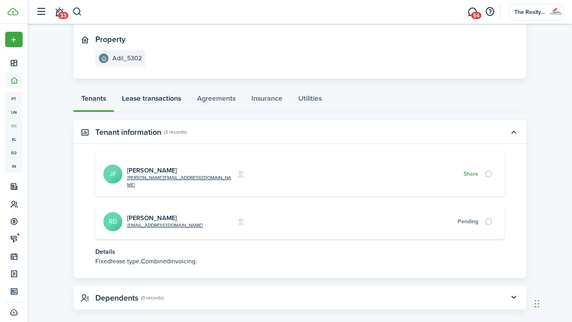
click at [149, 99] on link "Lease transactions" at bounding box center [151, 101] width 75 height 24
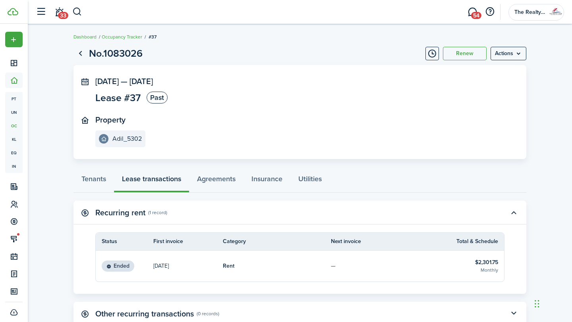
scroll to position [57, 0]
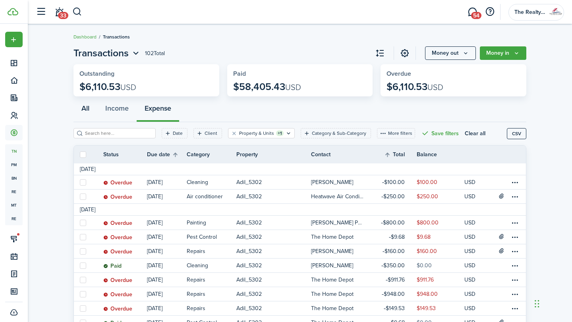
click at [86, 109] on button "All" at bounding box center [85, 110] width 24 height 24
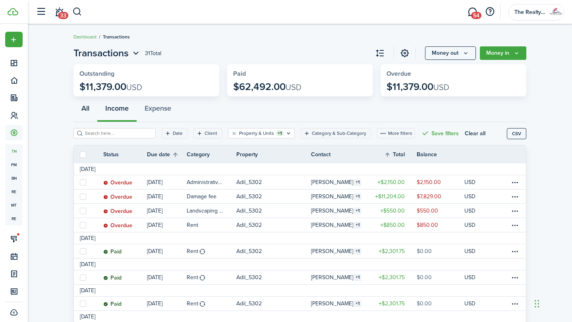
click at [87, 103] on button "All" at bounding box center [85, 110] width 24 height 24
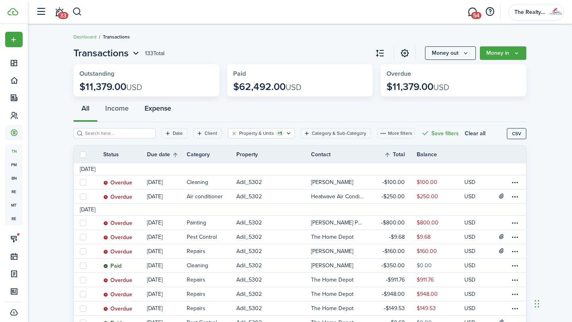
click at [165, 111] on button "Expense" at bounding box center [158, 110] width 42 height 24
click at [515, 56] on button "Money in" at bounding box center [502, 52] width 46 height 13
click at [466, 33] on breadcrumb "Dashboard Transactions" at bounding box center [299, 33] width 453 height 18
click at [521, 137] on button "CSV" at bounding box center [515, 133] width 19 height 11
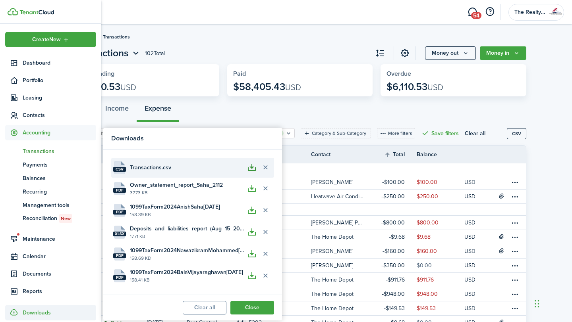
click at [251, 171] on button "button" at bounding box center [251, 167] width 13 height 13
